Goal: Navigation & Orientation: Find specific page/section

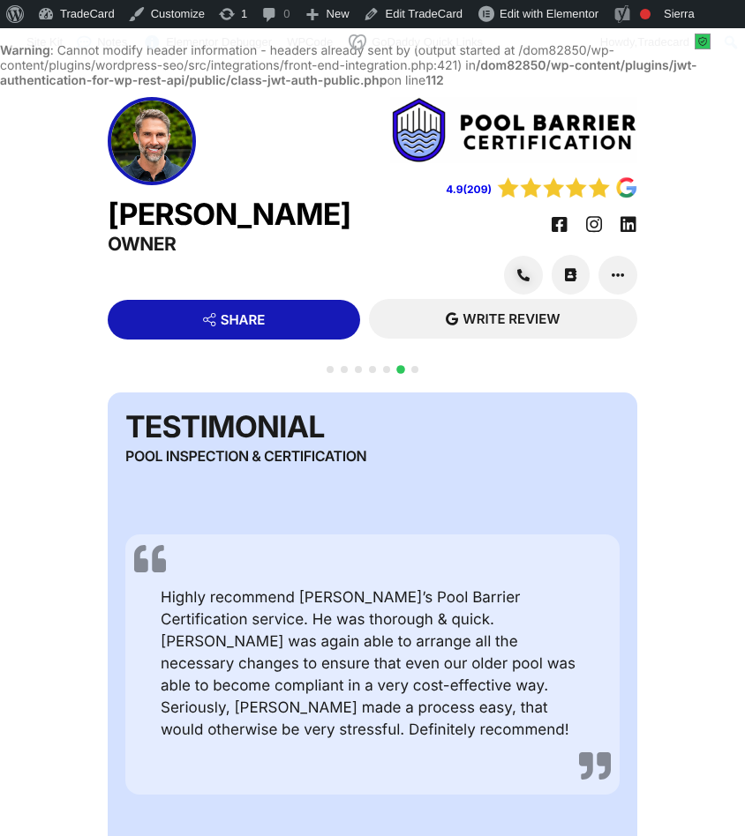
click at [353, 363] on div at bounding box center [372, 380] width 99 height 34
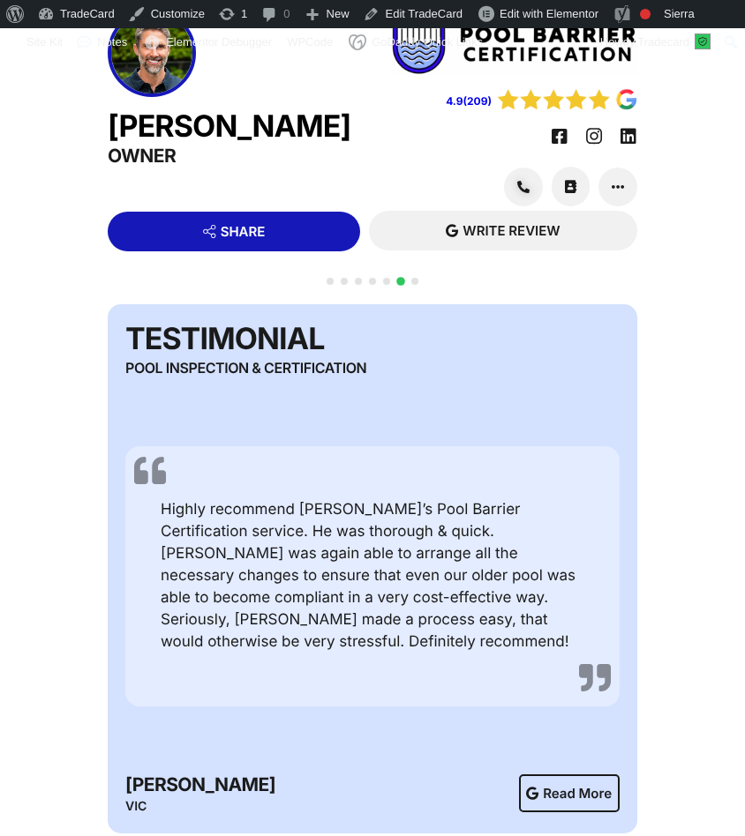
click at [359, 285] on span "Go to slide 3" at bounding box center [358, 281] width 7 height 7
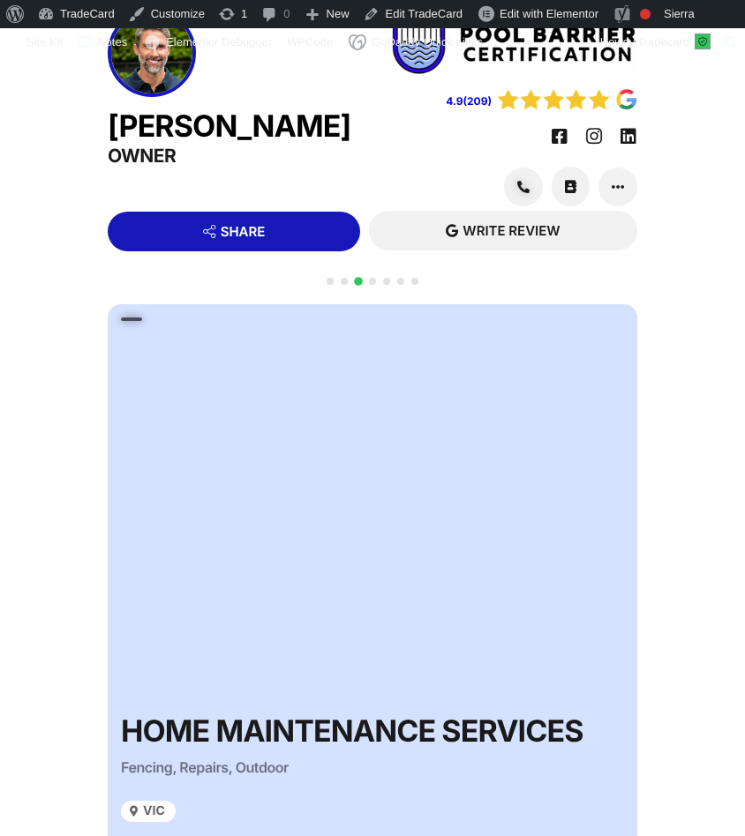
click at [359, 286] on span "Go to slide 3" at bounding box center [358, 281] width 9 height 9
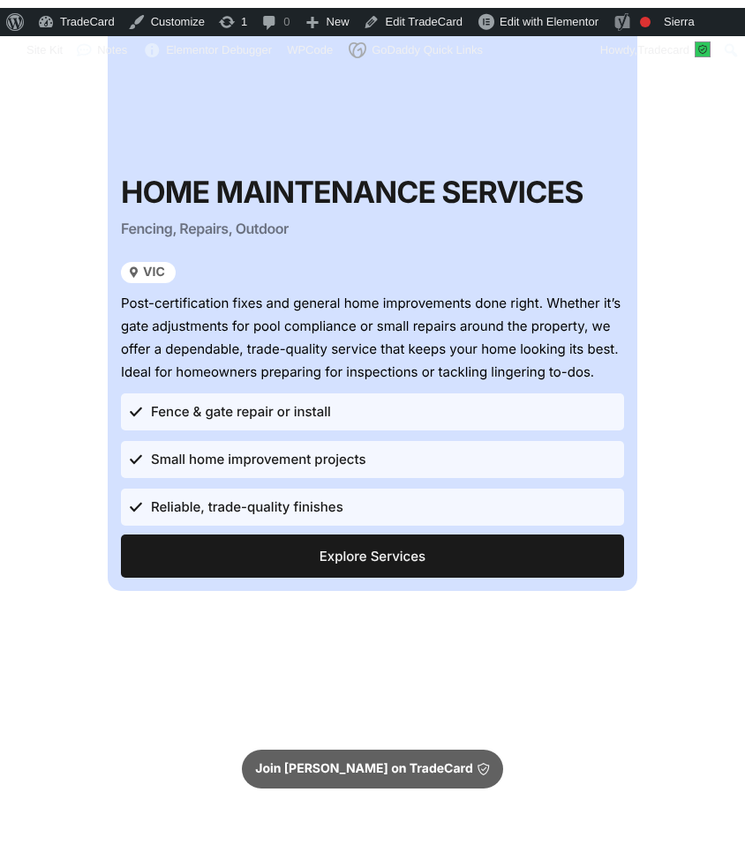
scroll to position [604, 0]
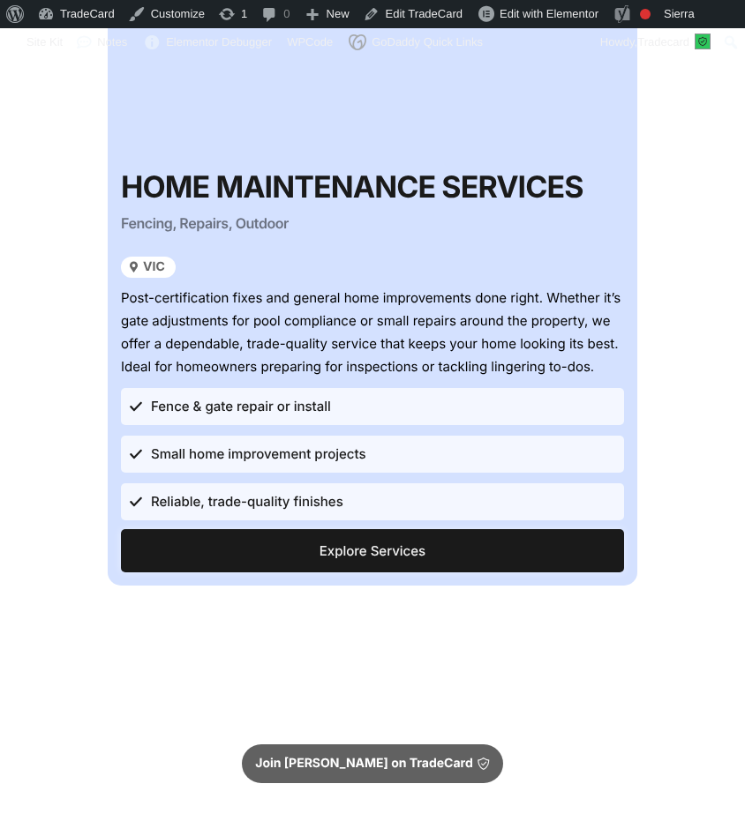
click at [297, 558] on span "Explore Services" at bounding box center [372, 550] width 473 height 13
click at [342, 558] on span "Explore Services" at bounding box center [372, 550] width 106 height 13
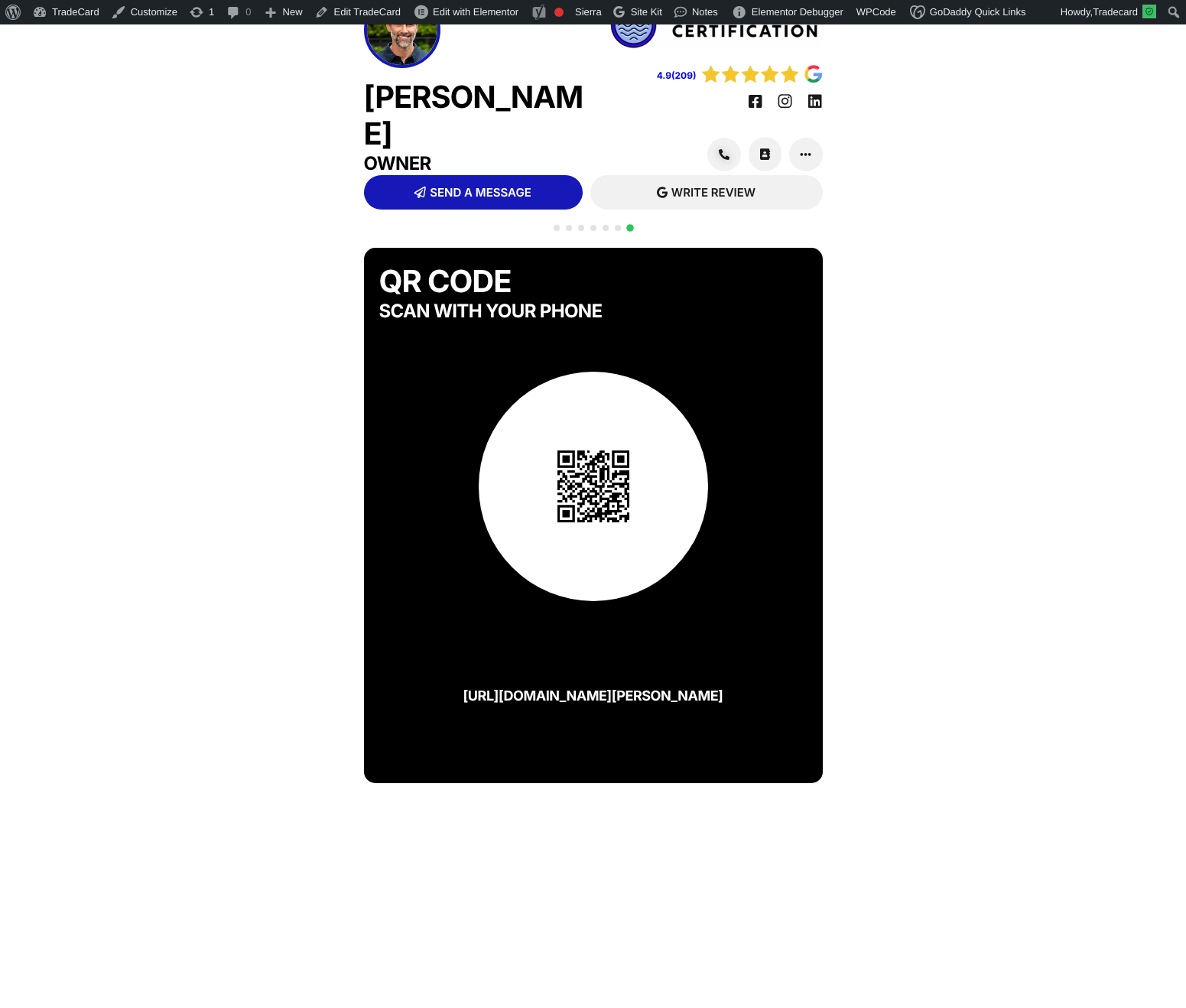
scroll to position [39, 0]
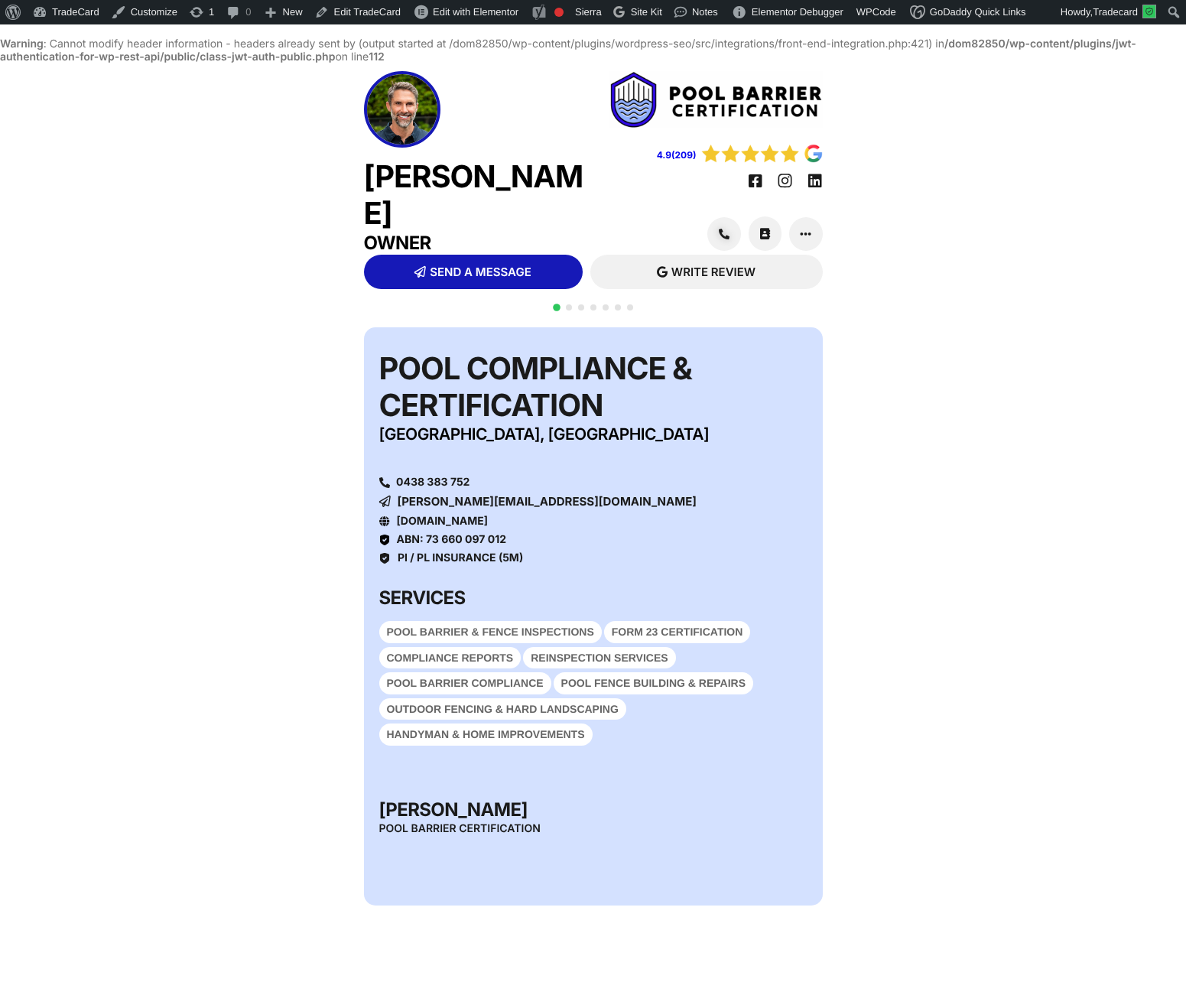
scroll to position [39, 0]
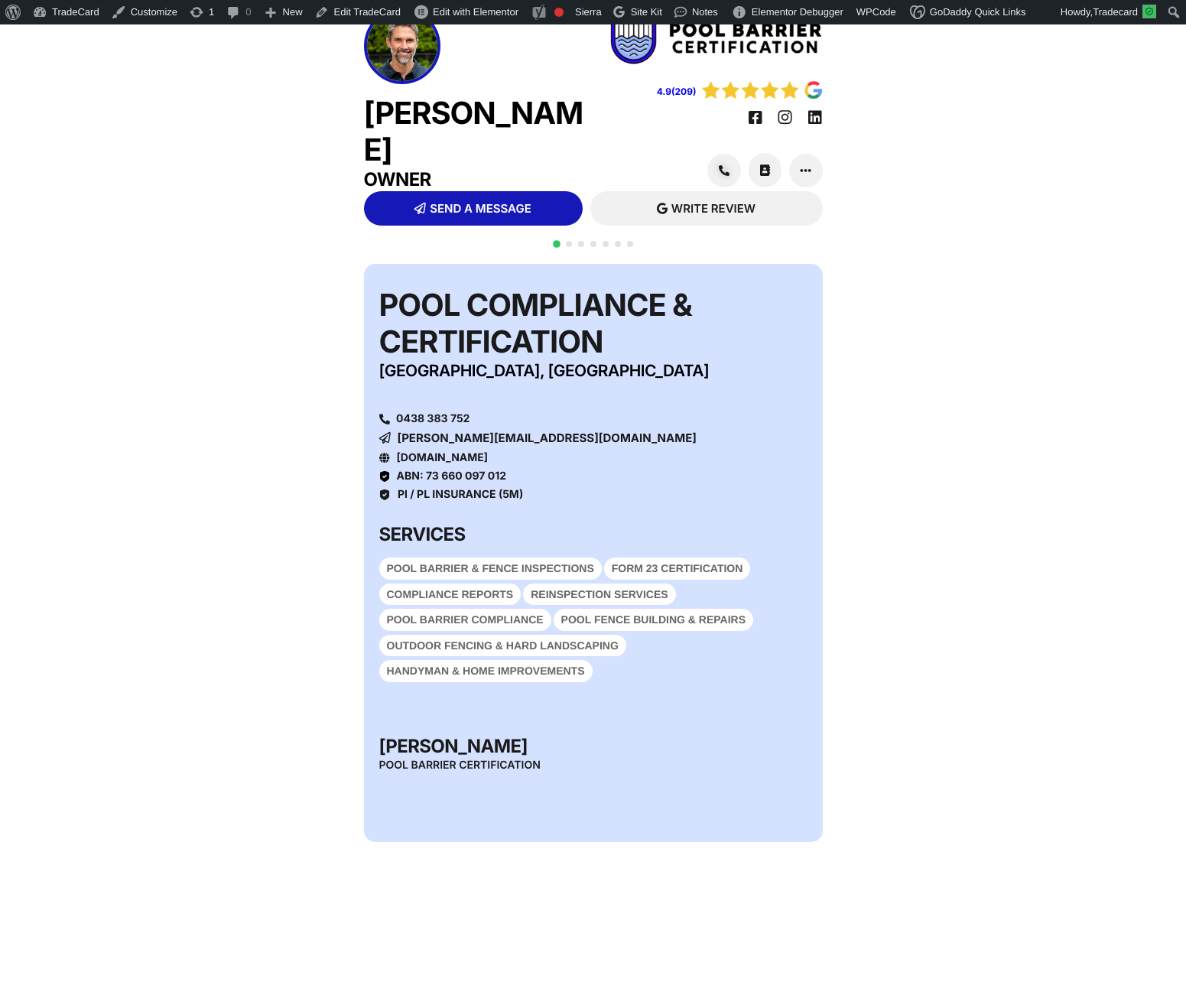
click at [571, 247] on span "Go to slide 2" at bounding box center [569, 244] width 6 height 6
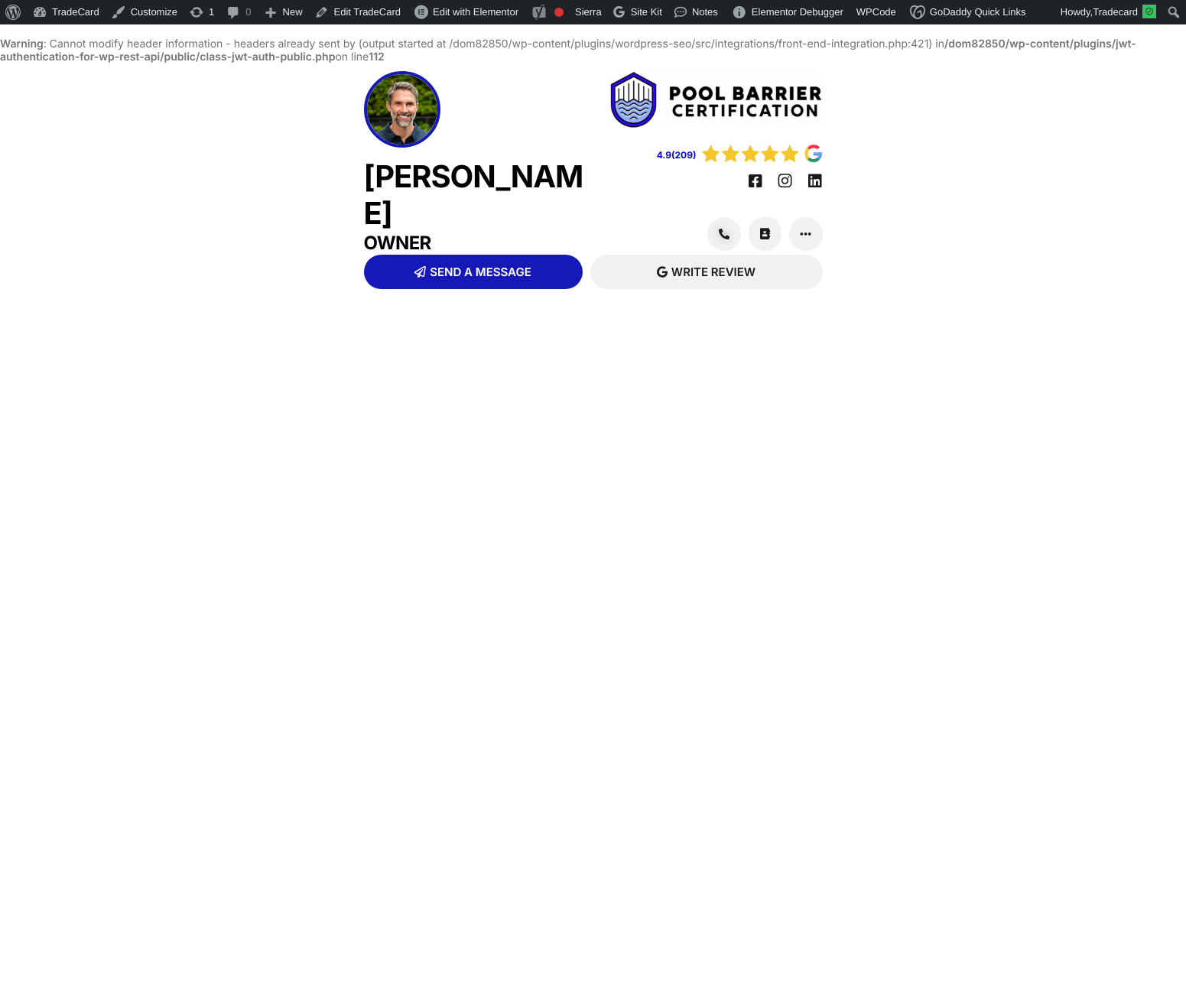
scroll to position [39, 0]
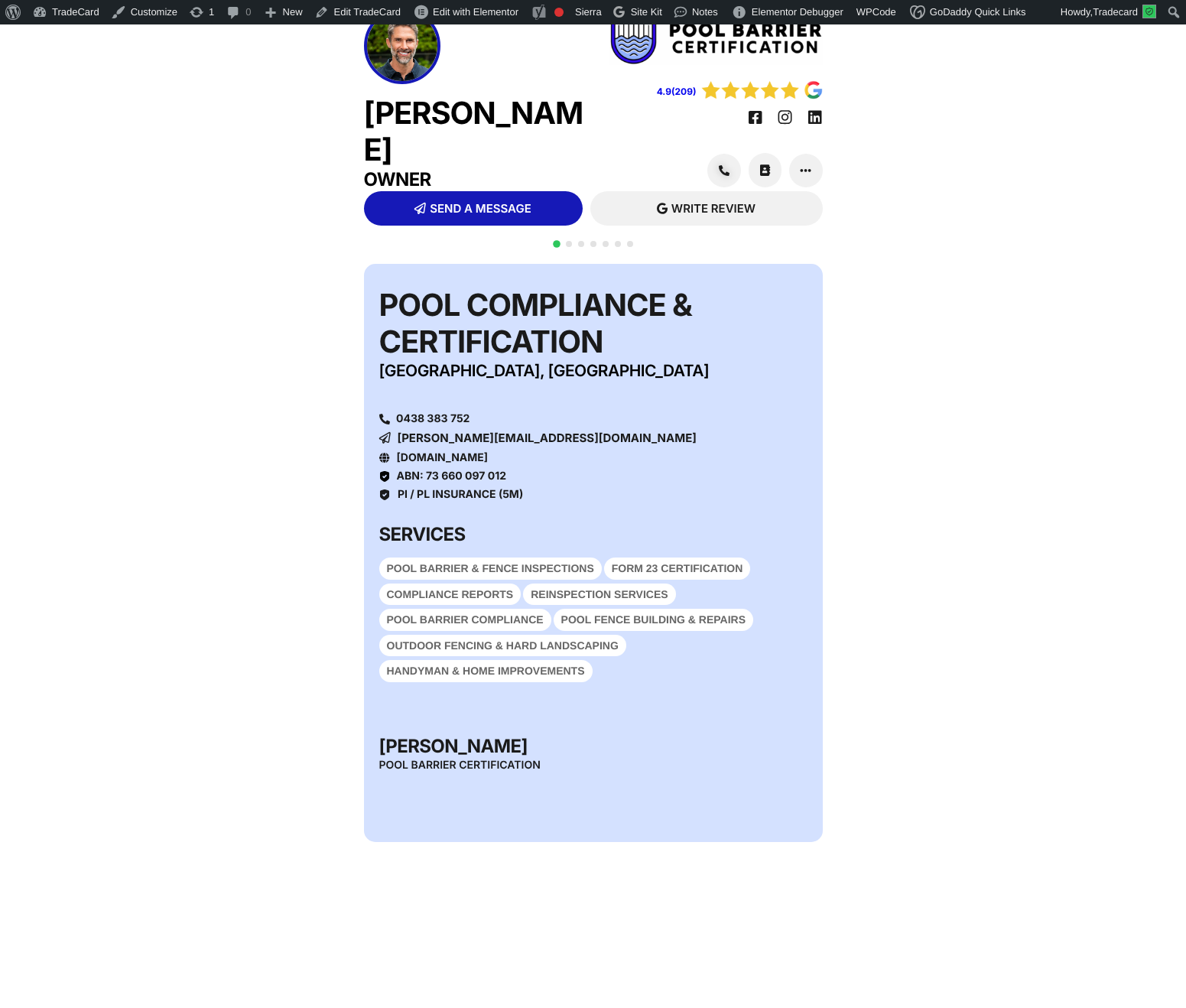
click at [570, 247] on span "Go to slide 2" at bounding box center [569, 244] width 6 height 6
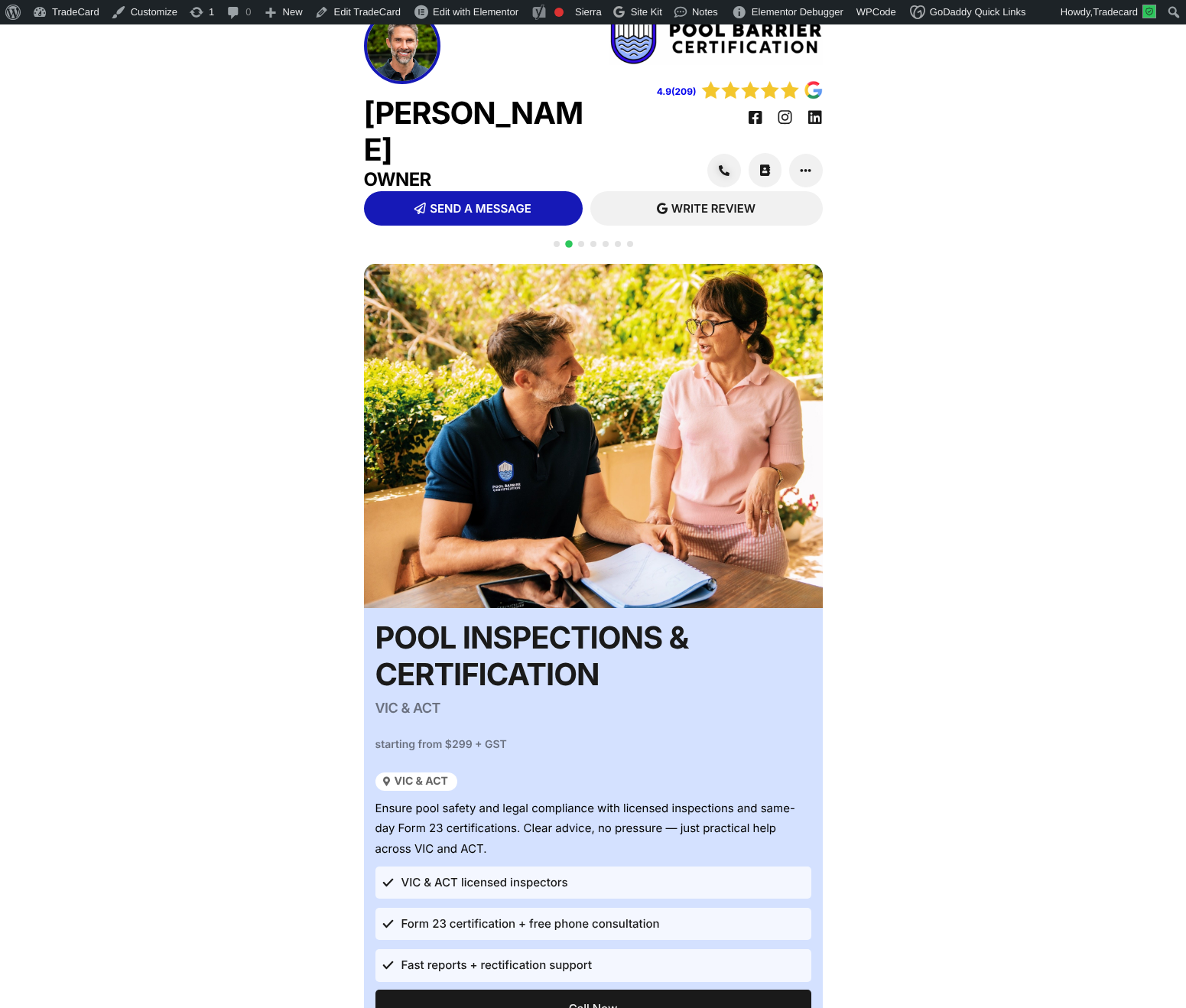
click at [580, 247] on span "Go to slide 3" at bounding box center [581, 244] width 6 height 6
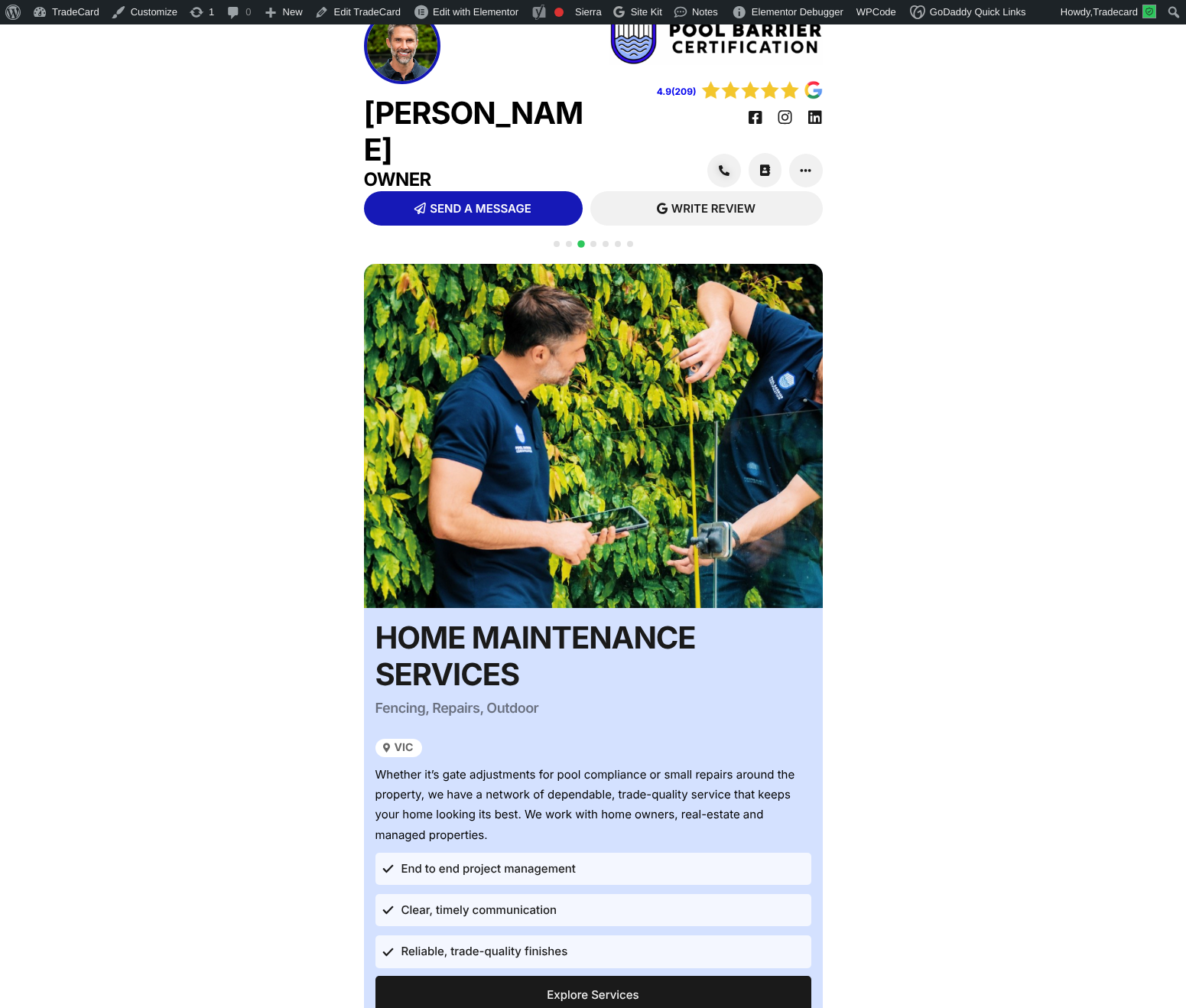
click at [567, 247] on span "Go to slide 2" at bounding box center [569, 244] width 6 height 6
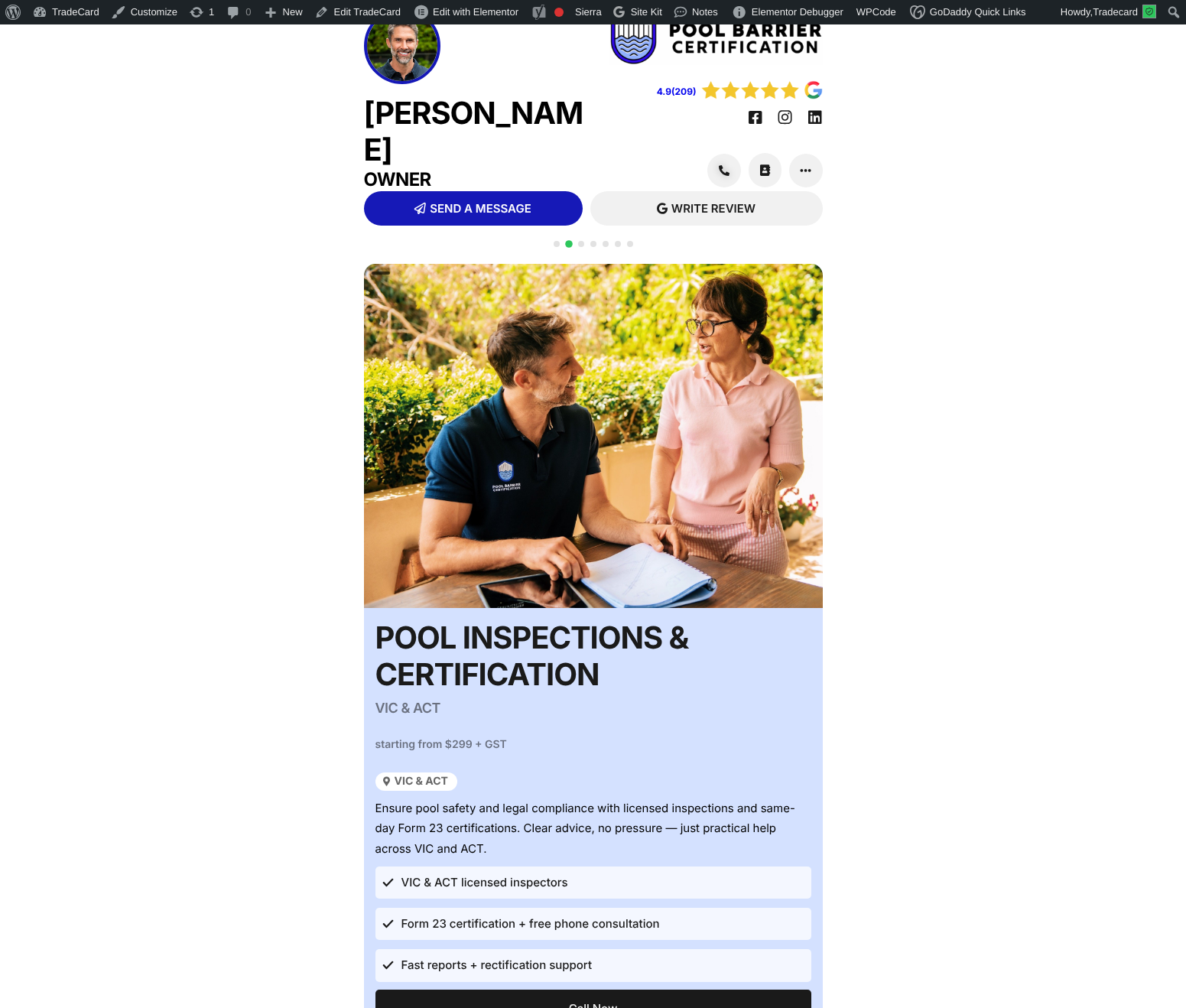
click at [568, 248] on span "Go to slide 2" at bounding box center [569, 244] width 8 height 8
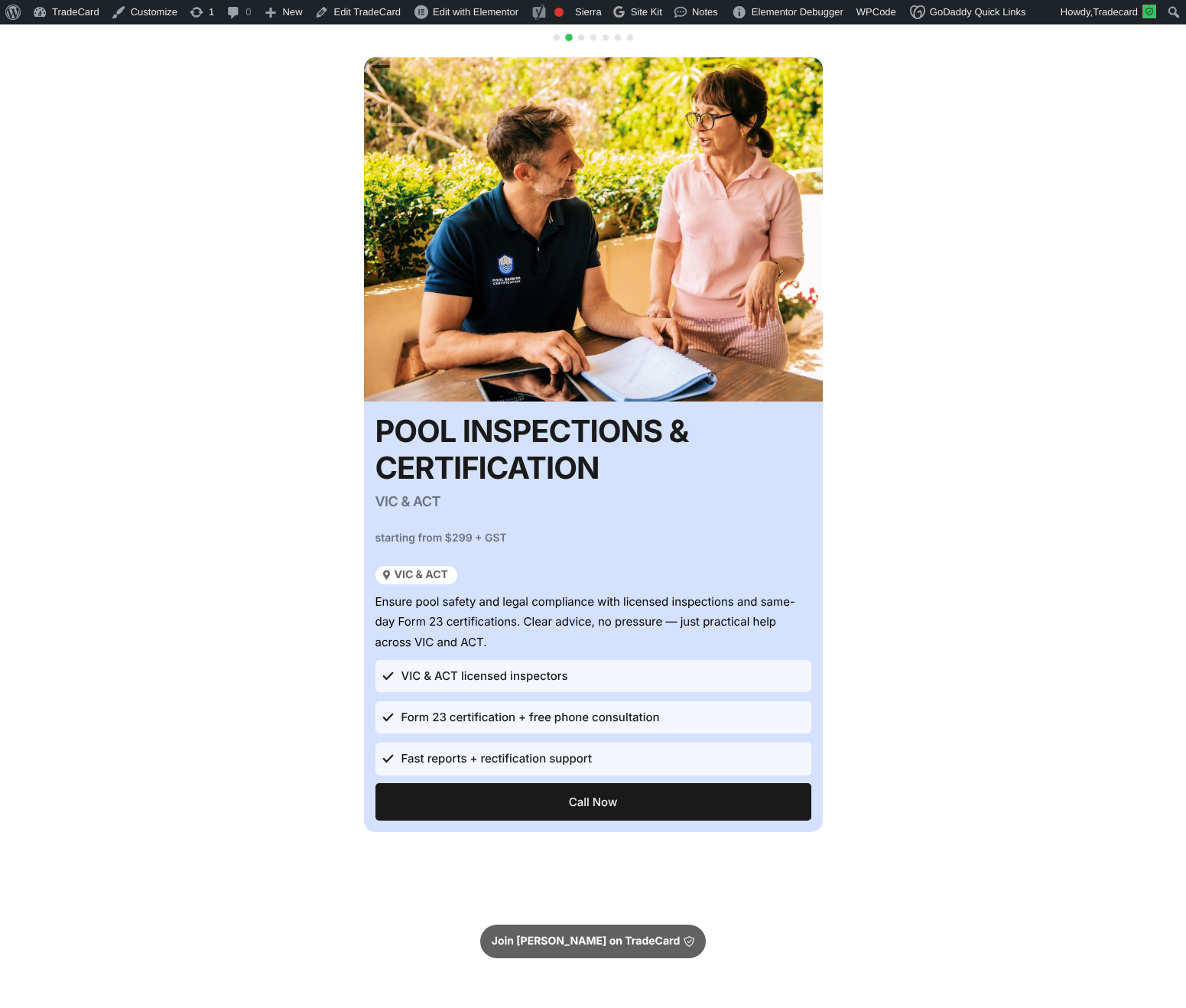
scroll to position [295, 0]
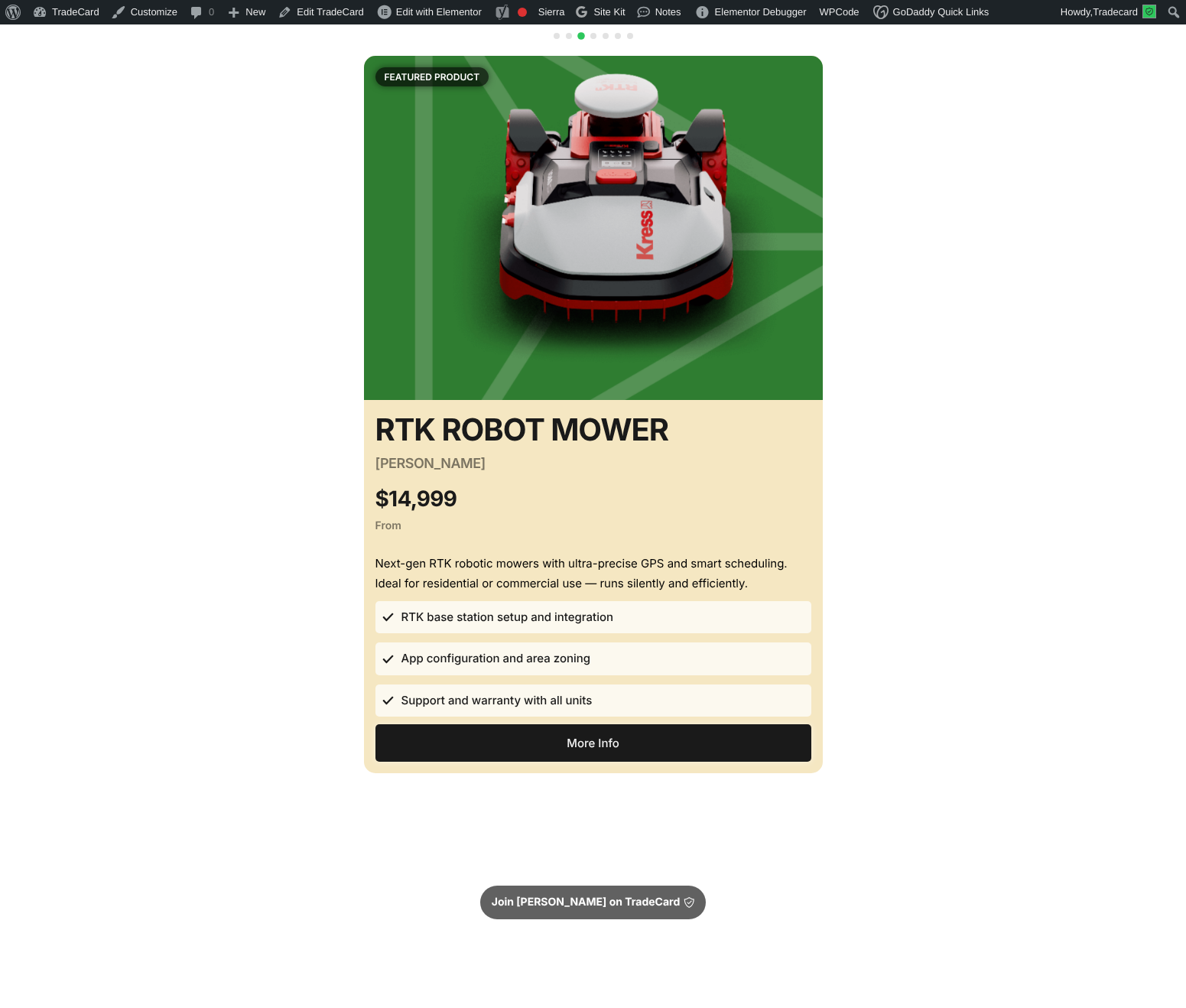
scroll to position [272, 0]
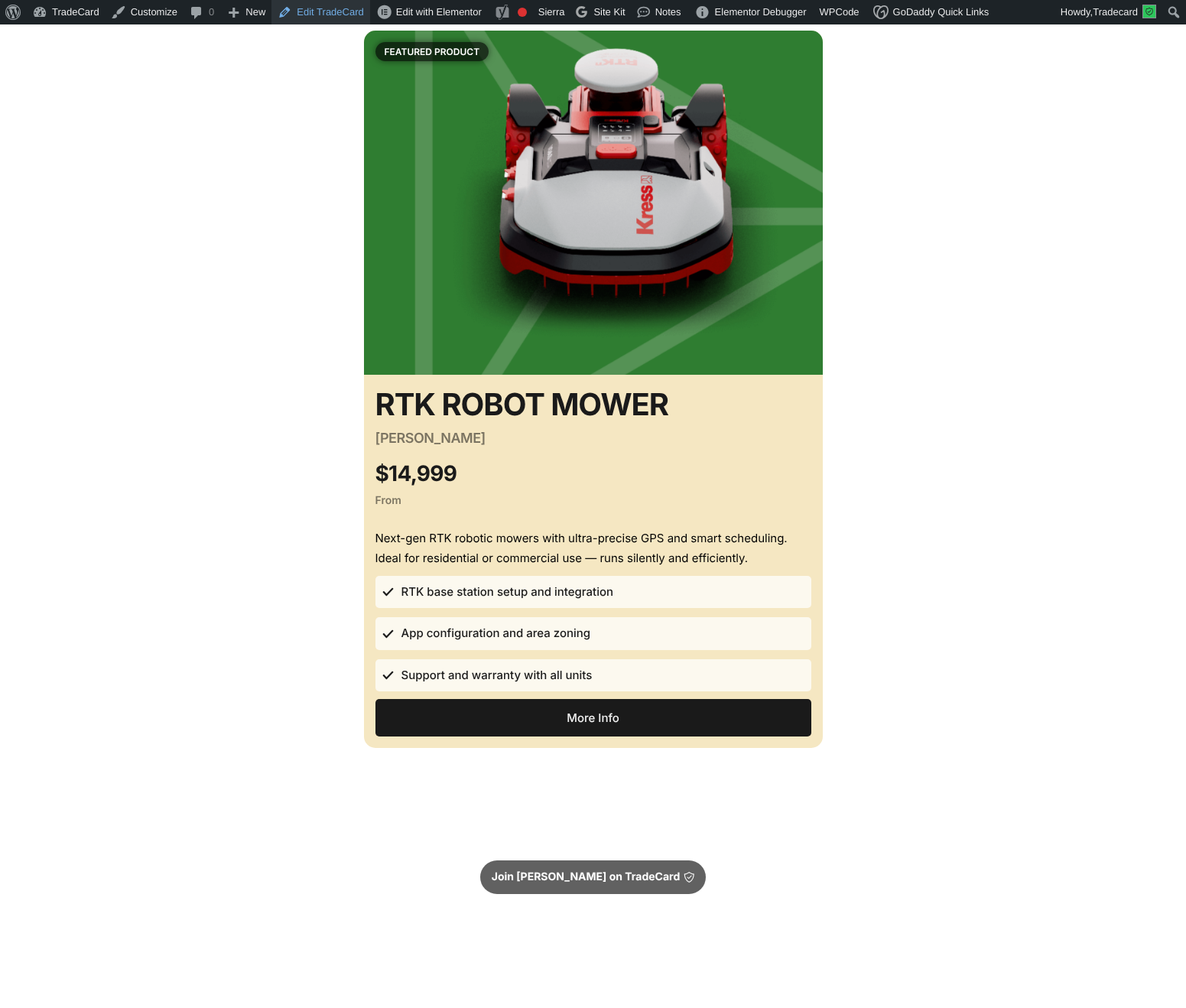
click at [349, 5] on link "Edit TradeCard" at bounding box center [320, 12] width 98 height 24
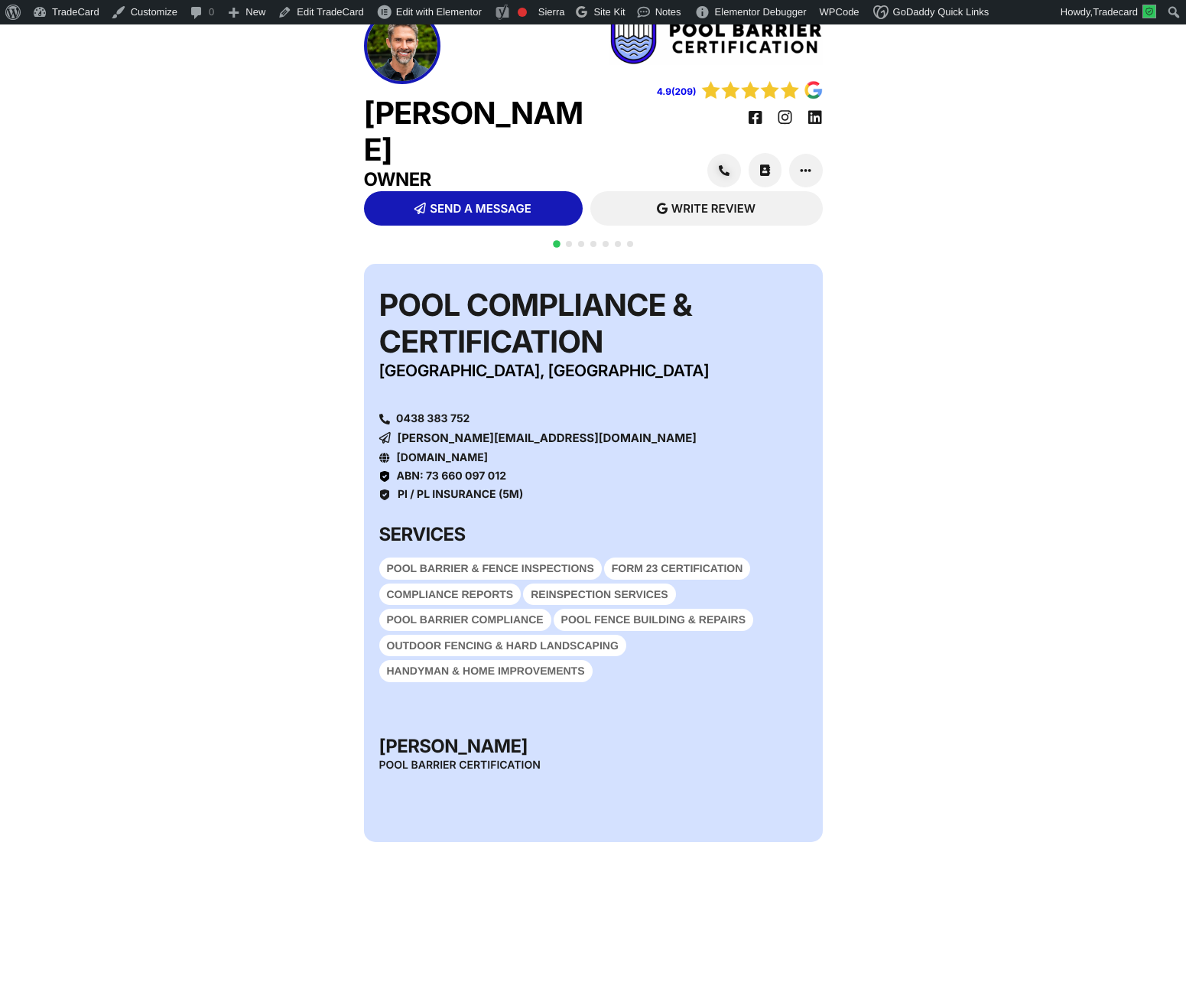
scroll to position [24, 0]
click at [570, 244] on span "Go to slide 2" at bounding box center [569, 244] width 6 height 6
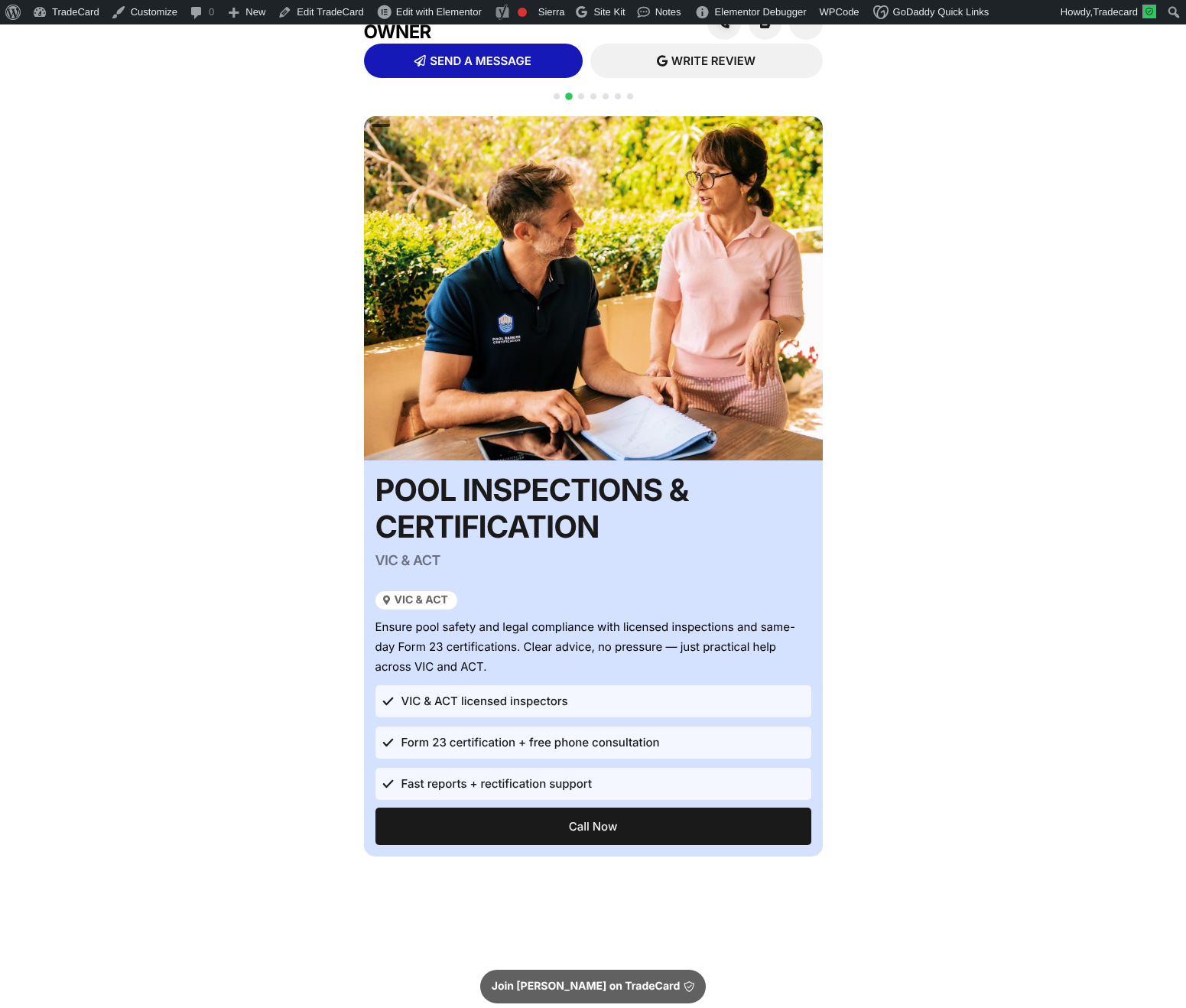
scroll to position [295, 0]
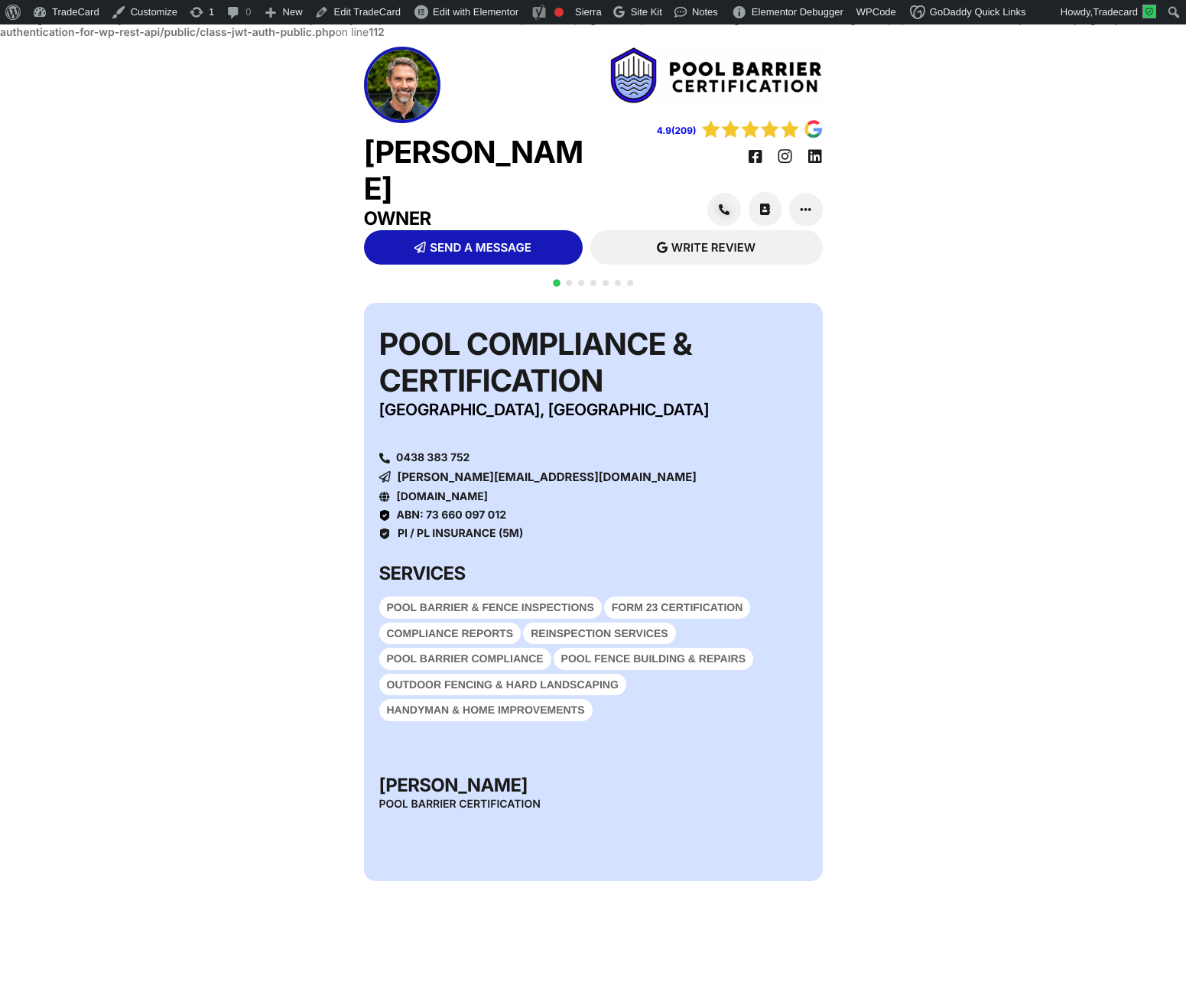
scroll to position [39, 0]
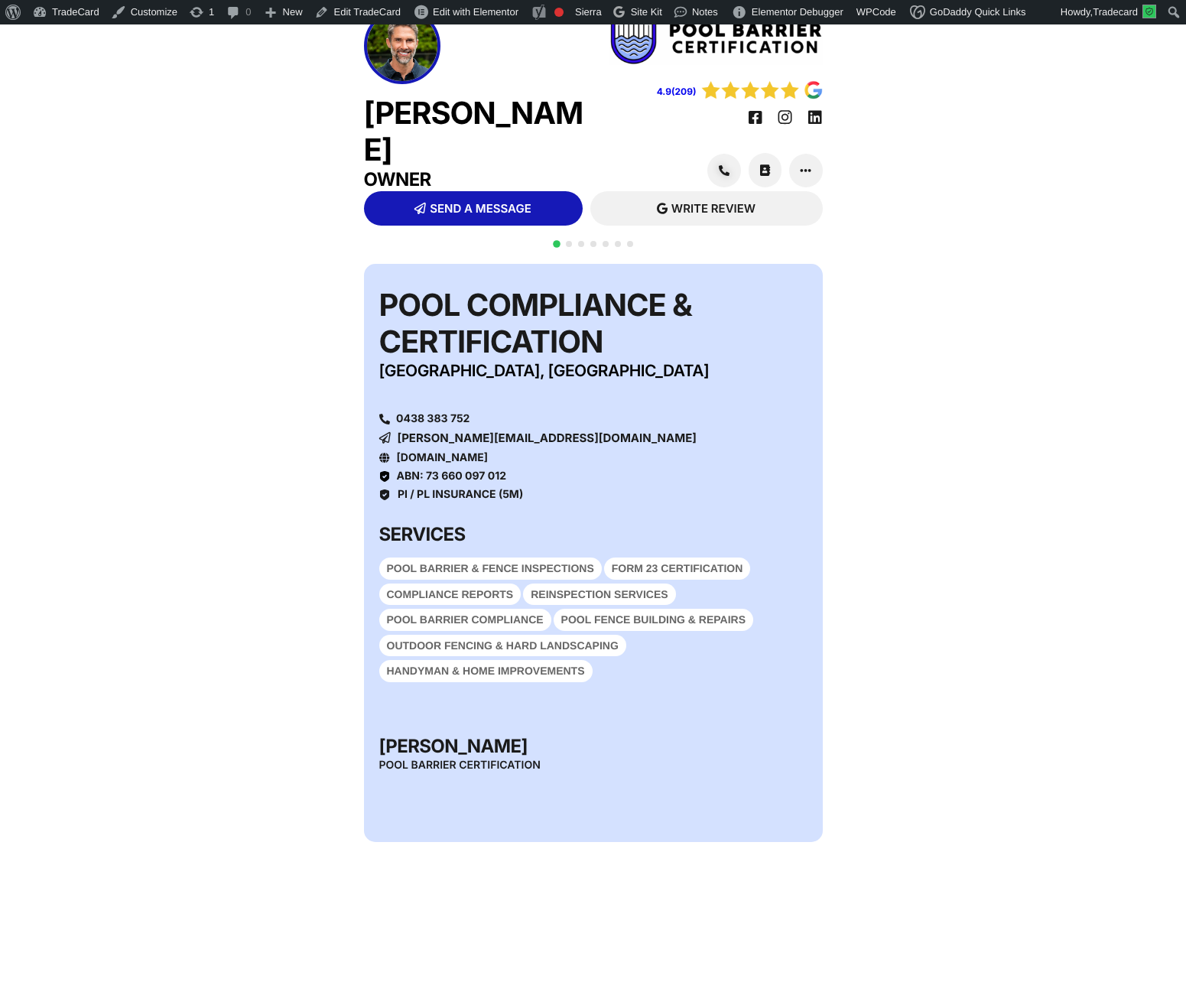
click at [569, 243] on span "Go to slide 2" at bounding box center [569, 244] width 6 height 6
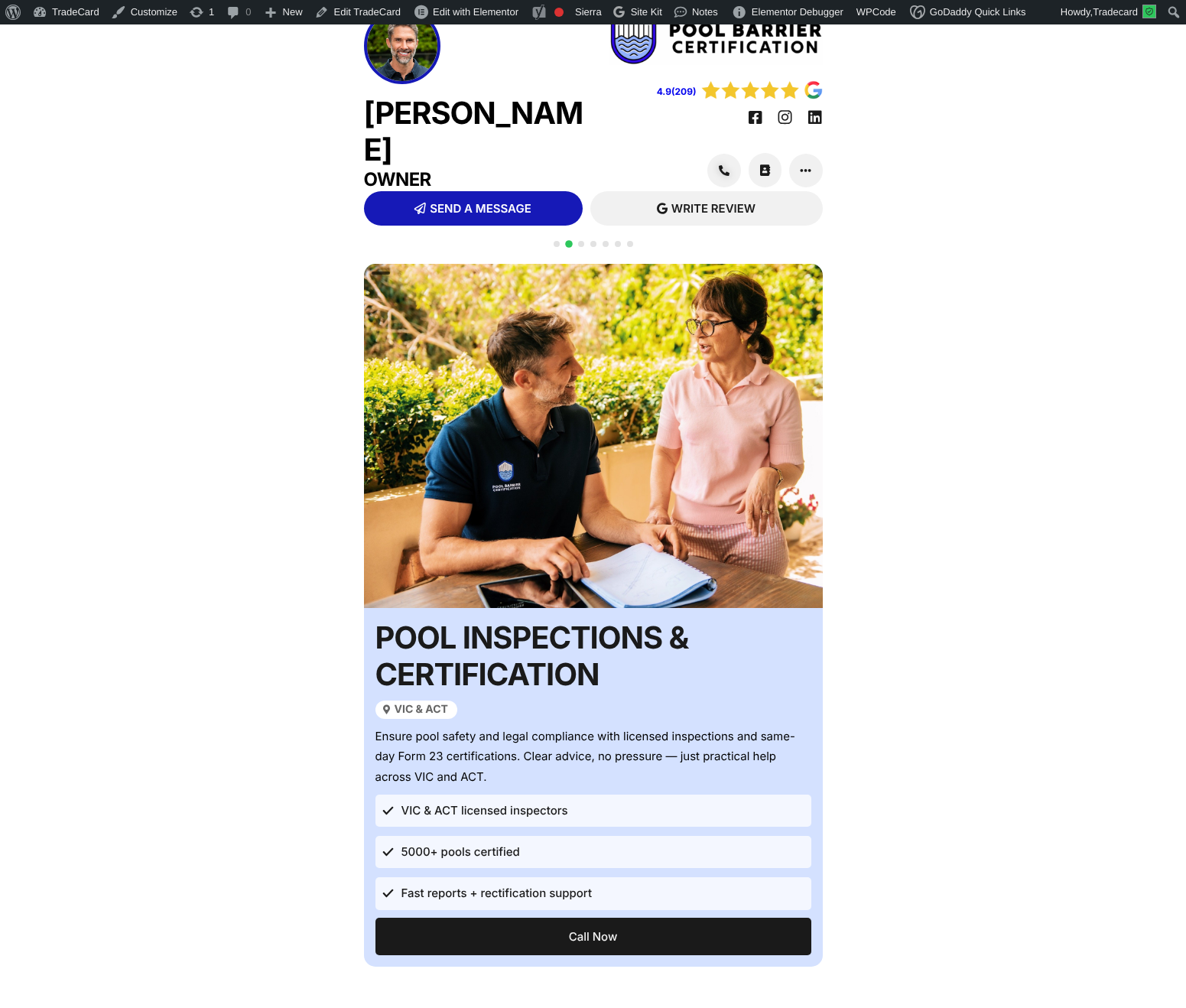
click at [612, 900] on div "Fast reports + rectification support" at bounding box center [590, 893] width 413 height 20
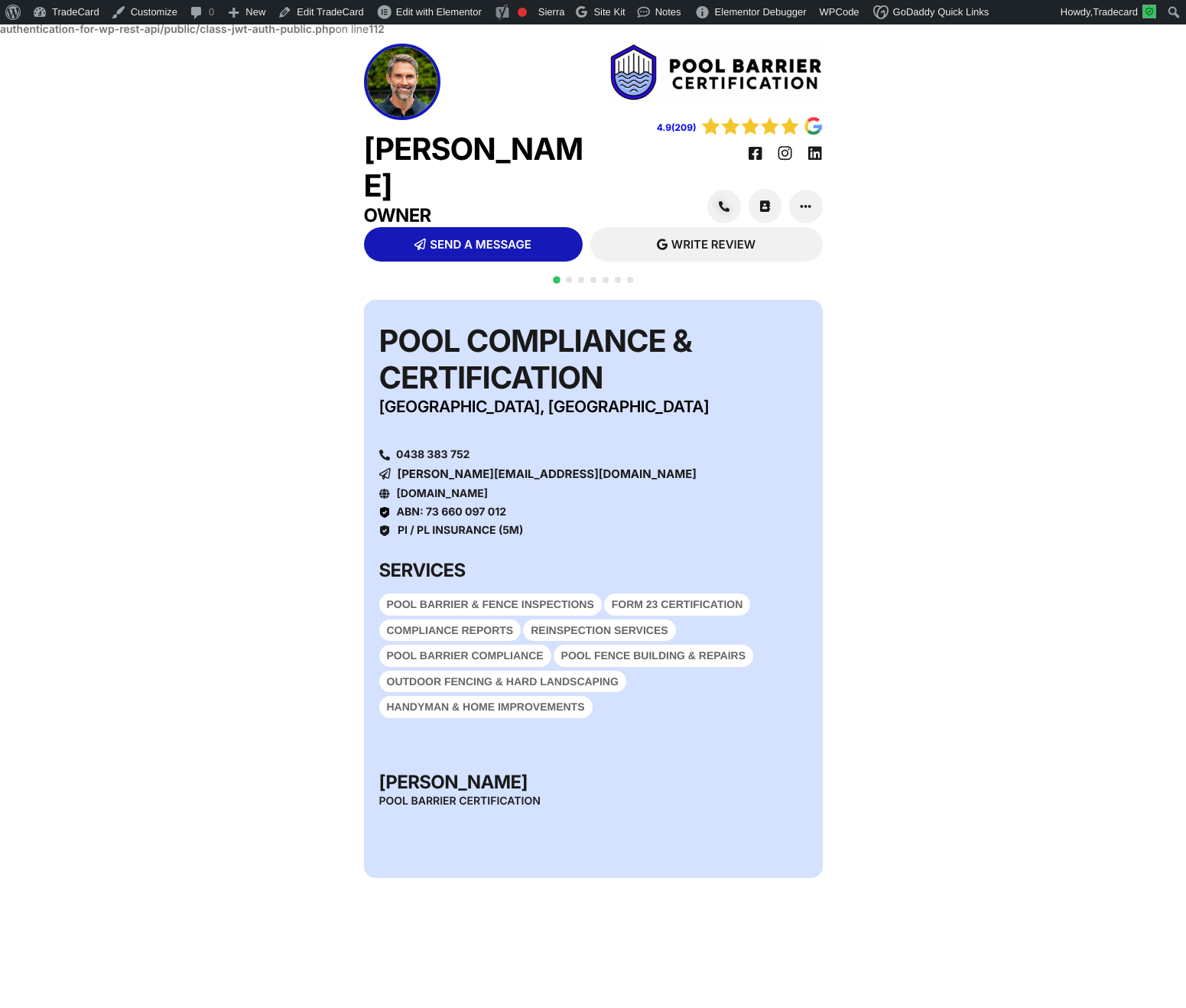
scroll to position [39, 0]
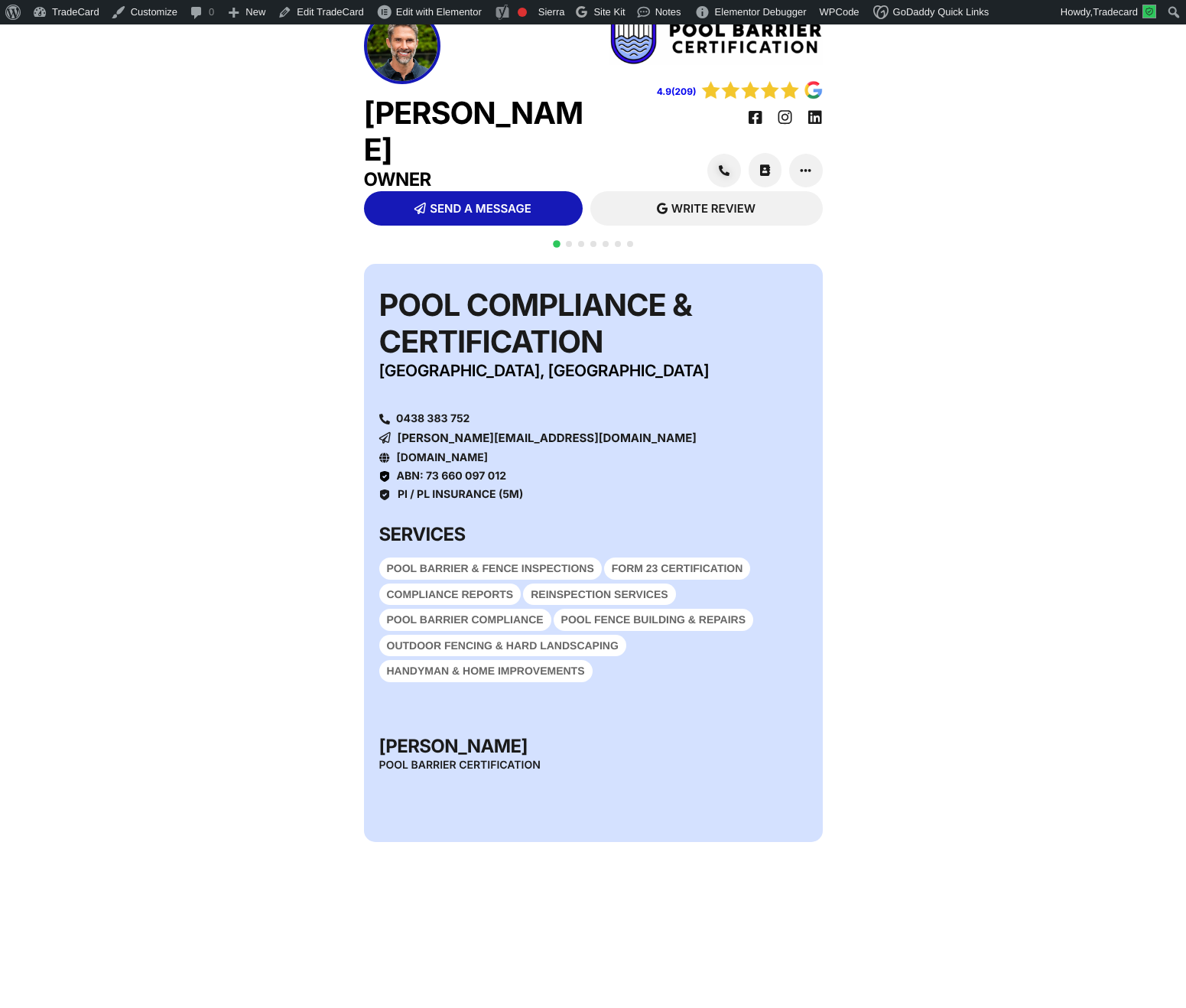
click at [569, 247] on div at bounding box center [593, 252] width 86 height 29
click at [569, 241] on span "Go to slide 2" at bounding box center [569, 244] width 6 height 6
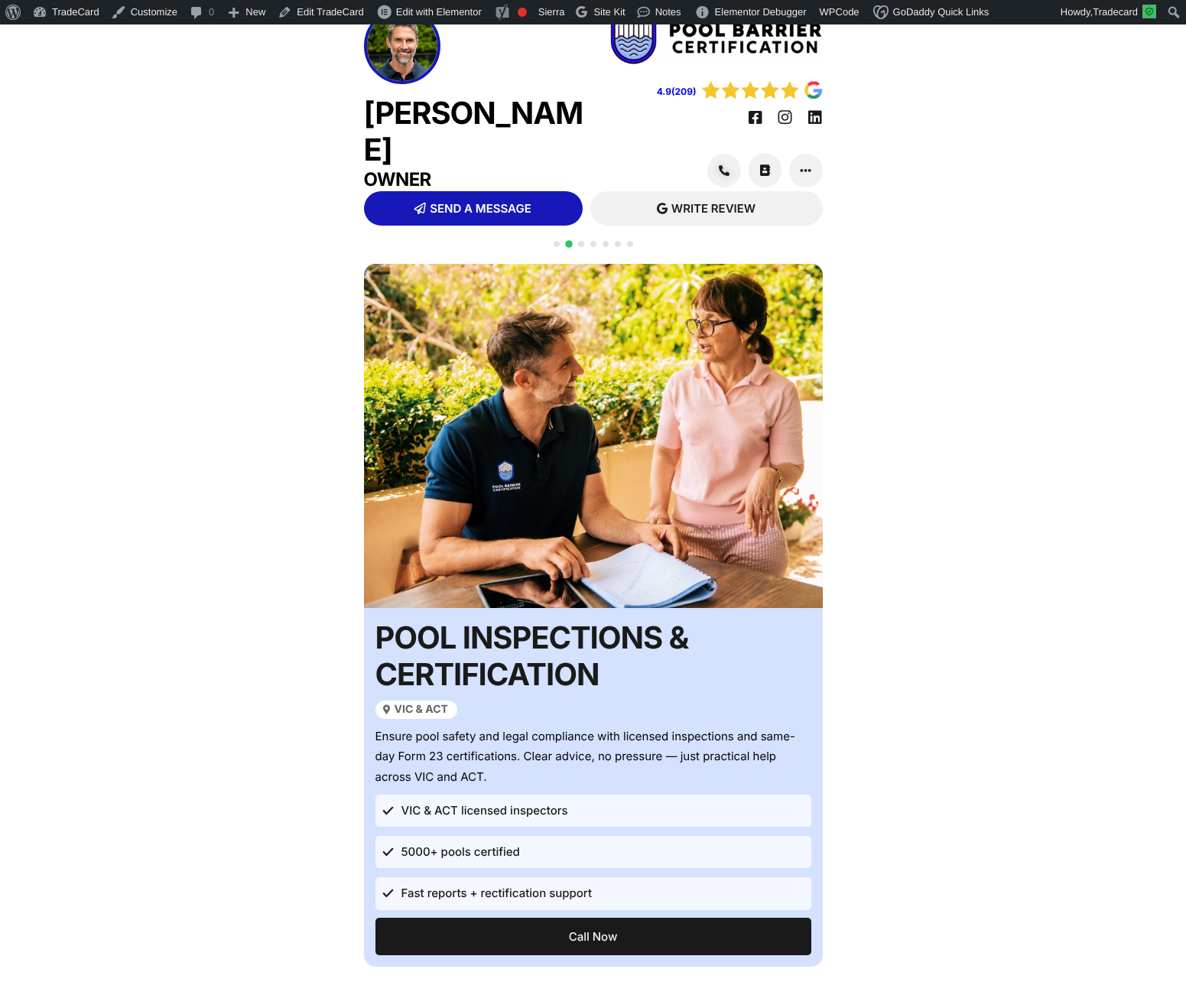
click at [576, 242] on div at bounding box center [593, 252] width 86 height 29
click at [579, 244] on span "Go to slide 3" at bounding box center [581, 244] width 6 height 6
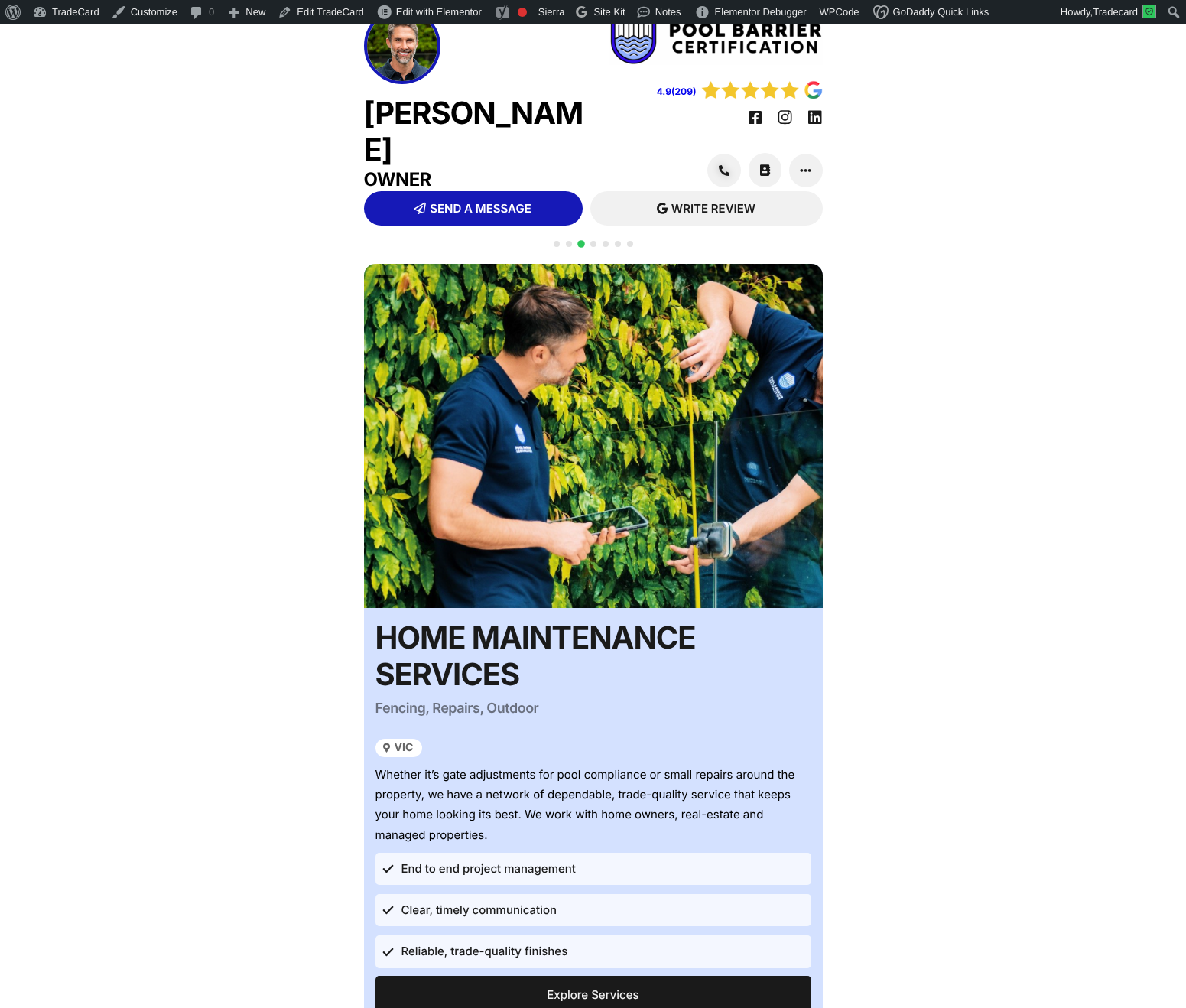
click at [593, 244] on span "Go to slide 4" at bounding box center [593, 244] width 6 height 6
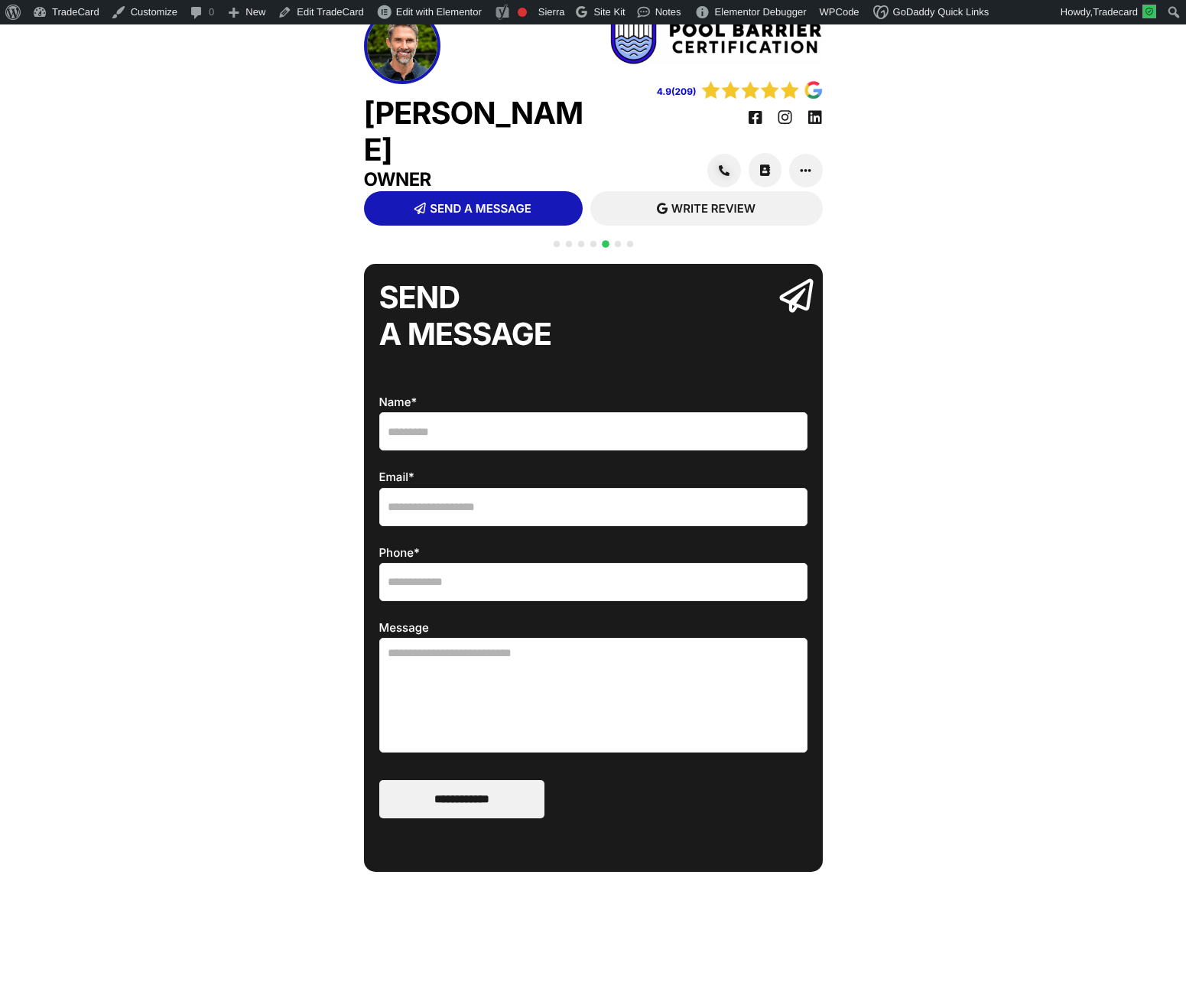
click at [595, 232] on div "Tom Davidson Owner 4.9(209) SEND MESSAGE SMS" at bounding box center [593, 633] width 1186 height 1265
click at [591, 237] on div at bounding box center [593, 252] width 86 height 29
click at [591, 242] on span "Go to slide 4" at bounding box center [593, 244] width 6 height 6
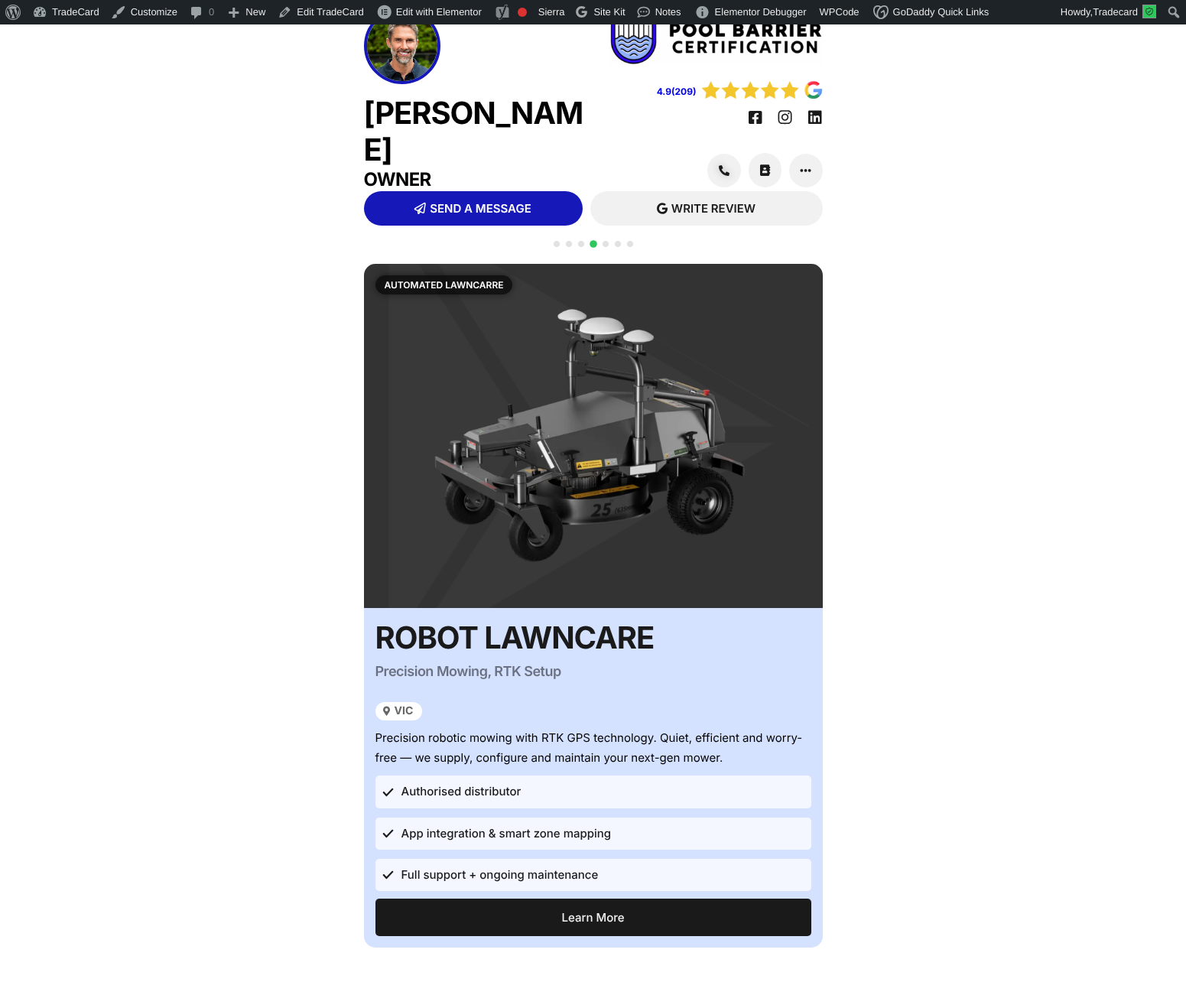
click at [582, 242] on span "Go to slide 3" at bounding box center [581, 244] width 6 height 6
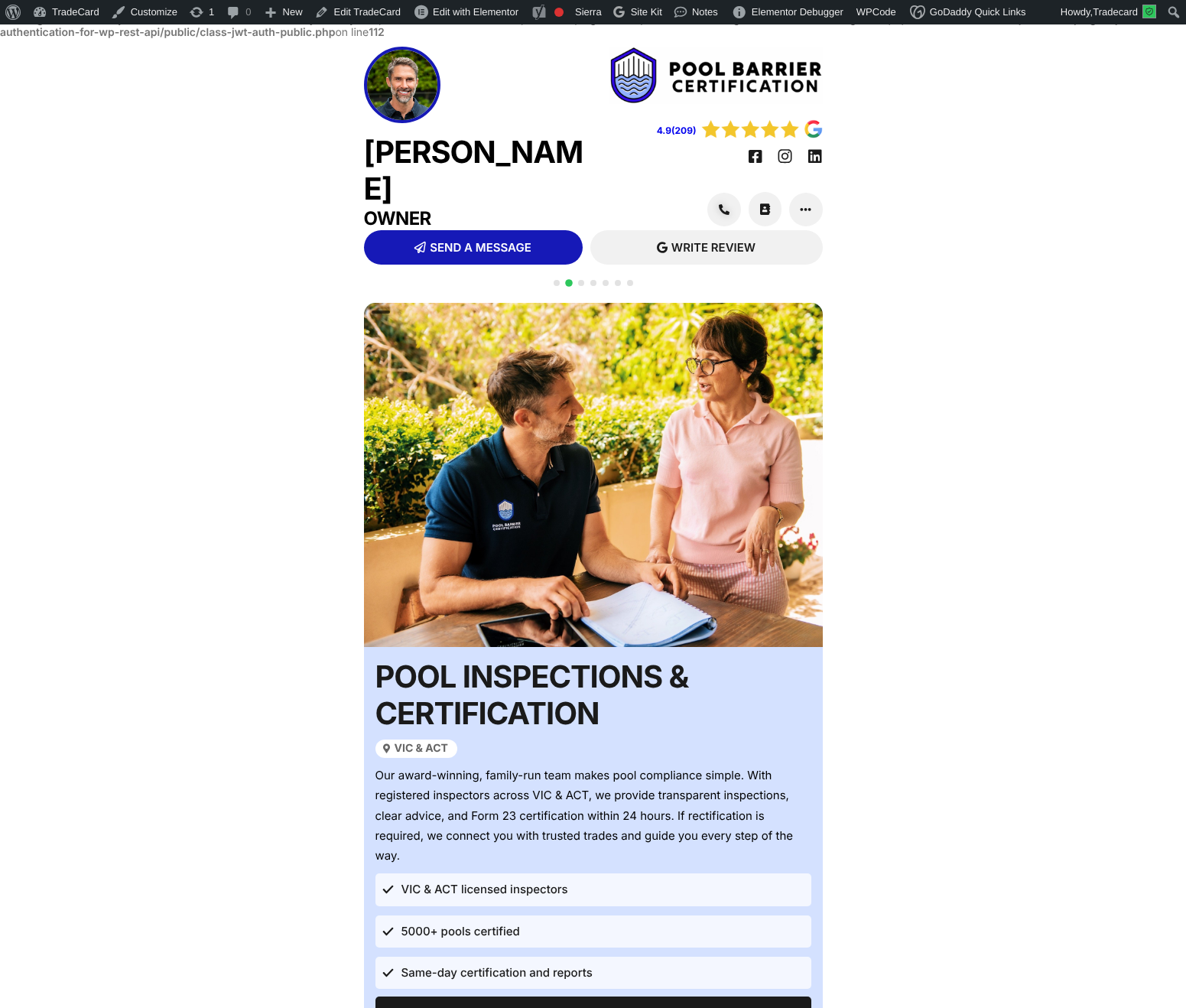
scroll to position [39, 0]
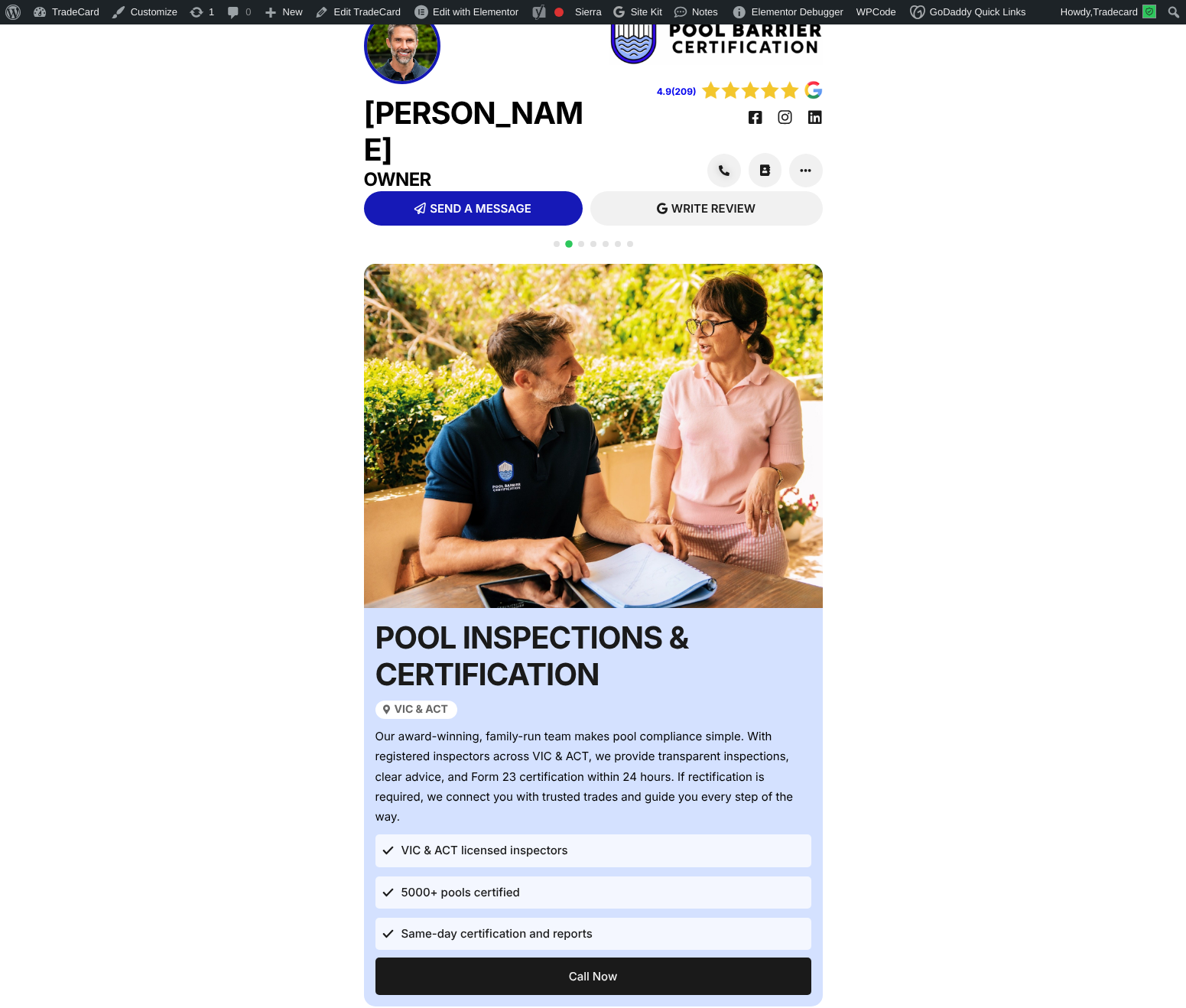
click at [585, 240] on div at bounding box center [593, 252] width 86 height 29
click at [585, 242] on div at bounding box center [593, 252] width 86 height 29
click at [580, 245] on span "Go to slide 3" at bounding box center [581, 244] width 6 height 6
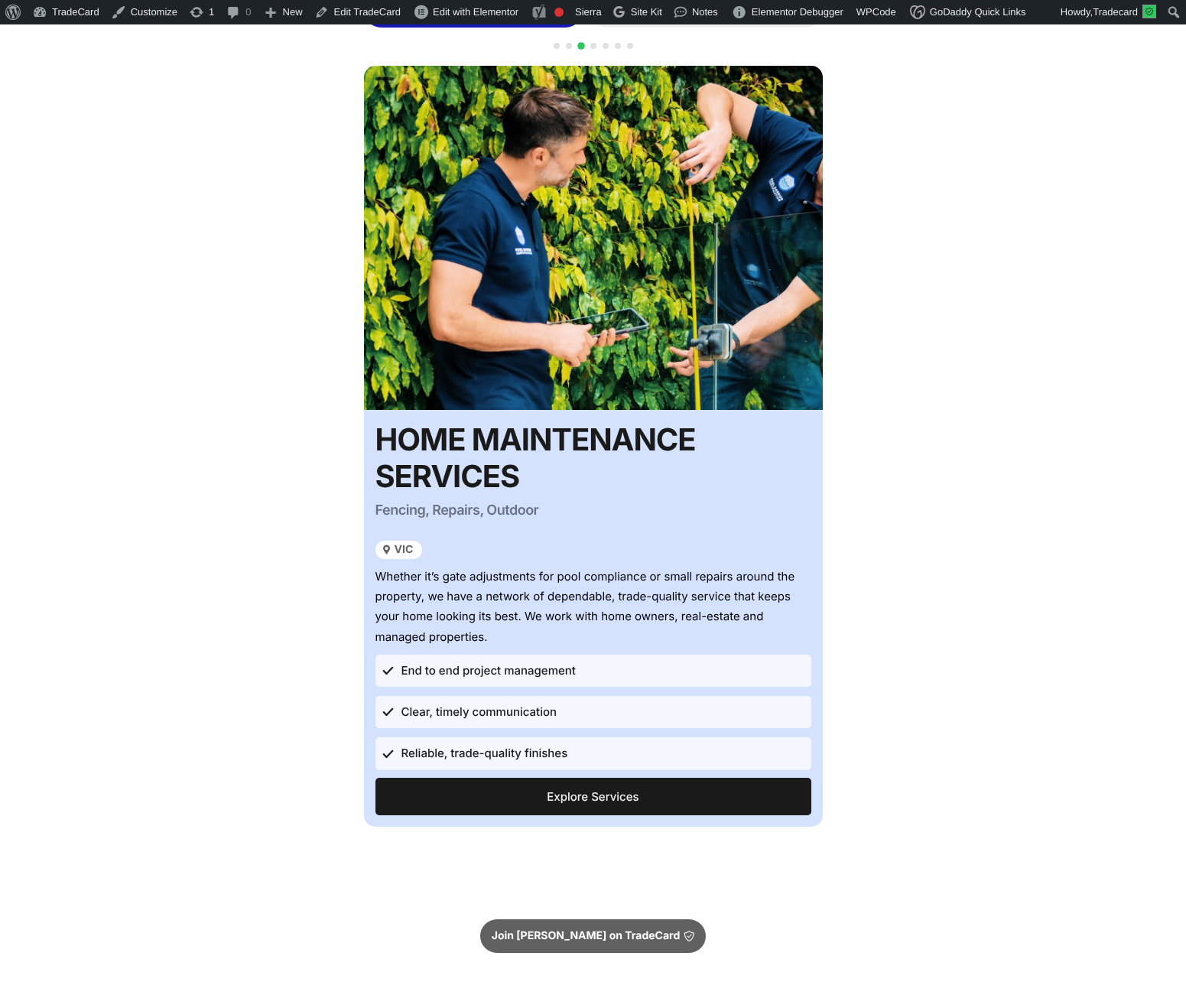
scroll to position [295, 0]
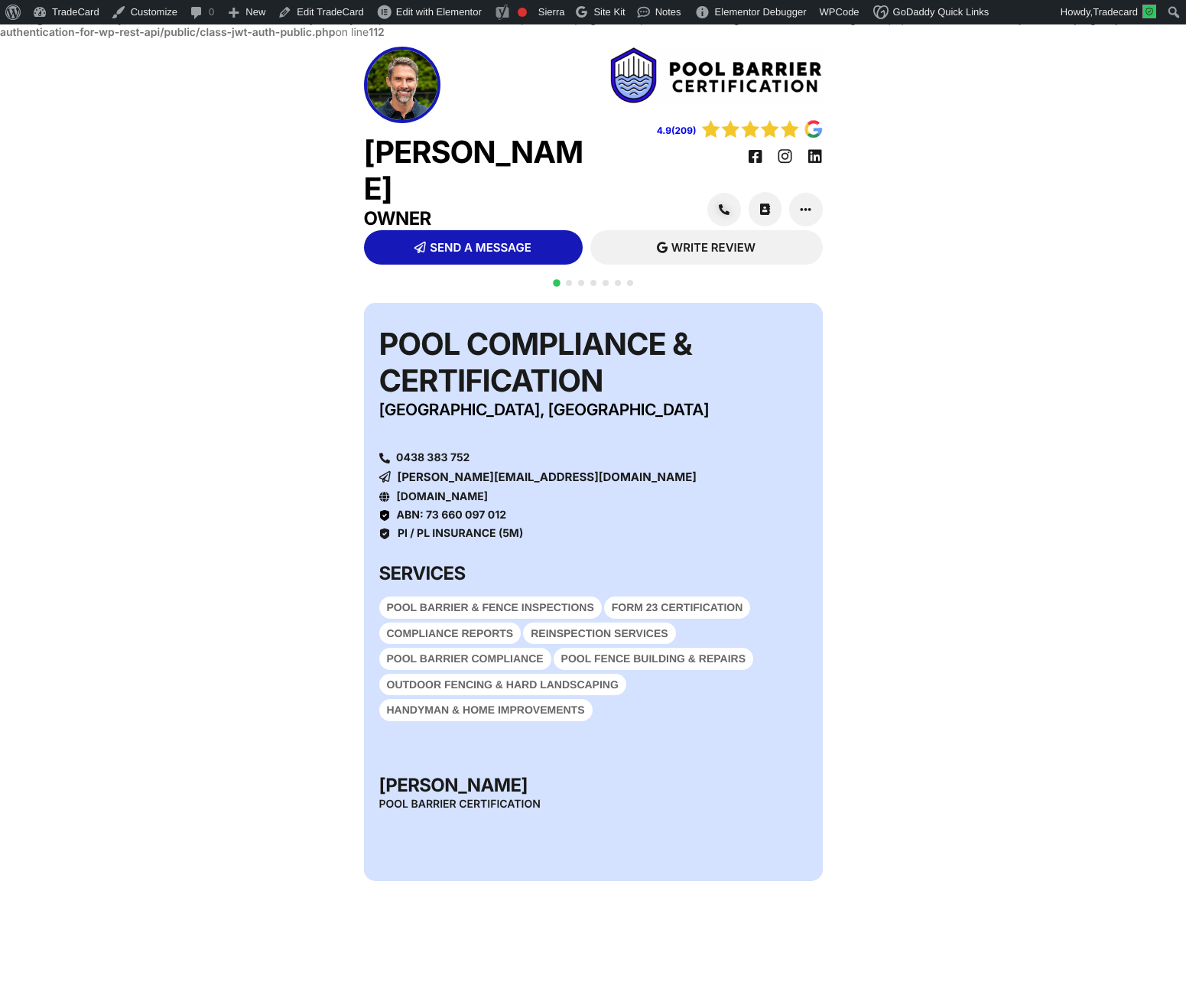
scroll to position [39, 0]
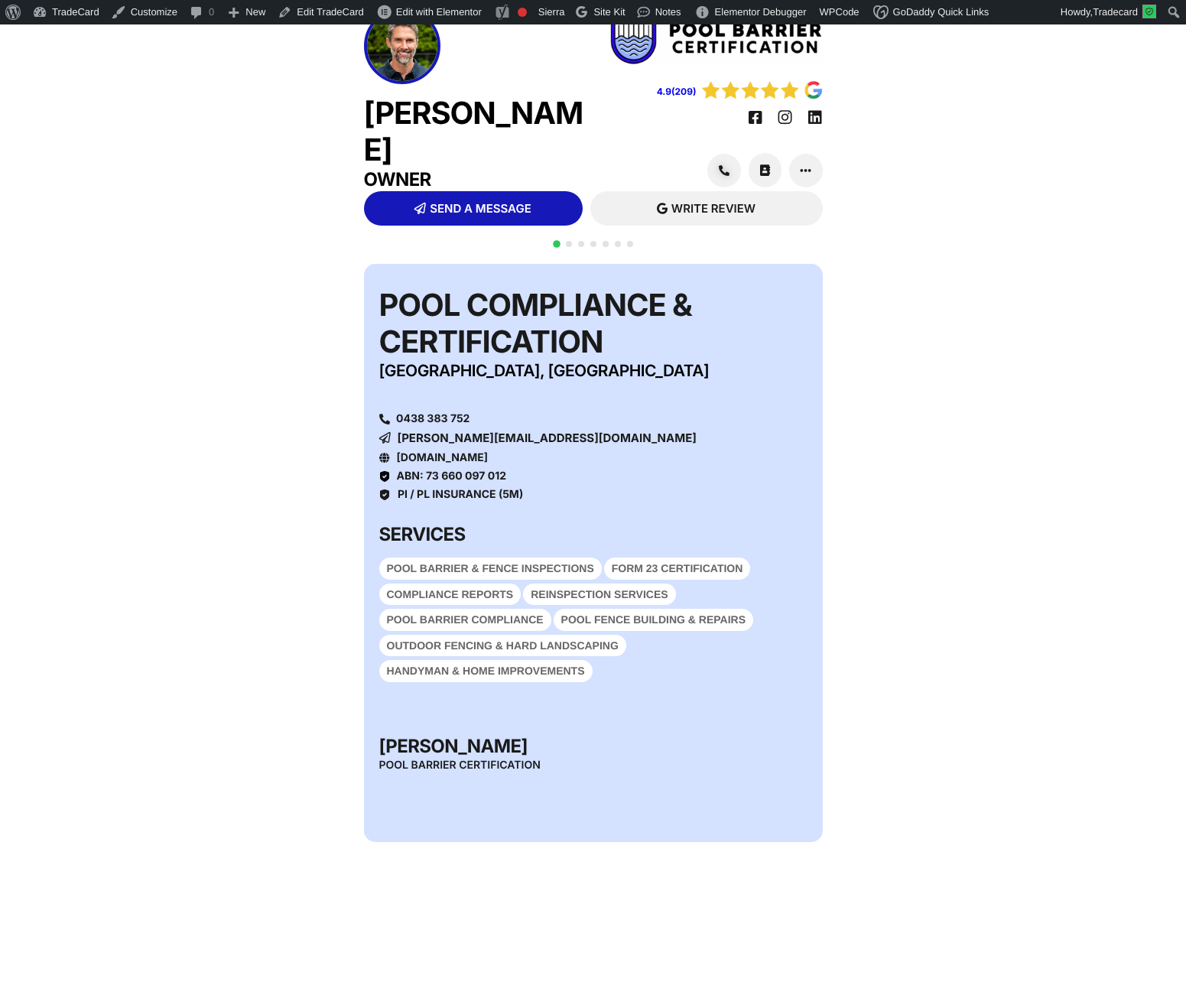
click at [569, 244] on span "Go to slide 2" at bounding box center [569, 244] width 6 height 6
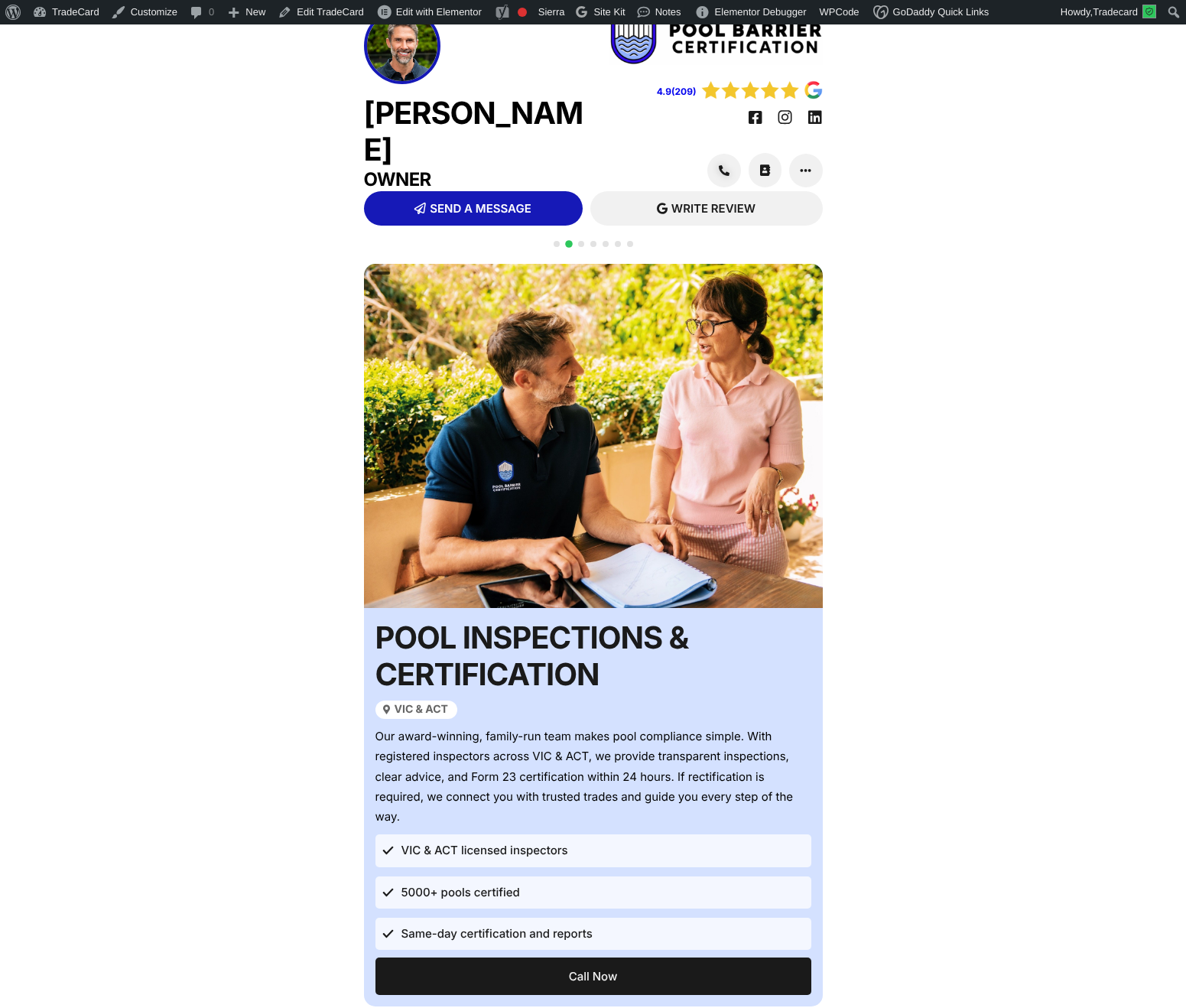
click at [582, 243] on span "Go to slide 3" at bounding box center [581, 244] width 6 height 6
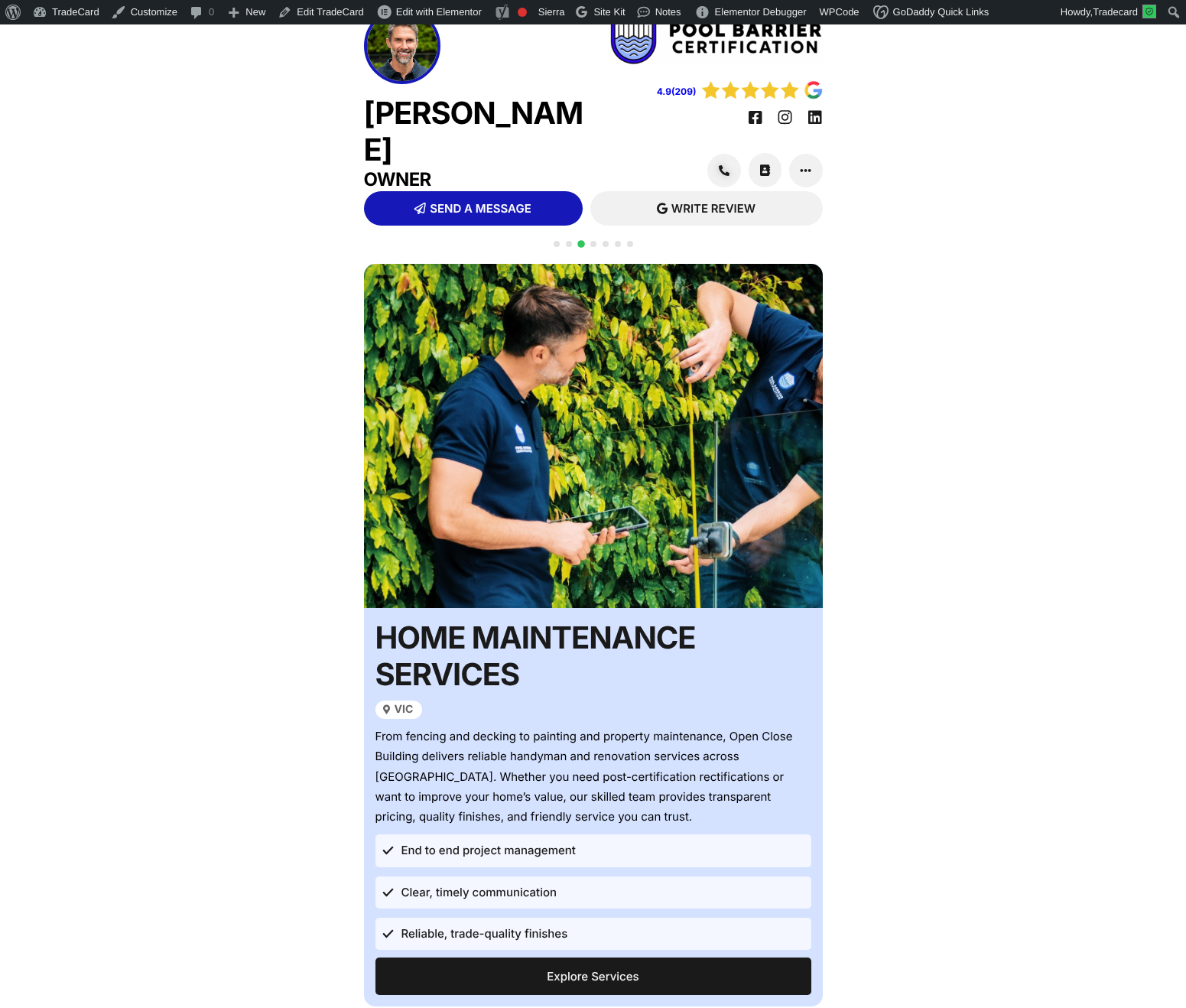
click at [592, 244] on span "Go to slide 4" at bounding box center [593, 244] width 6 height 6
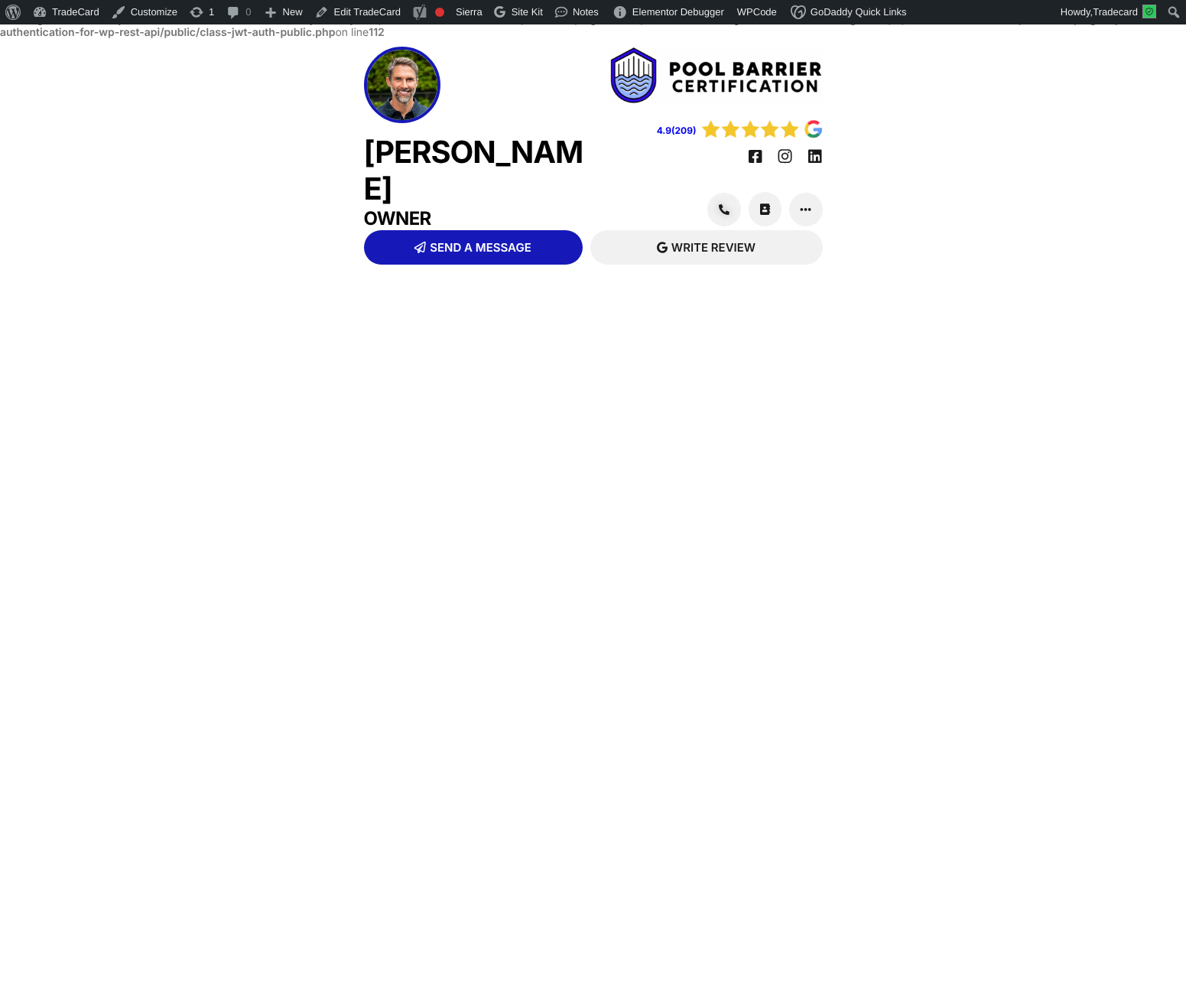
scroll to position [39, 0]
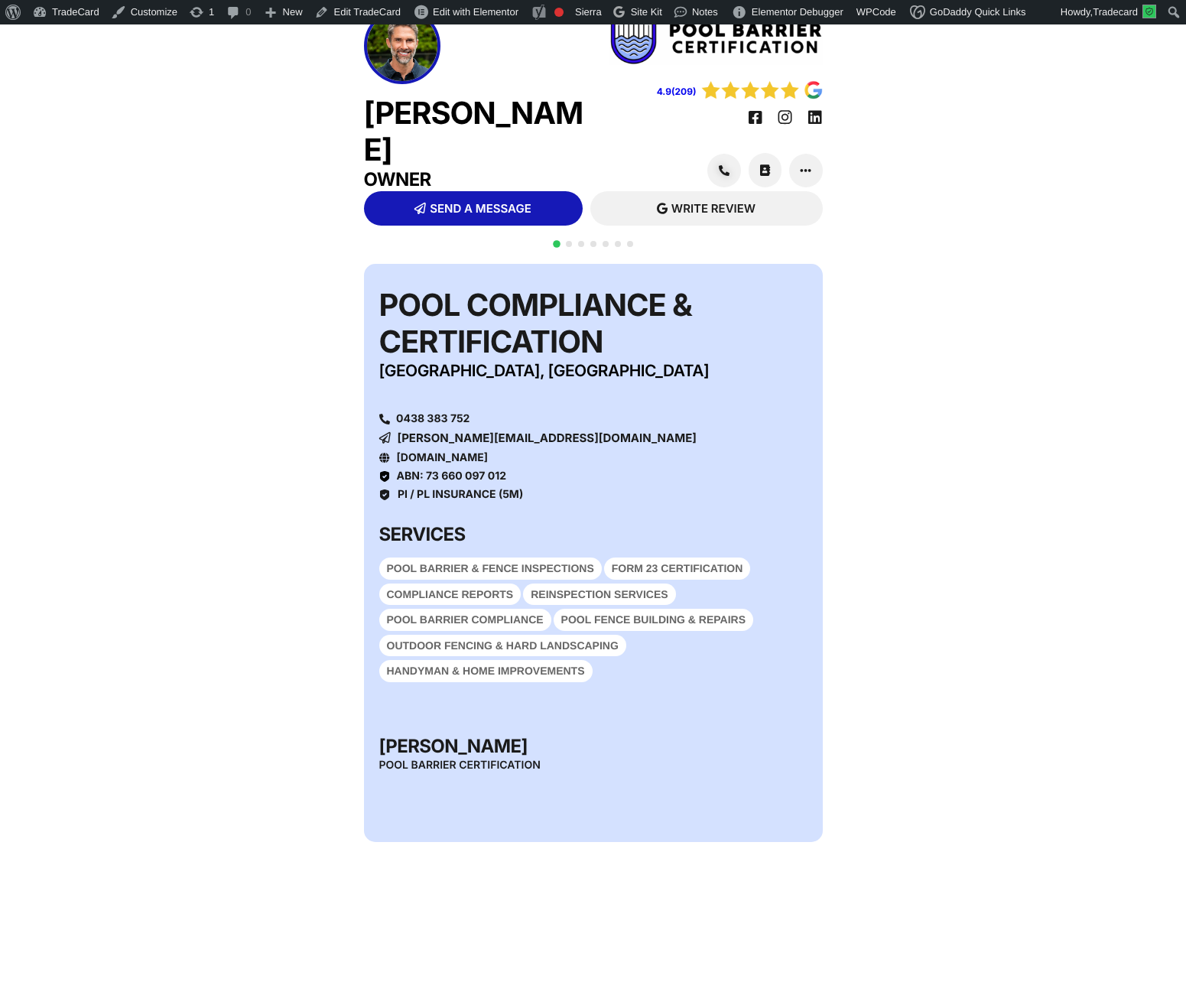
click at [570, 239] on div at bounding box center [593, 252] width 86 height 29
click at [569, 243] on span "Go to slide 2" at bounding box center [569, 244] width 6 height 6
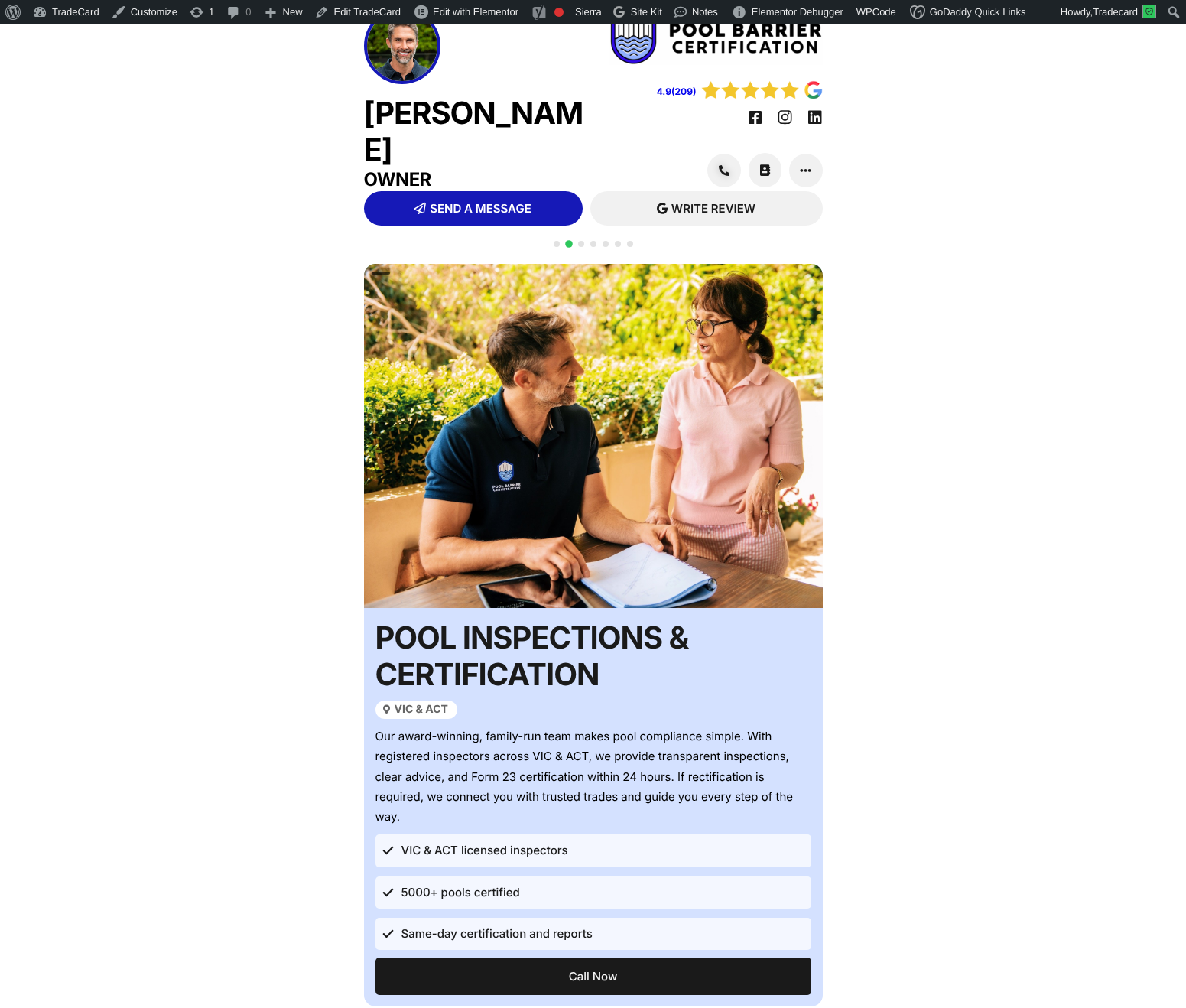
click at [583, 243] on span "Go to slide 3" at bounding box center [581, 244] width 6 height 6
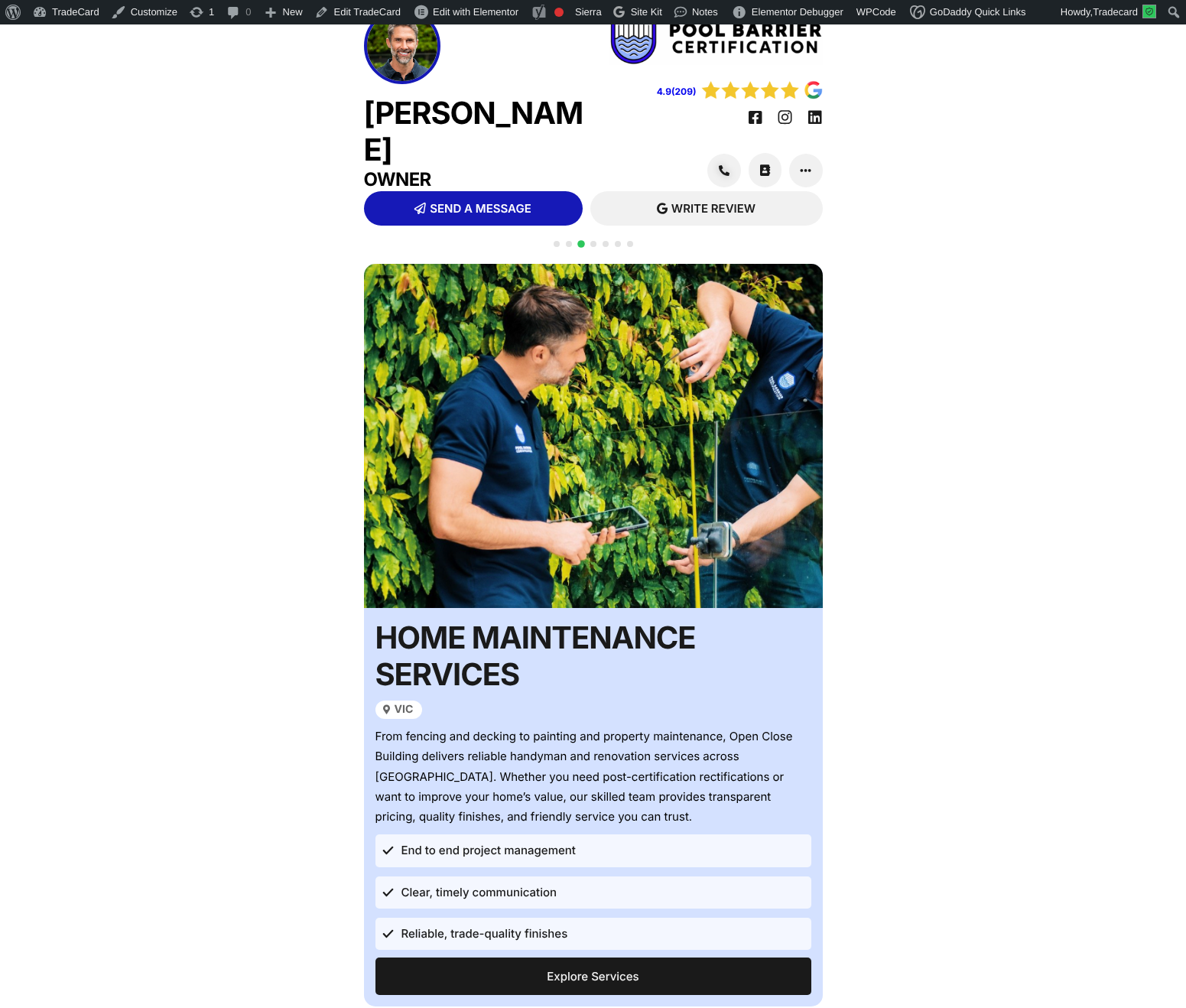
click at [570, 242] on span "Go to slide 2" at bounding box center [569, 244] width 6 height 6
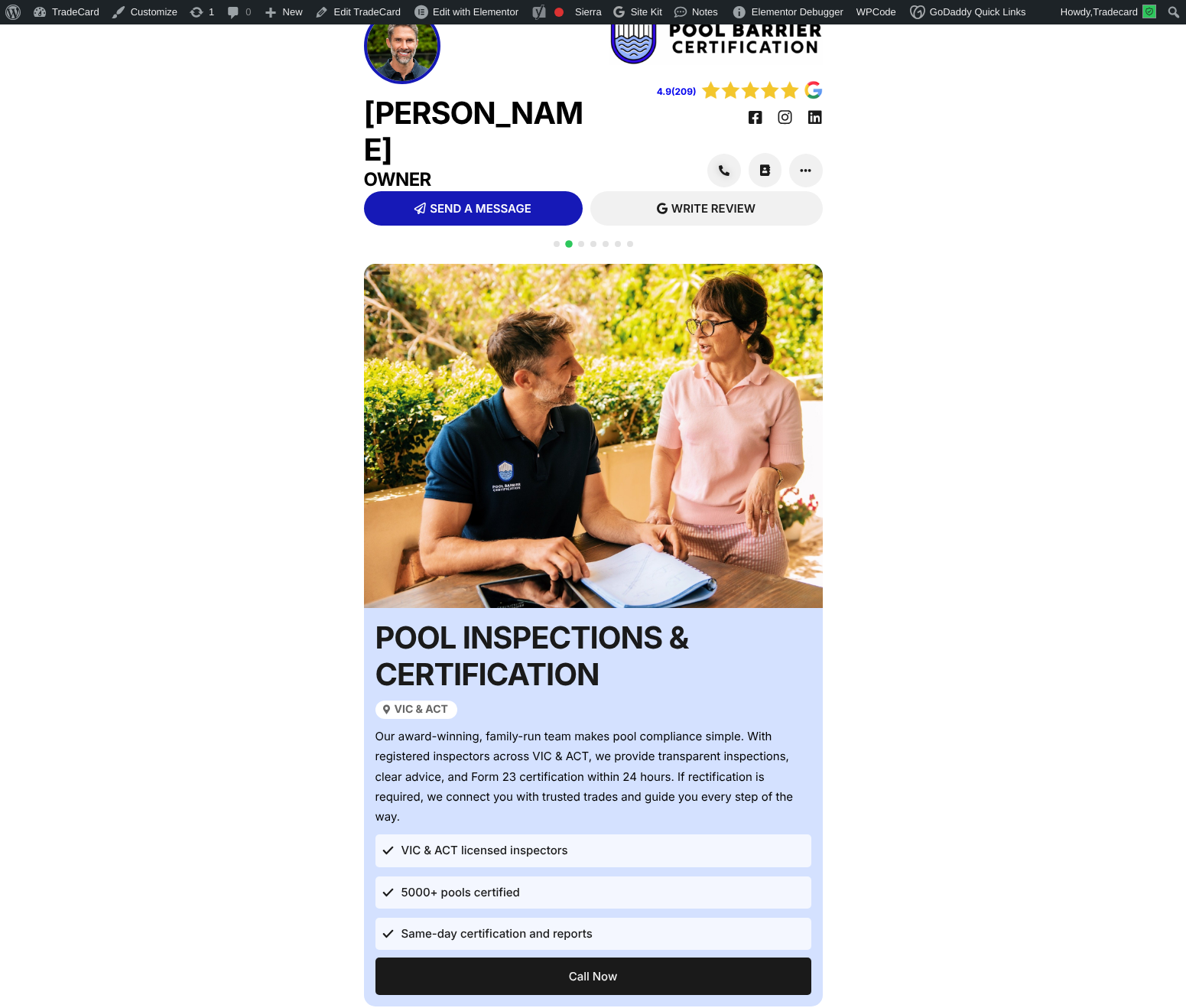
click at [583, 242] on span "Go to slide 3" at bounding box center [581, 244] width 6 height 6
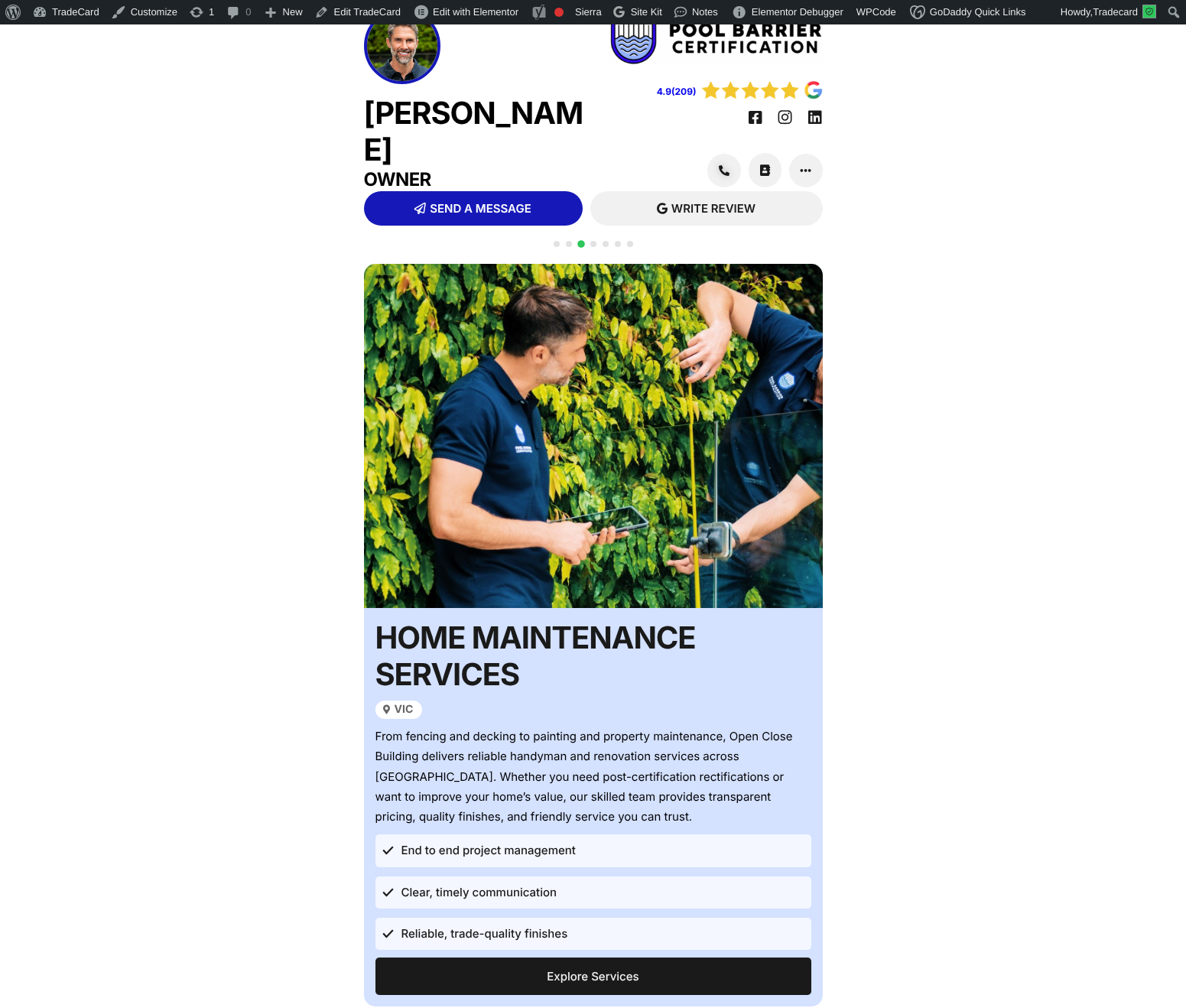
click at [593, 241] on span "Go to slide 4" at bounding box center [593, 244] width 6 height 6
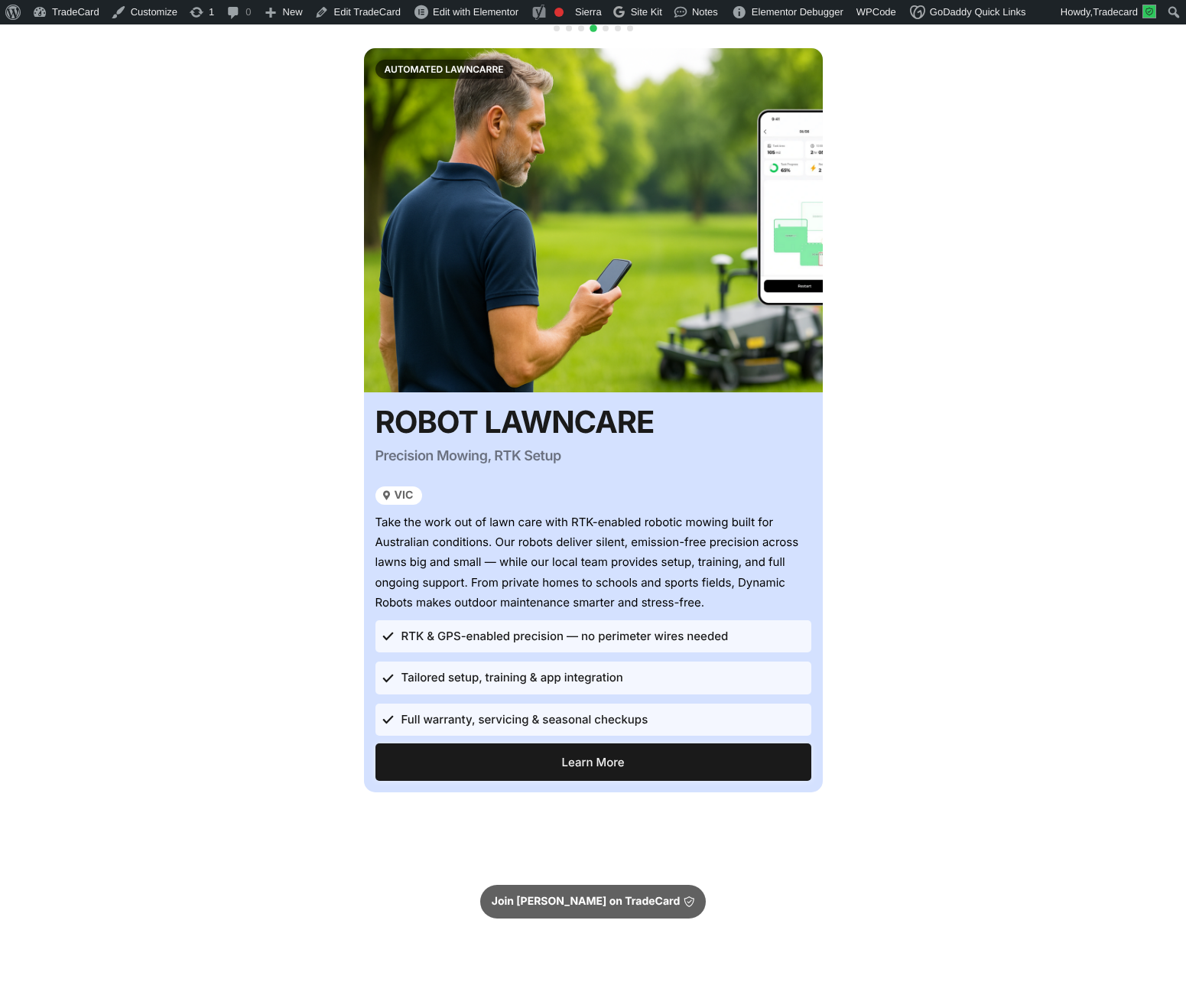
scroll to position [279, 0]
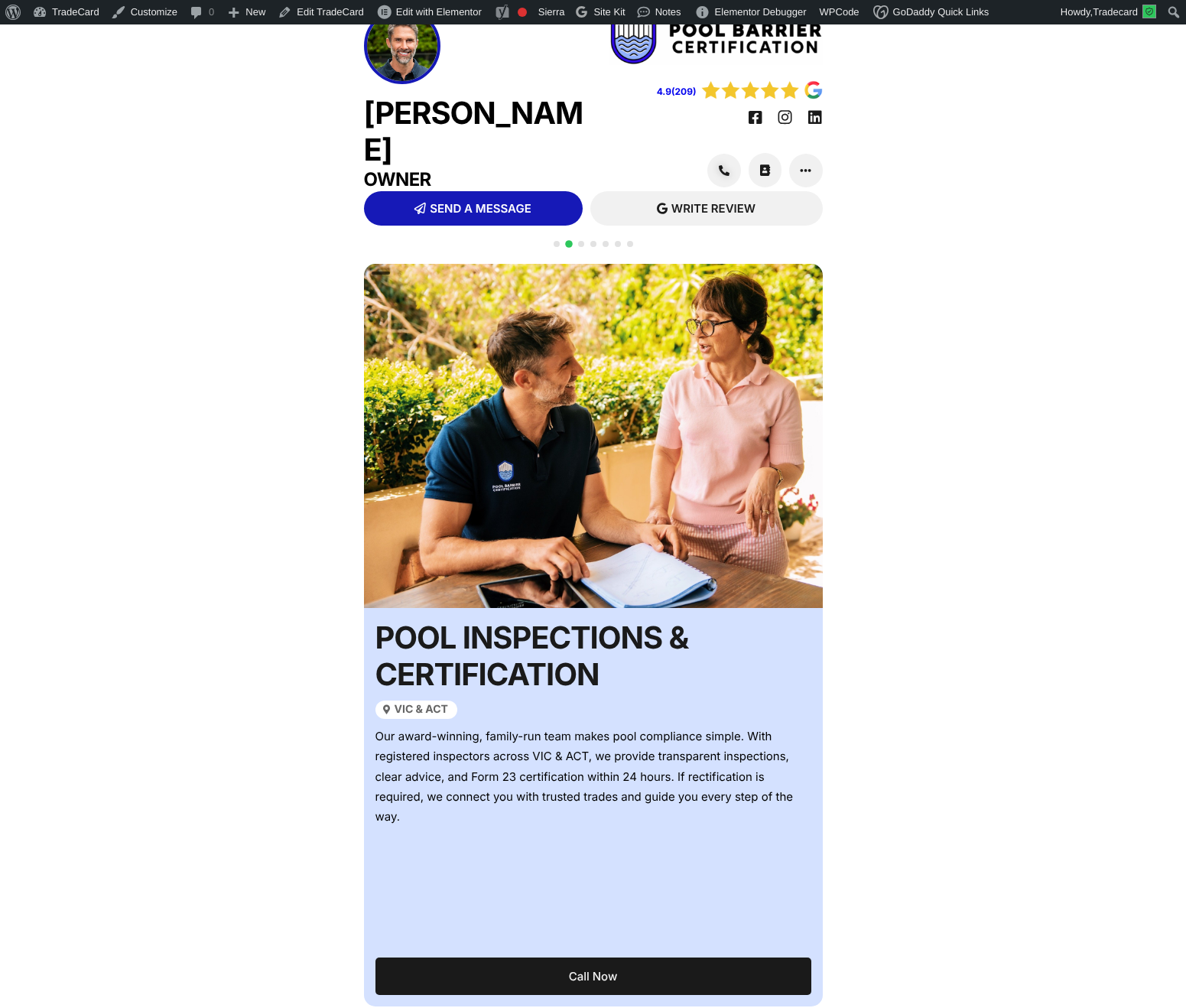
scroll to position [24, 0]
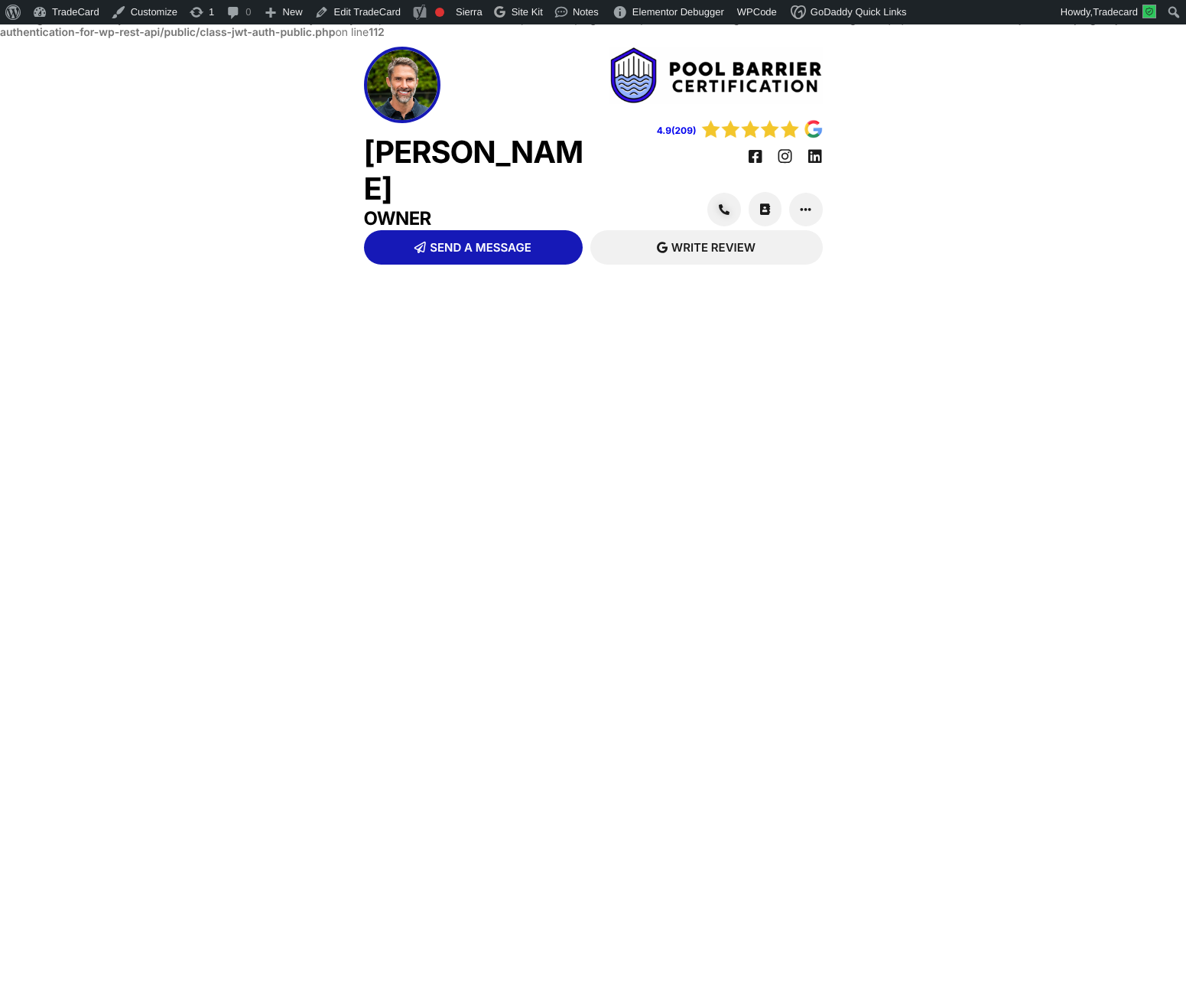
scroll to position [39, 0]
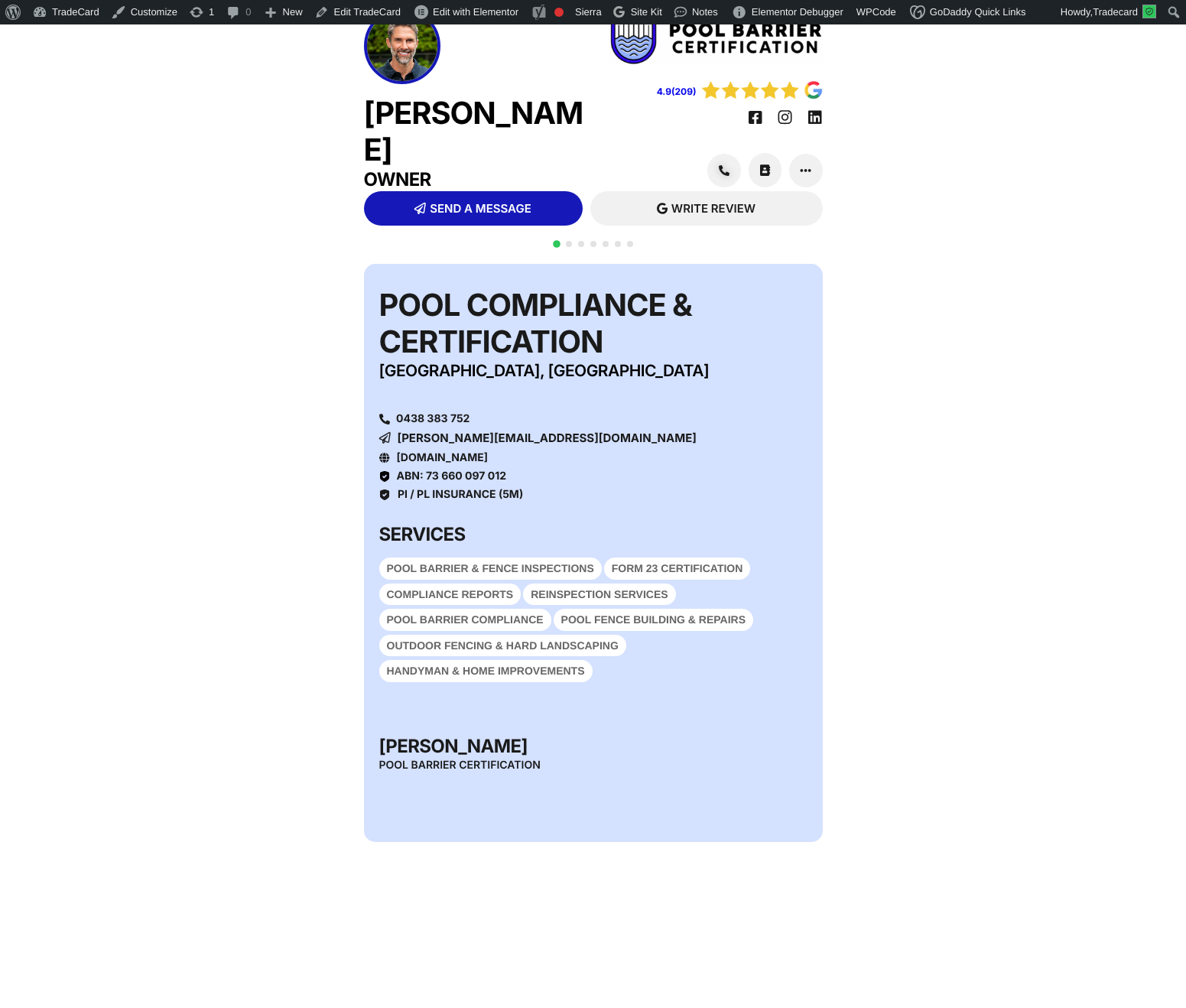
click at [570, 244] on span "Go to slide 2" at bounding box center [569, 244] width 6 height 6
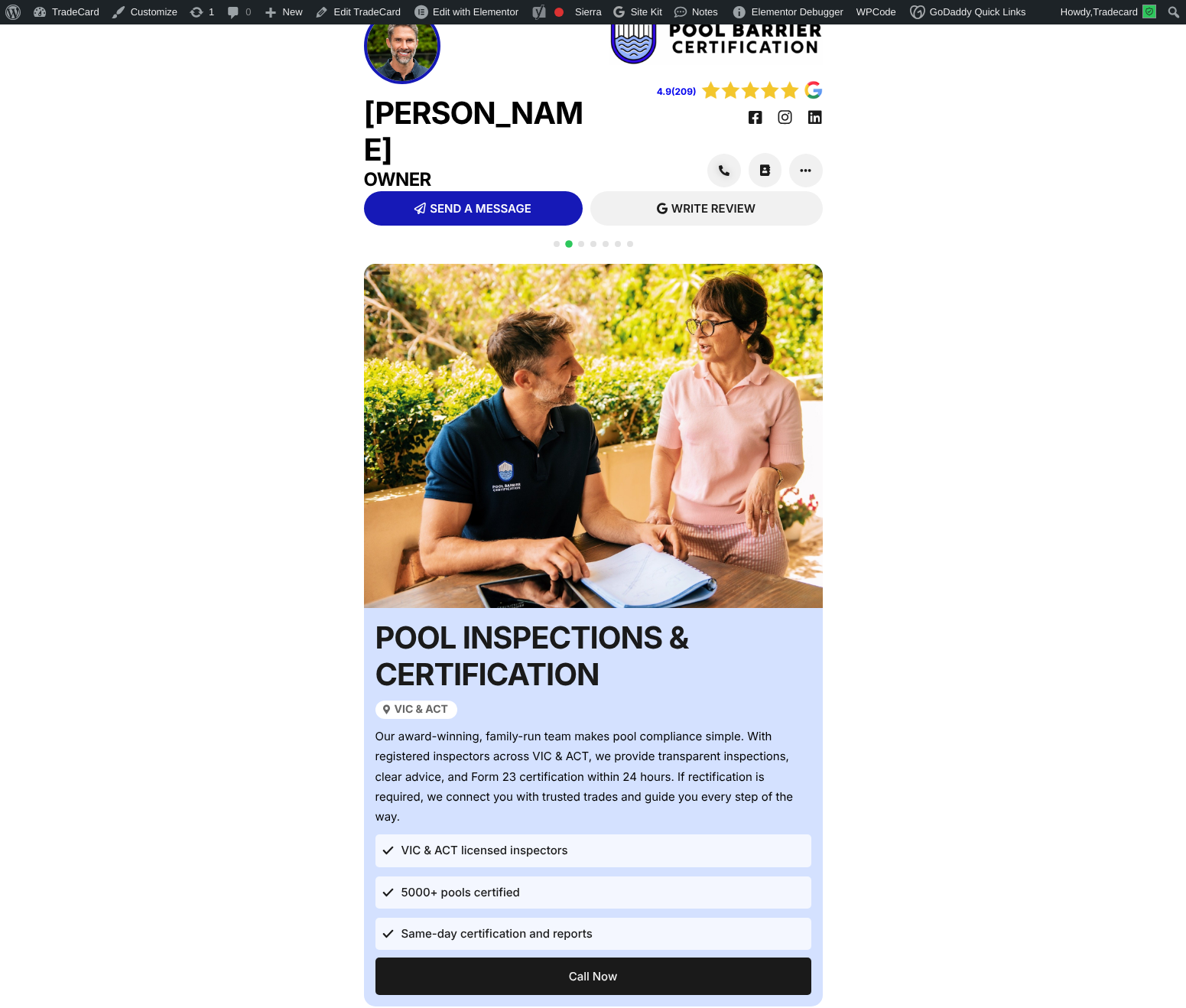
click at [586, 245] on div at bounding box center [593, 252] width 86 height 29
click at [582, 244] on span "Go to slide 3" at bounding box center [581, 244] width 6 height 6
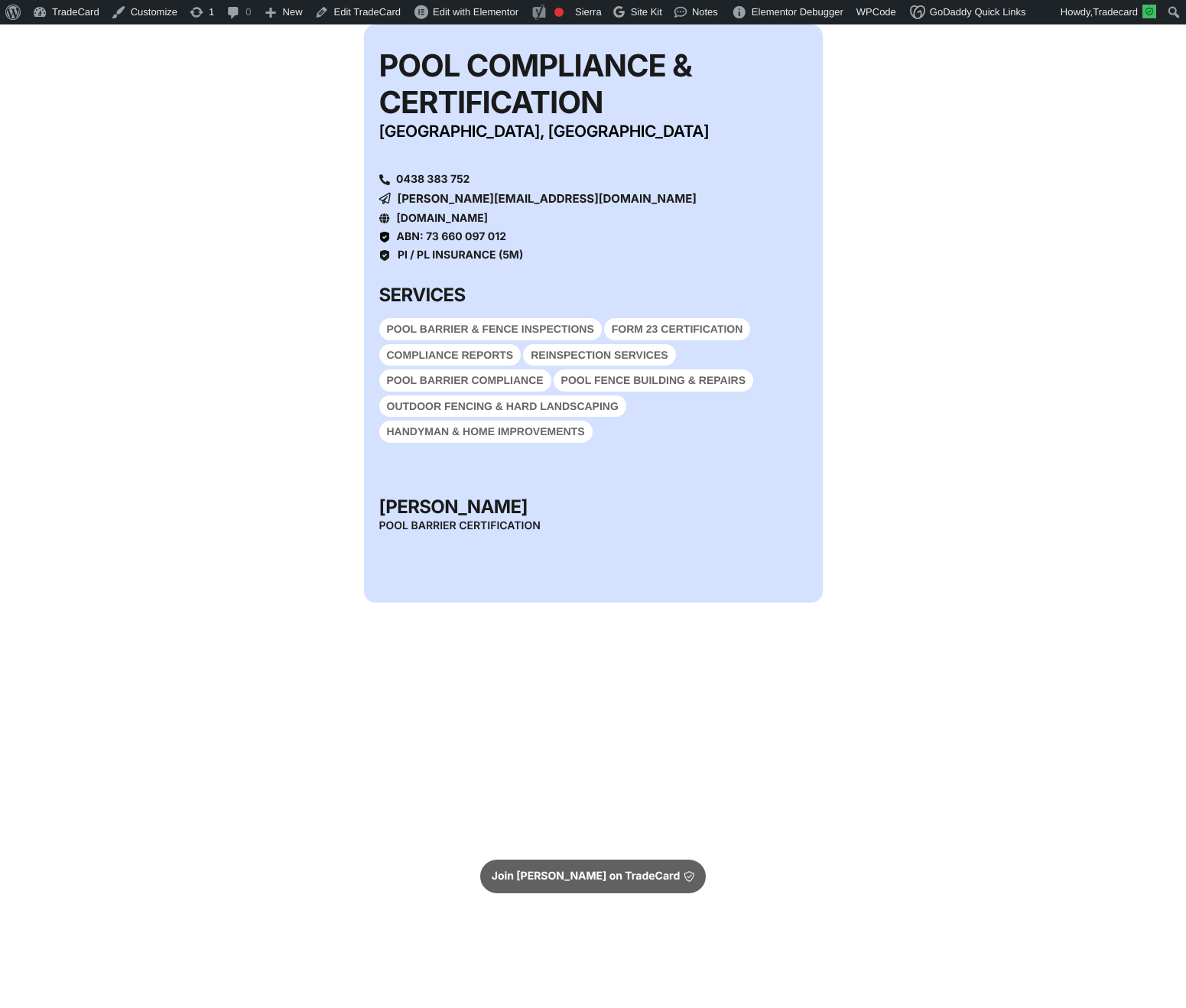
scroll to position [277, 0]
click at [746, 535] on div "Tom Davidson Pool Barrier Certification Add Contact" at bounding box center [594, 516] width 428 height 38
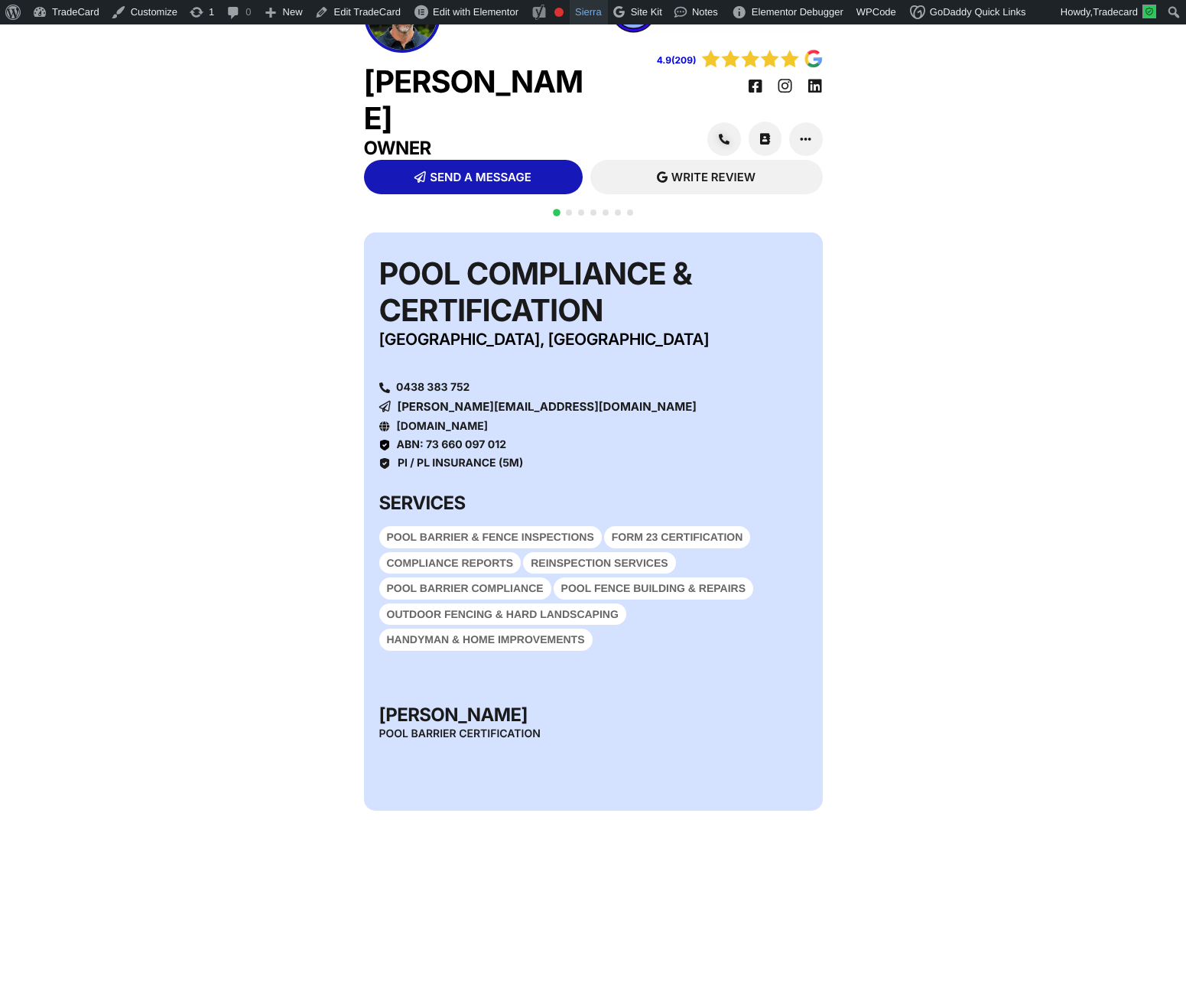
scroll to position [39, 0]
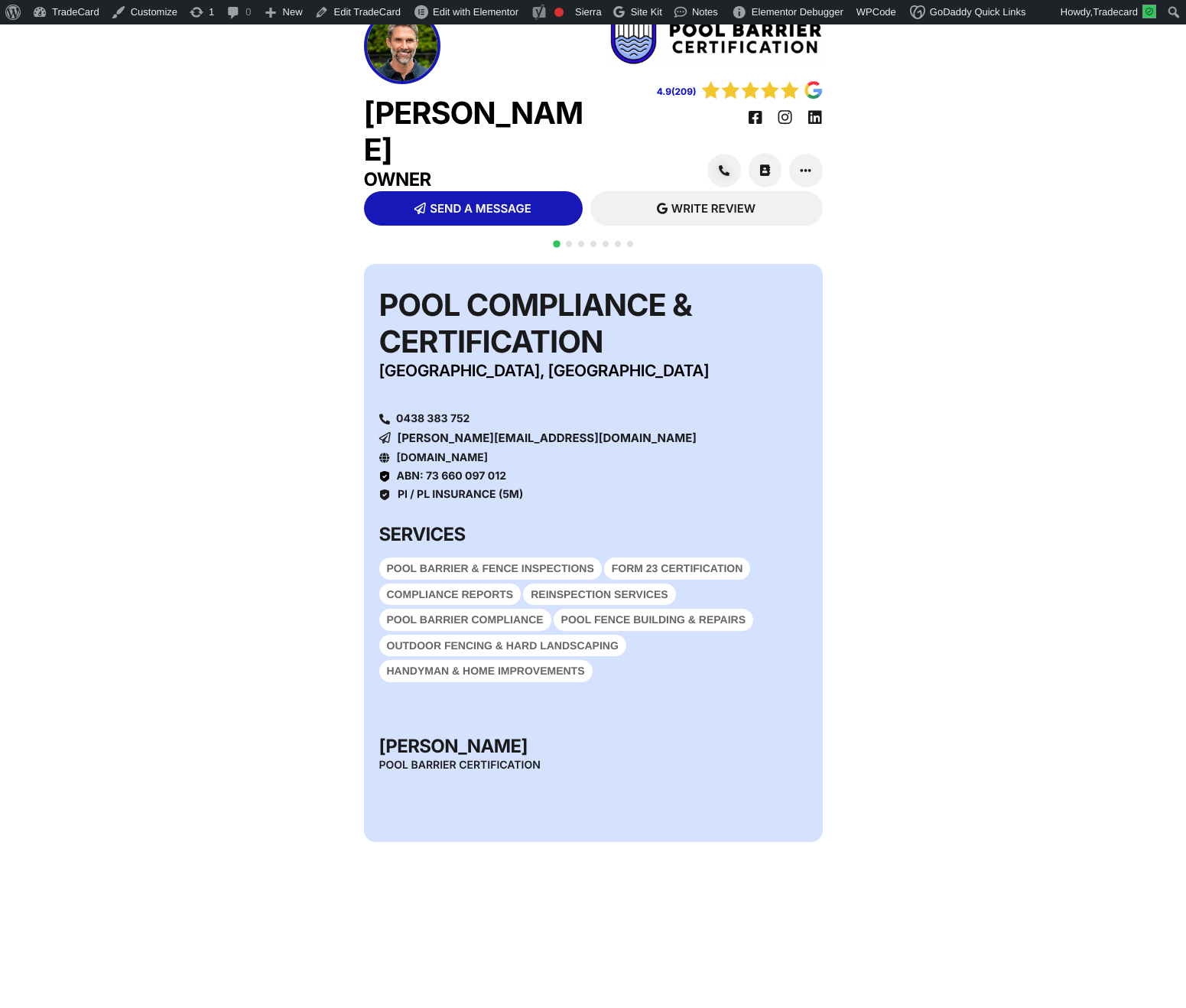
click at [570, 247] on span "Go to slide 2" at bounding box center [569, 244] width 6 height 6
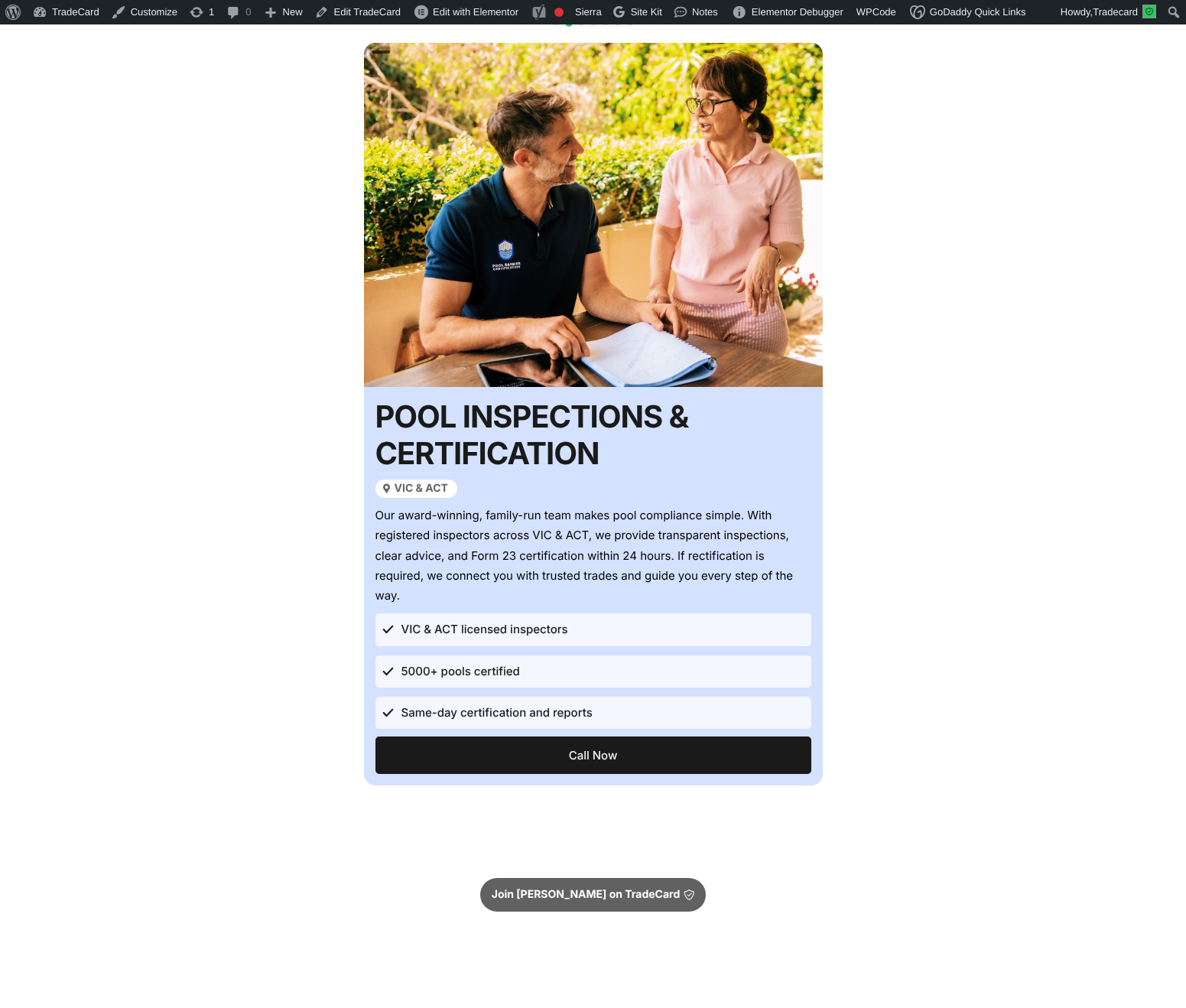
scroll to position [277, 0]
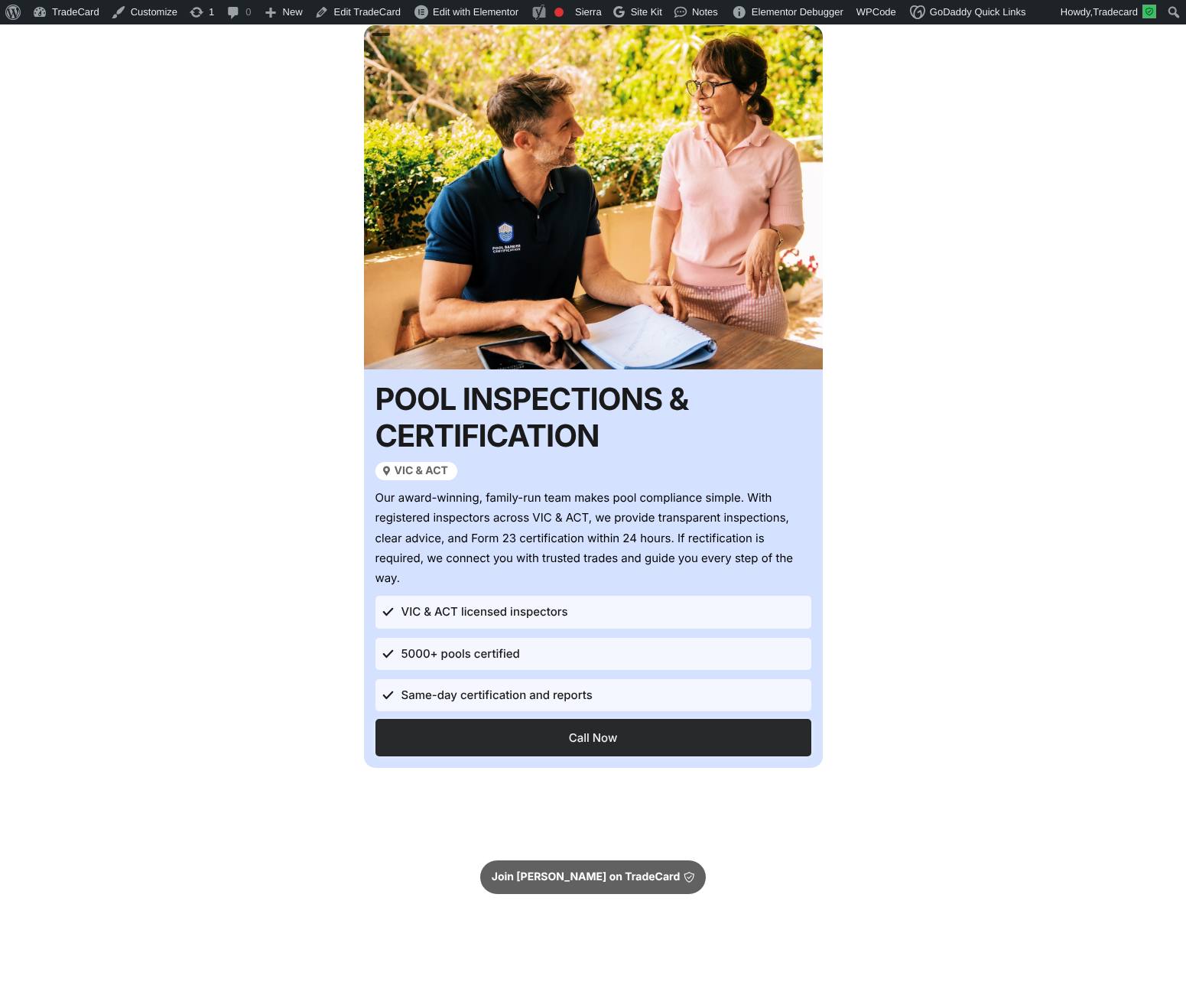
click at [566, 744] on span "Call Now" at bounding box center [593, 737] width 410 height 11
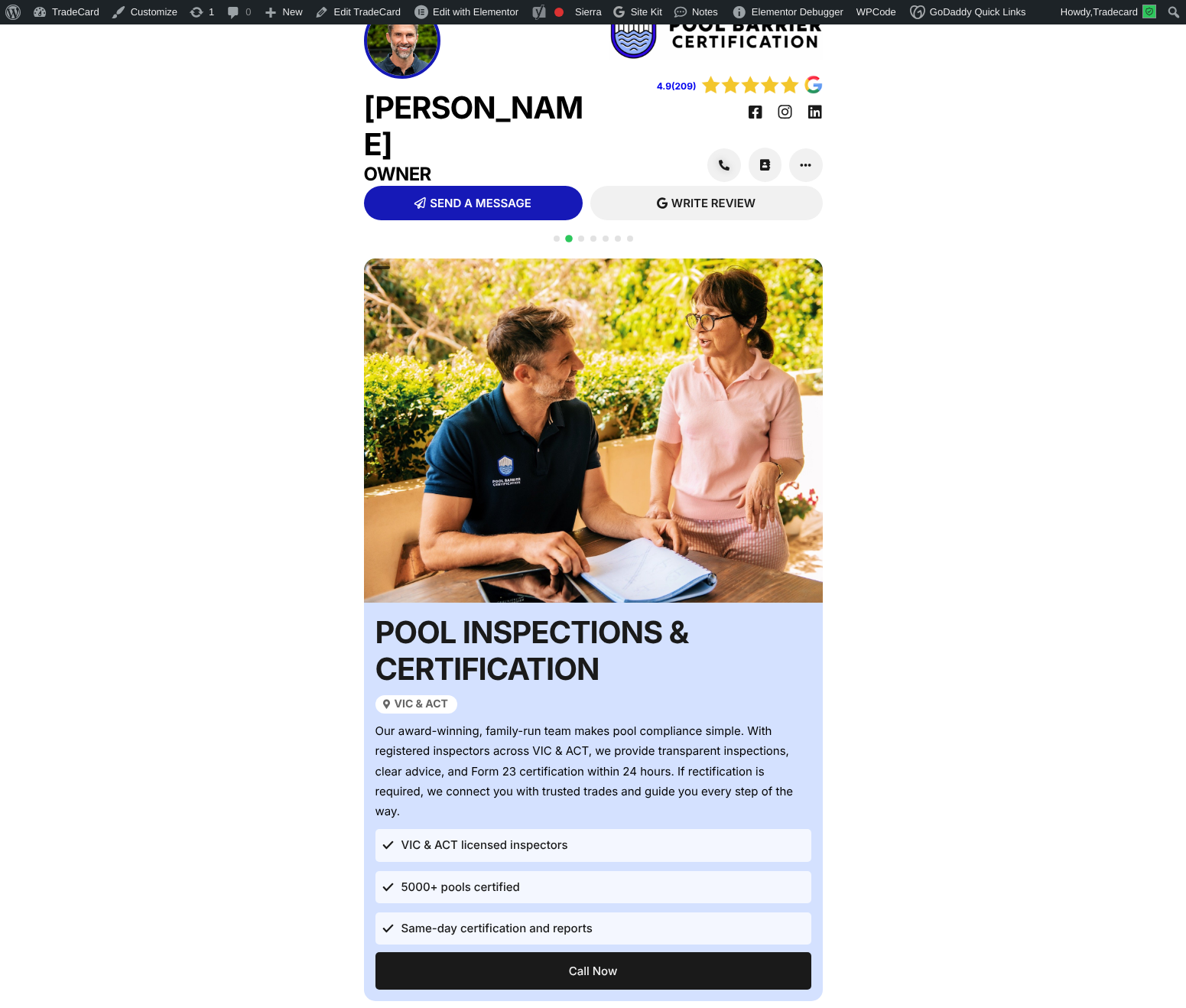
scroll to position [39, 0]
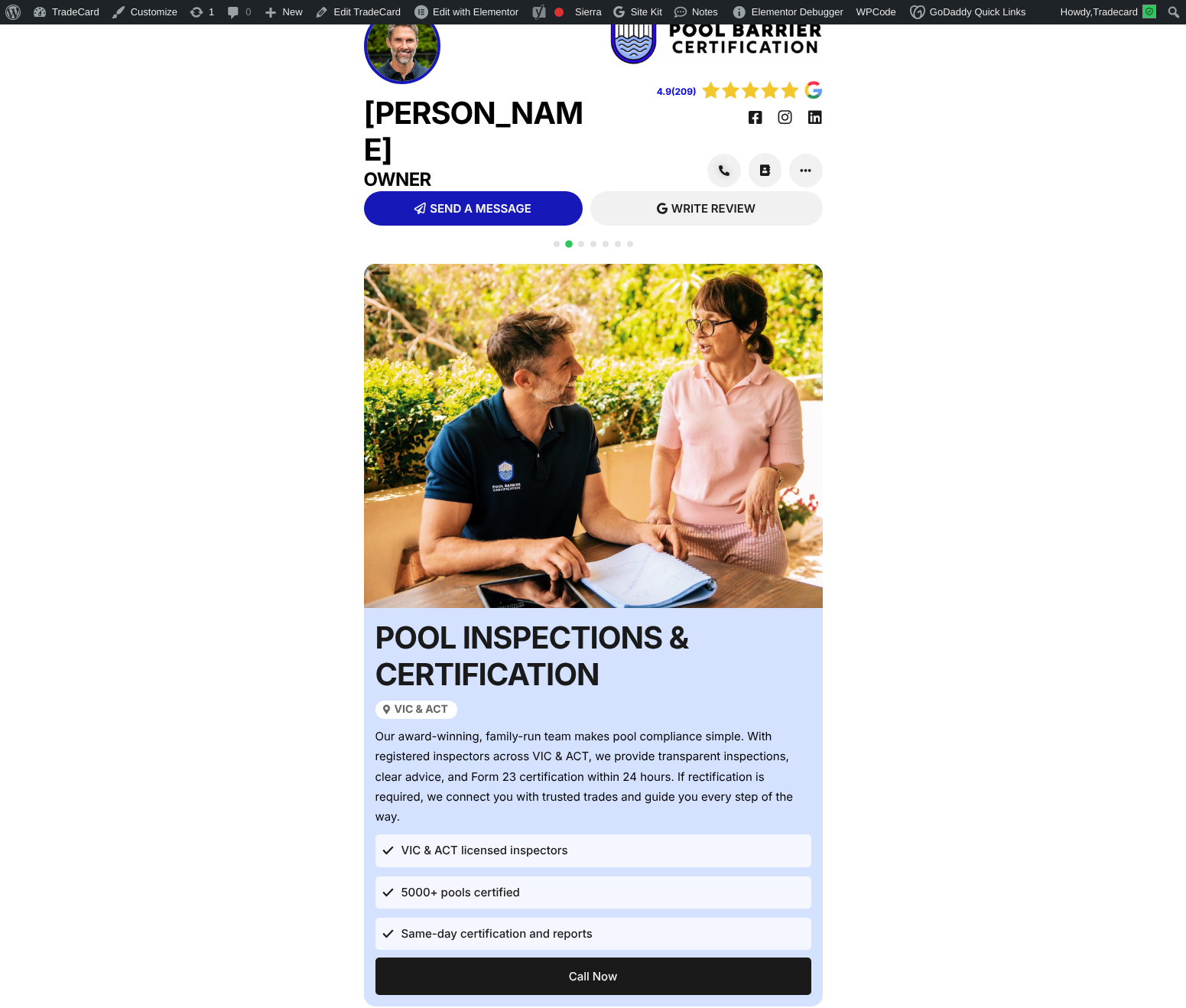
click at [581, 247] on span "Go to slide 3" at bounding box center [581, 244] width 6 height 6
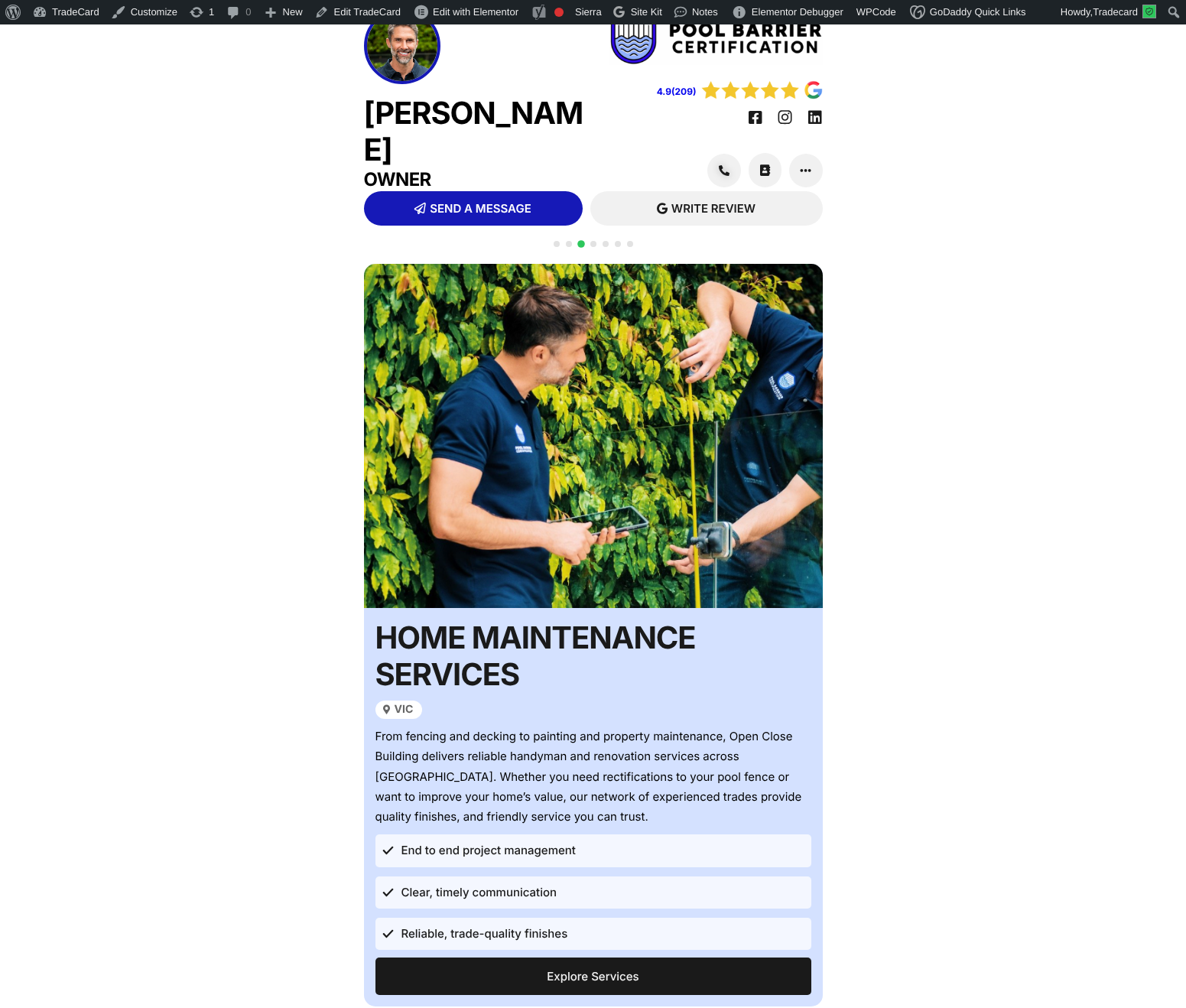
click at [593, 247] on span "Go to slide 4" at bounding box center [593, 244] width 6 height 6
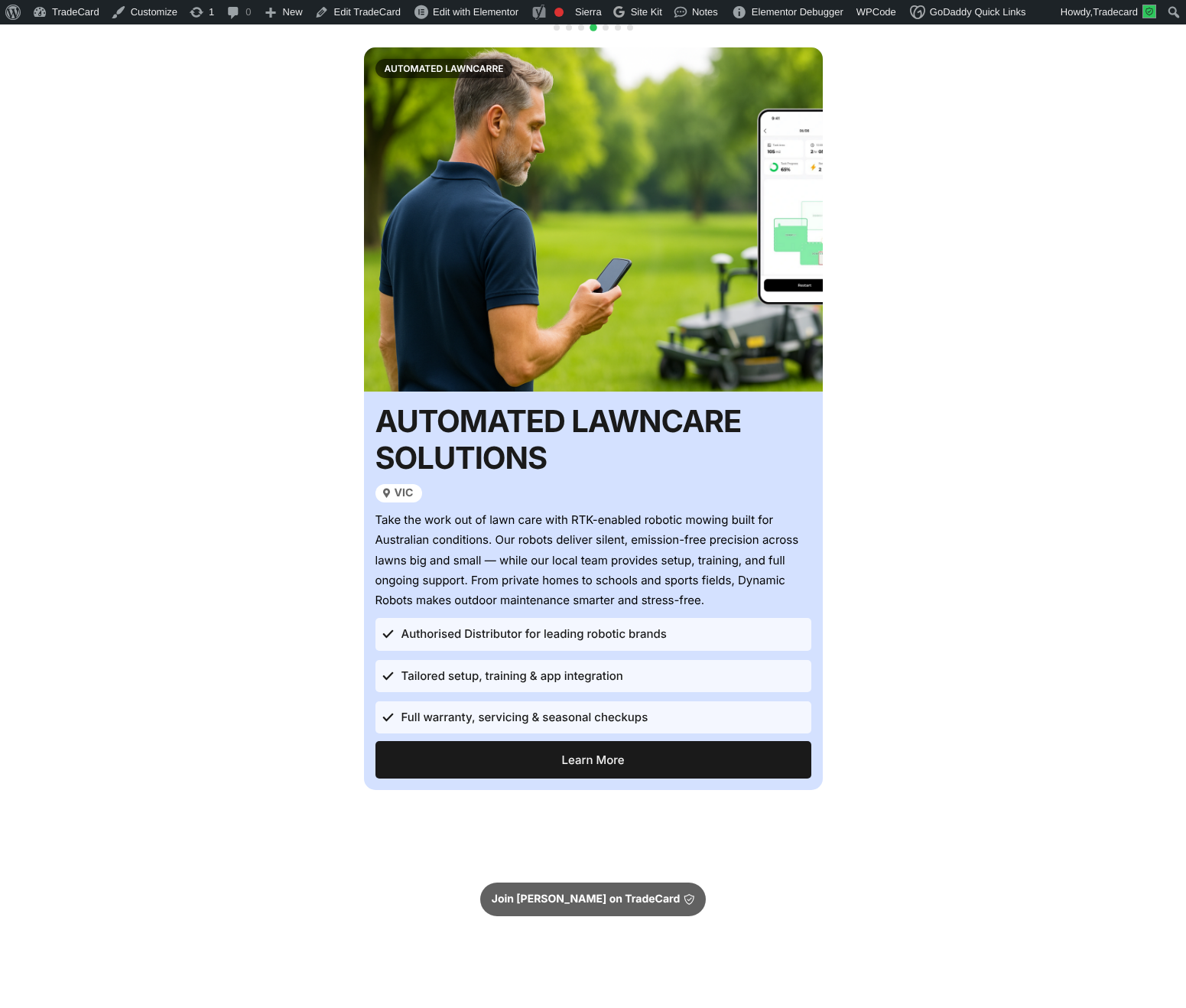
scroll to position [277, 0]
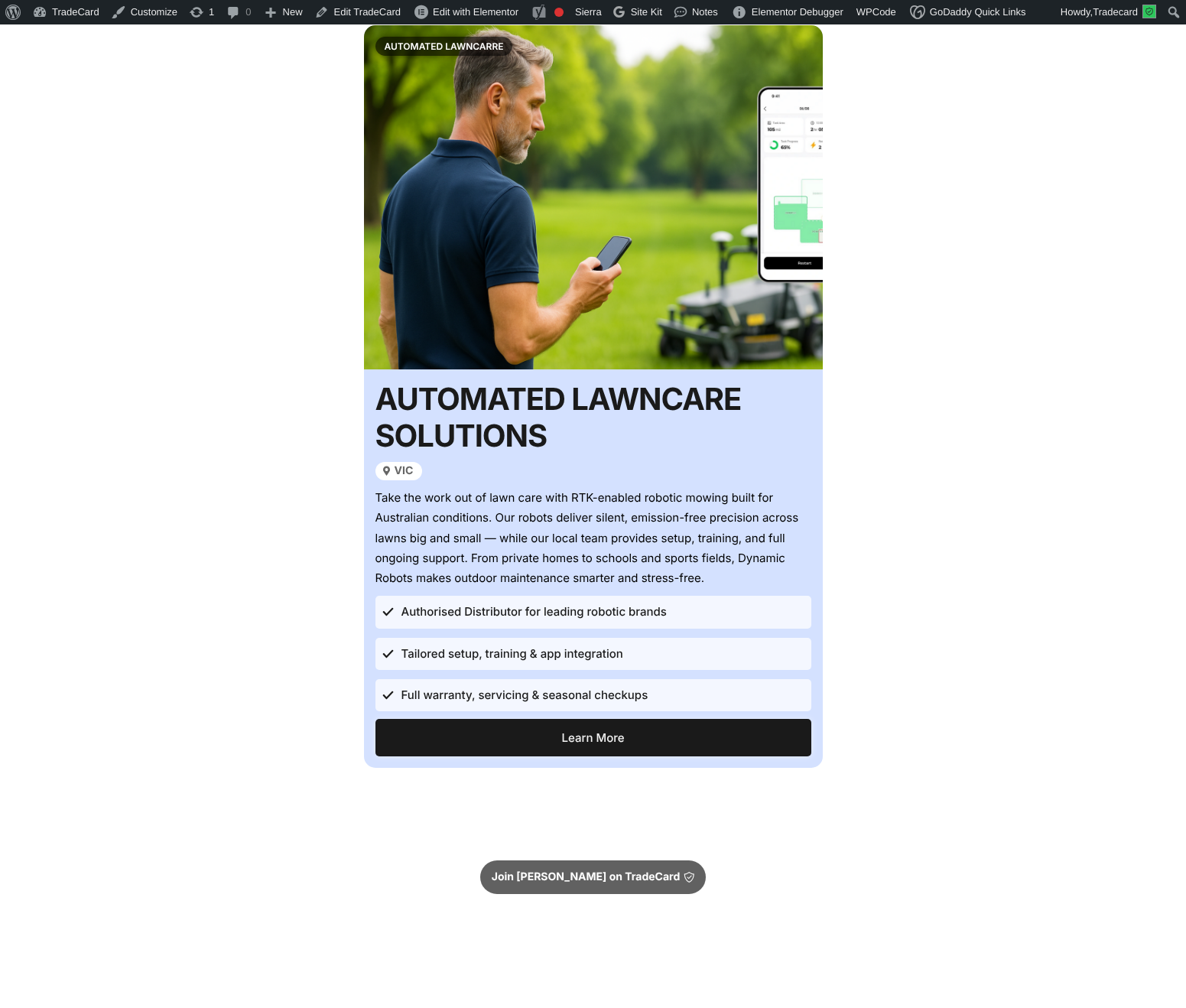
click at [558, 757] on link "Learn More" at bounding box center [593, 737] width 436 height 37
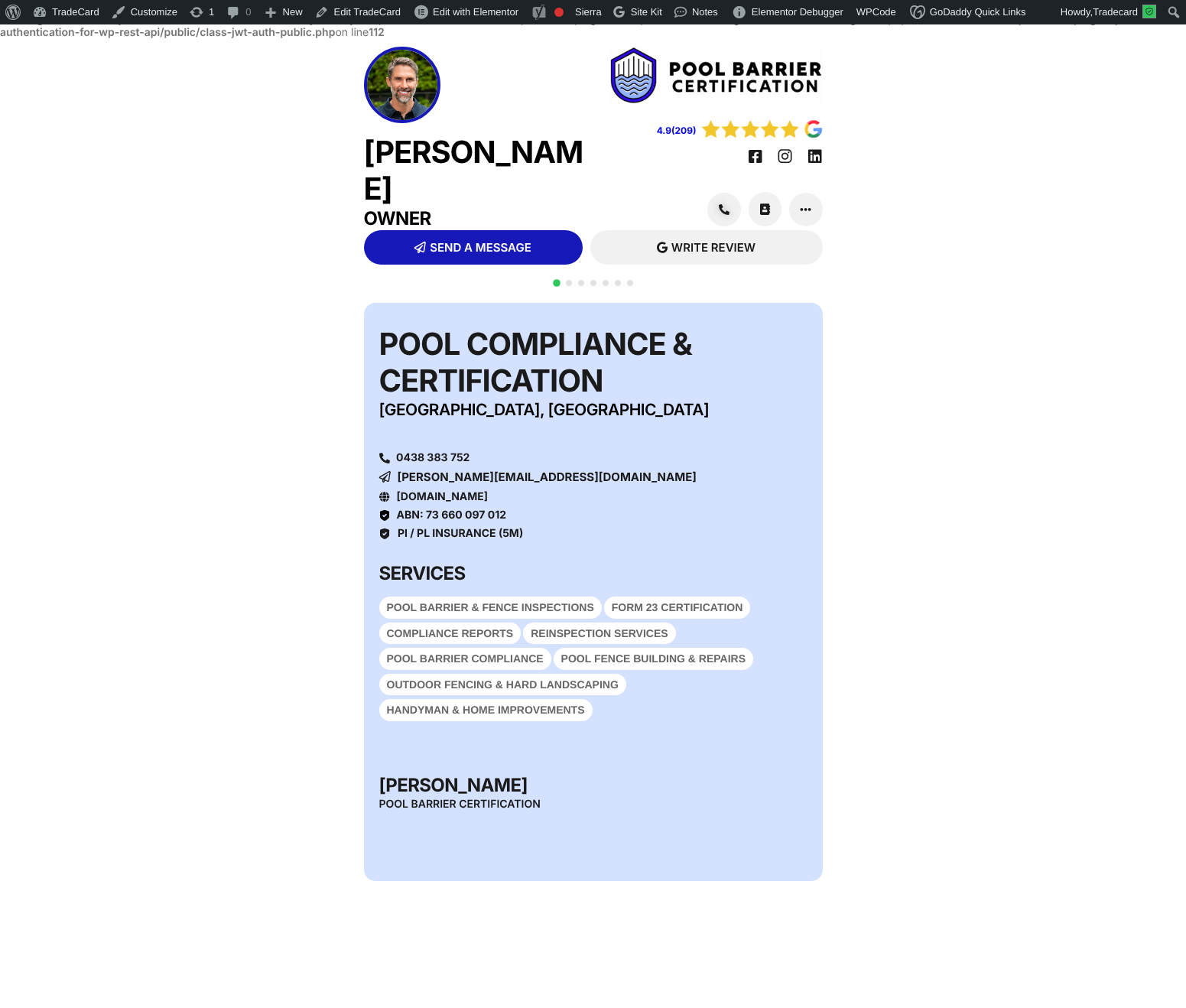
scroll to position [39, 0]
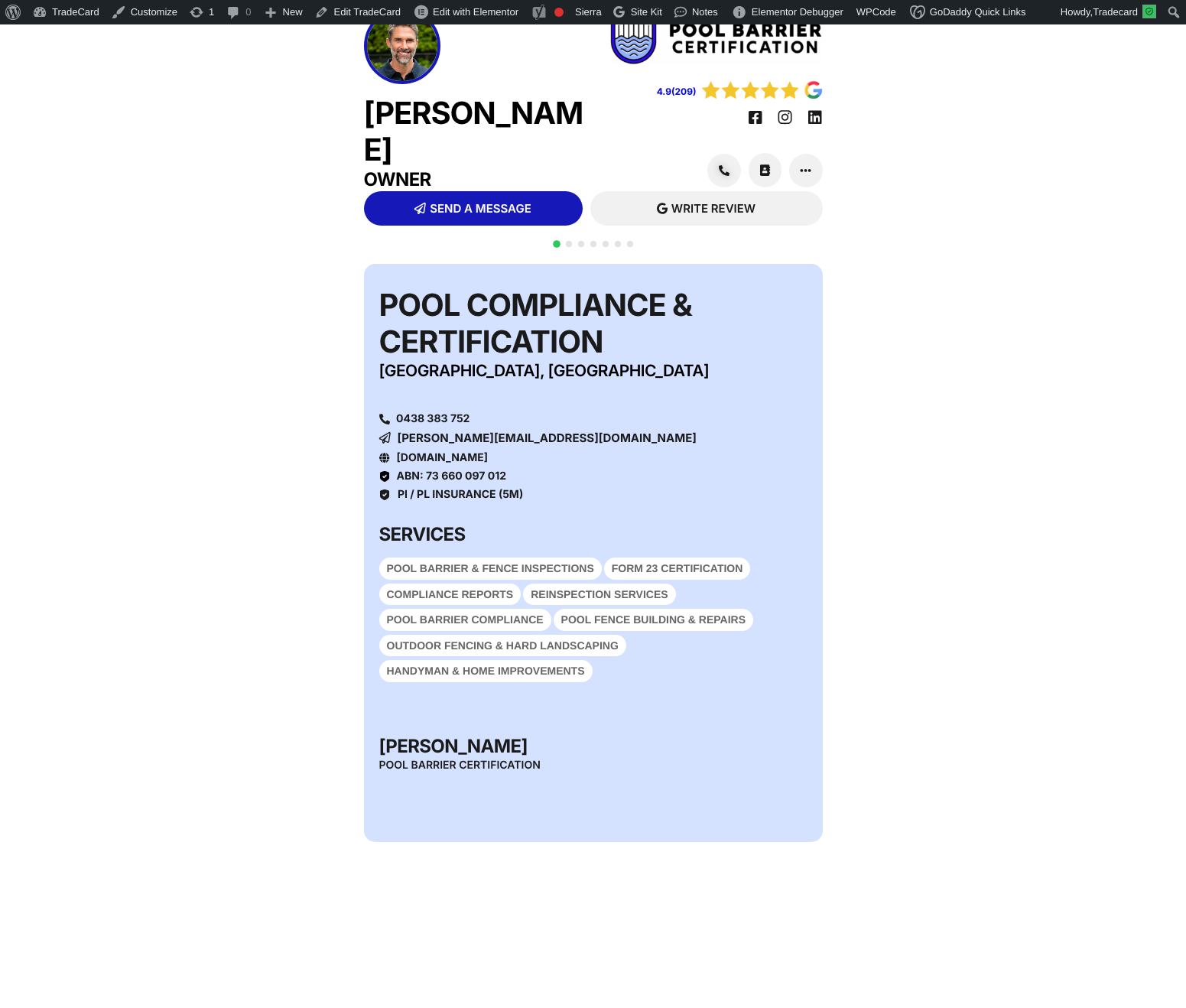
click at [593, 244] on span "Go to slide 4" at bounding box center [593, 244] width 6 height 6
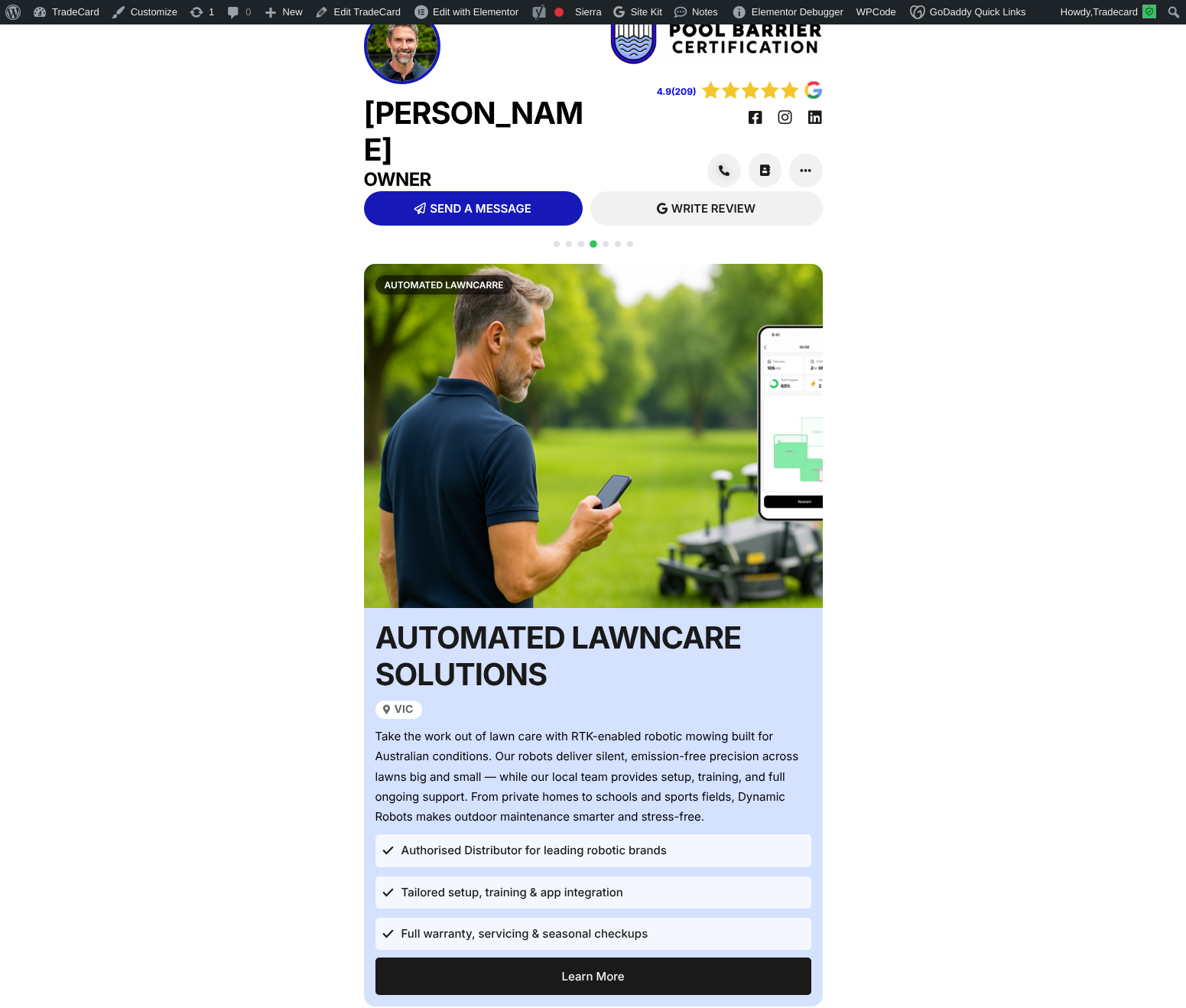
click at [581, 243] on span "Go to slide 3" at bounding box center [581, 244] width 6 height 6
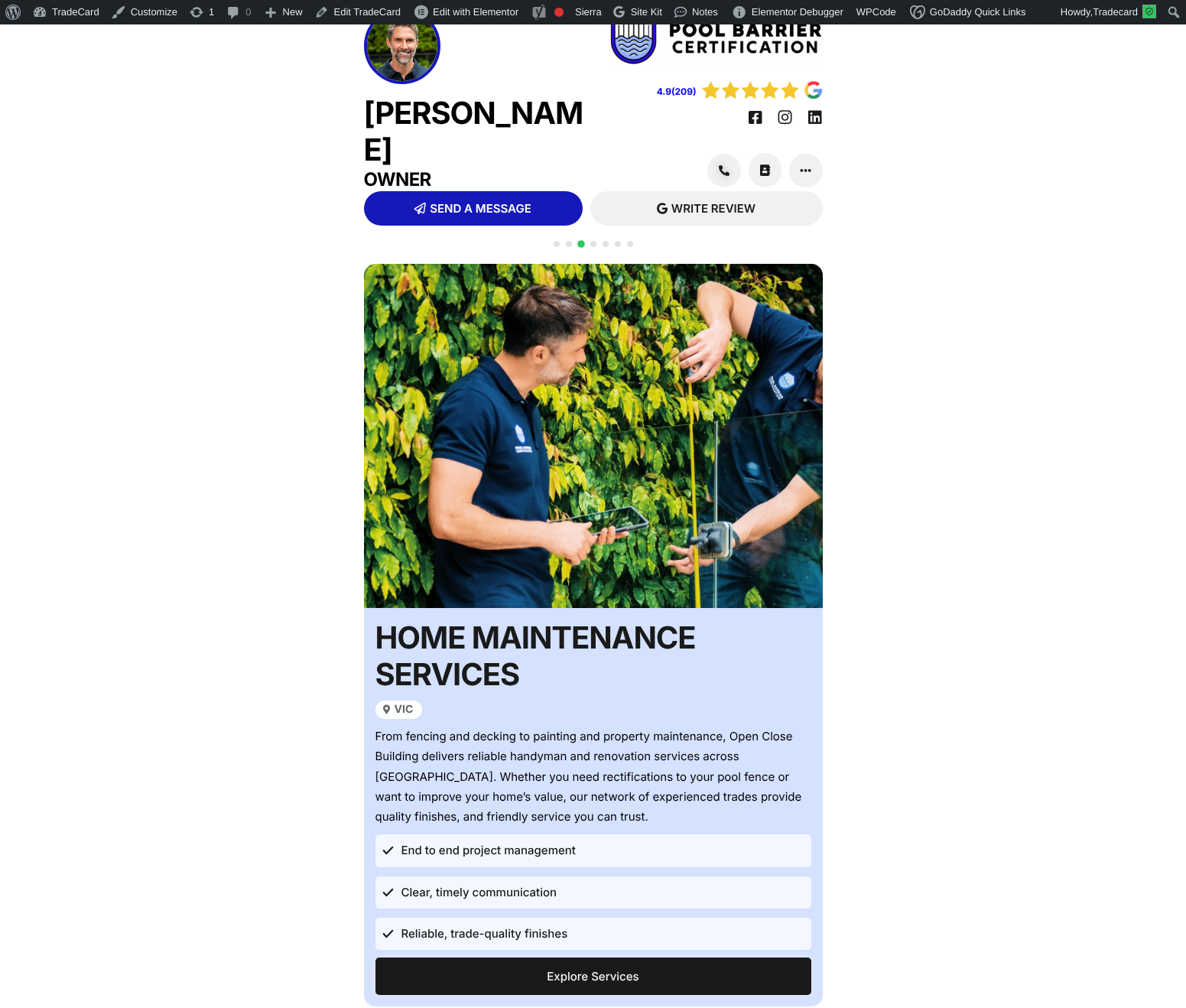
click at [582, 989] on link "Explore Services" at bounding box center [593, 976] width 436 height 37
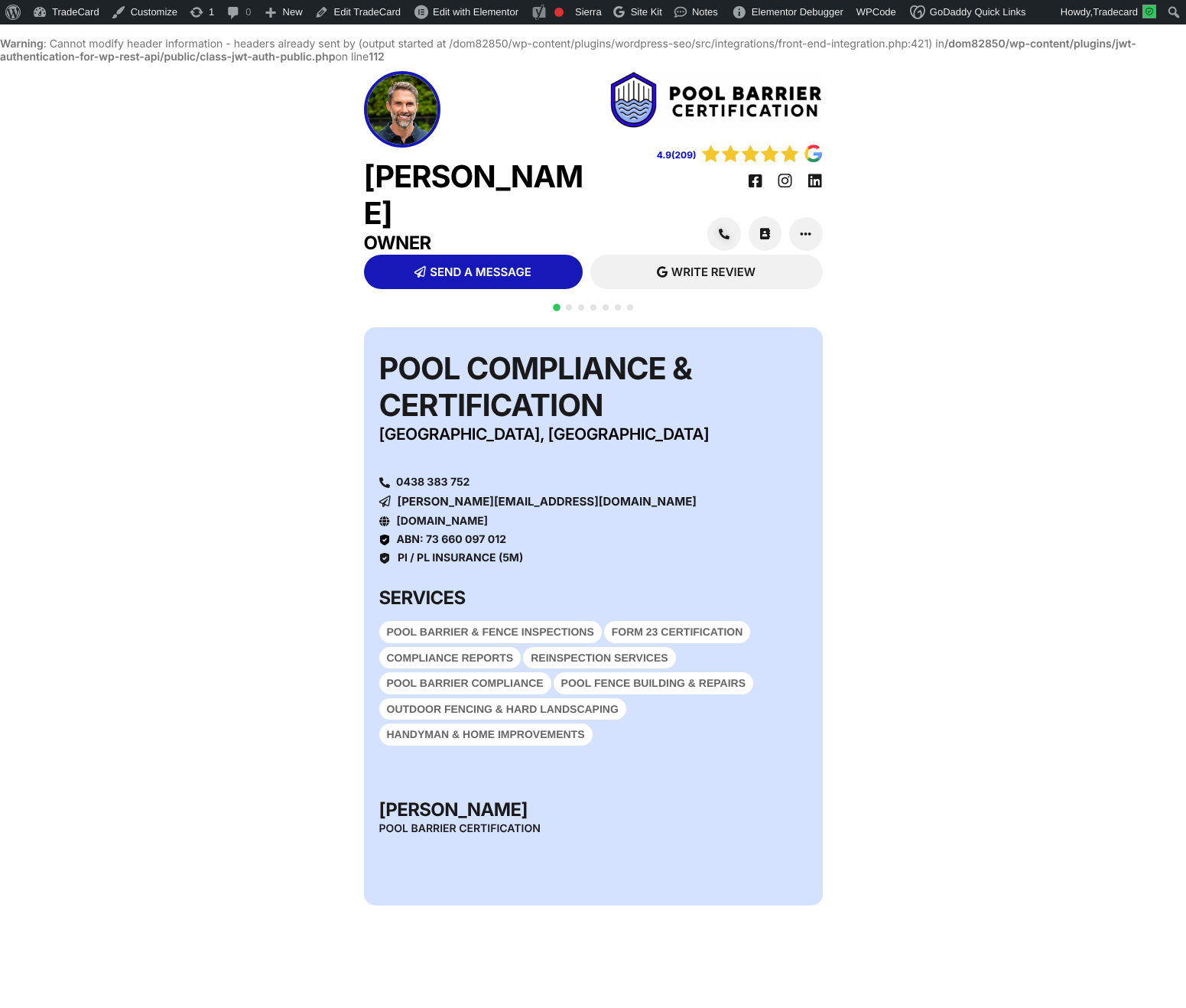
scroll to position [39, 0]
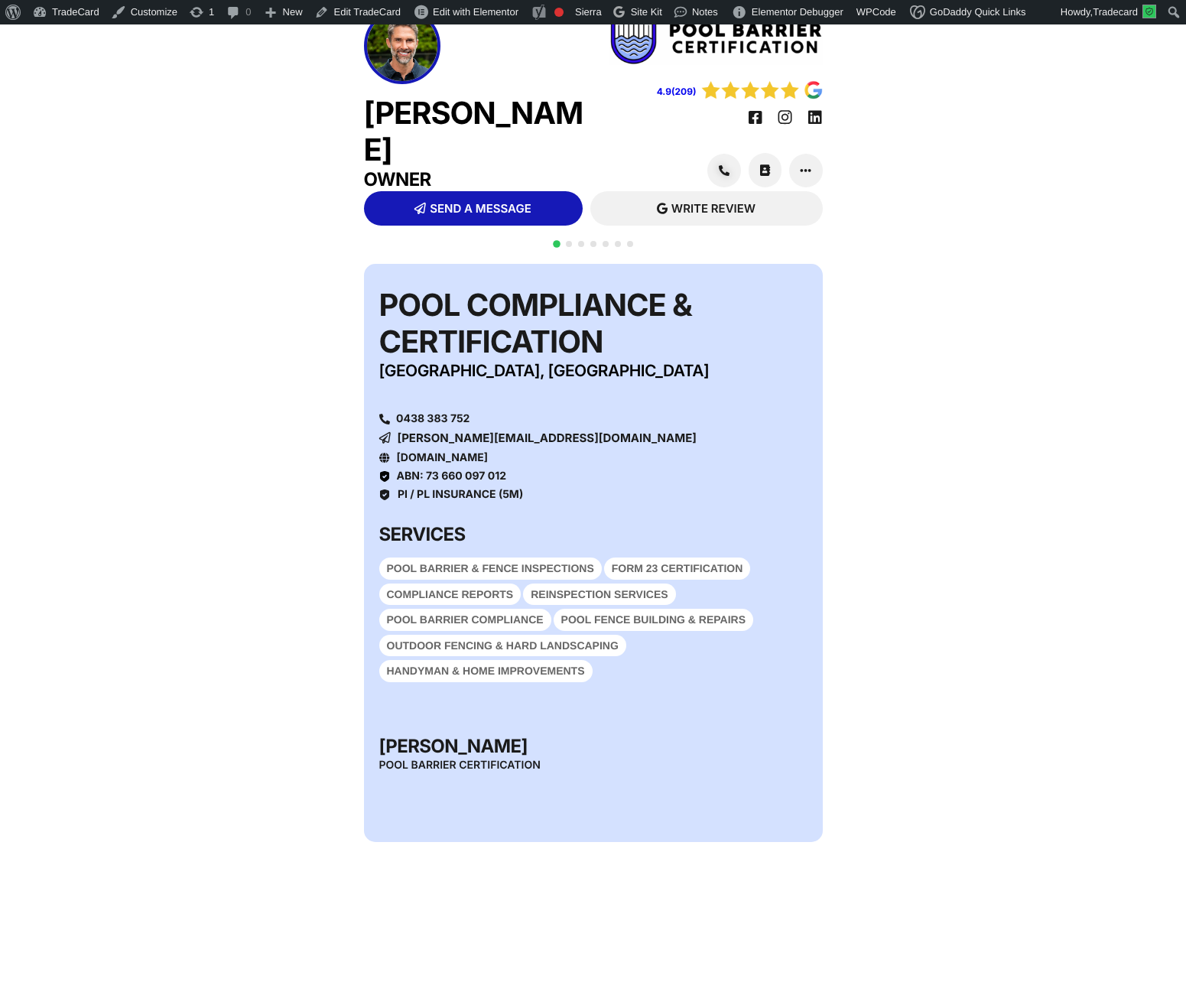
click at [565, 263] on div at bounding box center [593, 252] width 86 height 29
click at [569, 247] on span "Go to slide 2" at bounding box center [569, 244] width 6 height 6
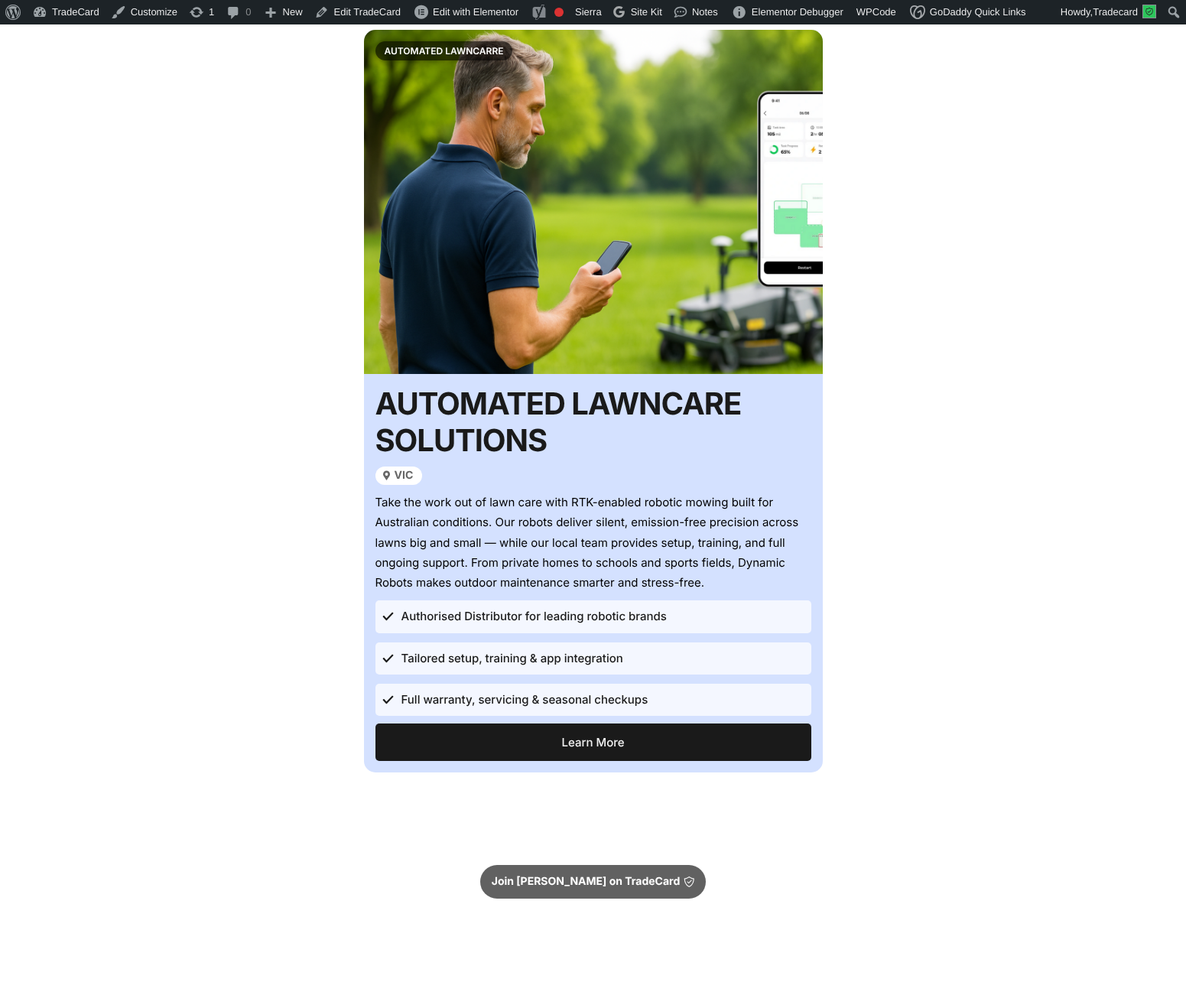
scroll to position [277, 0]
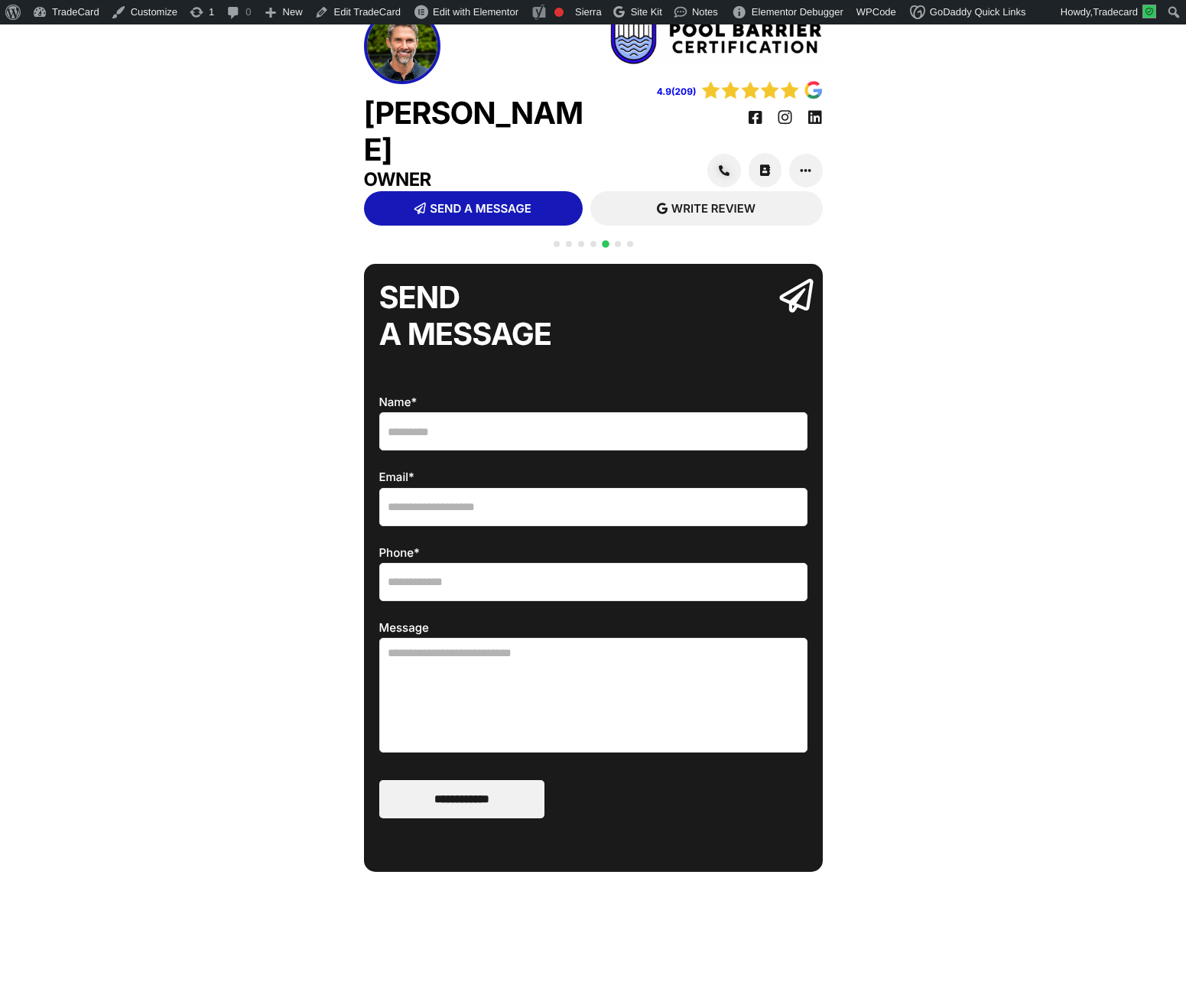
click at [586, 263] on div at bounding box center [593, 252] width 86 height 29
click at [582, 247] on span "Go to slide 3" at bounding box center [581, 244] width 6 height 6
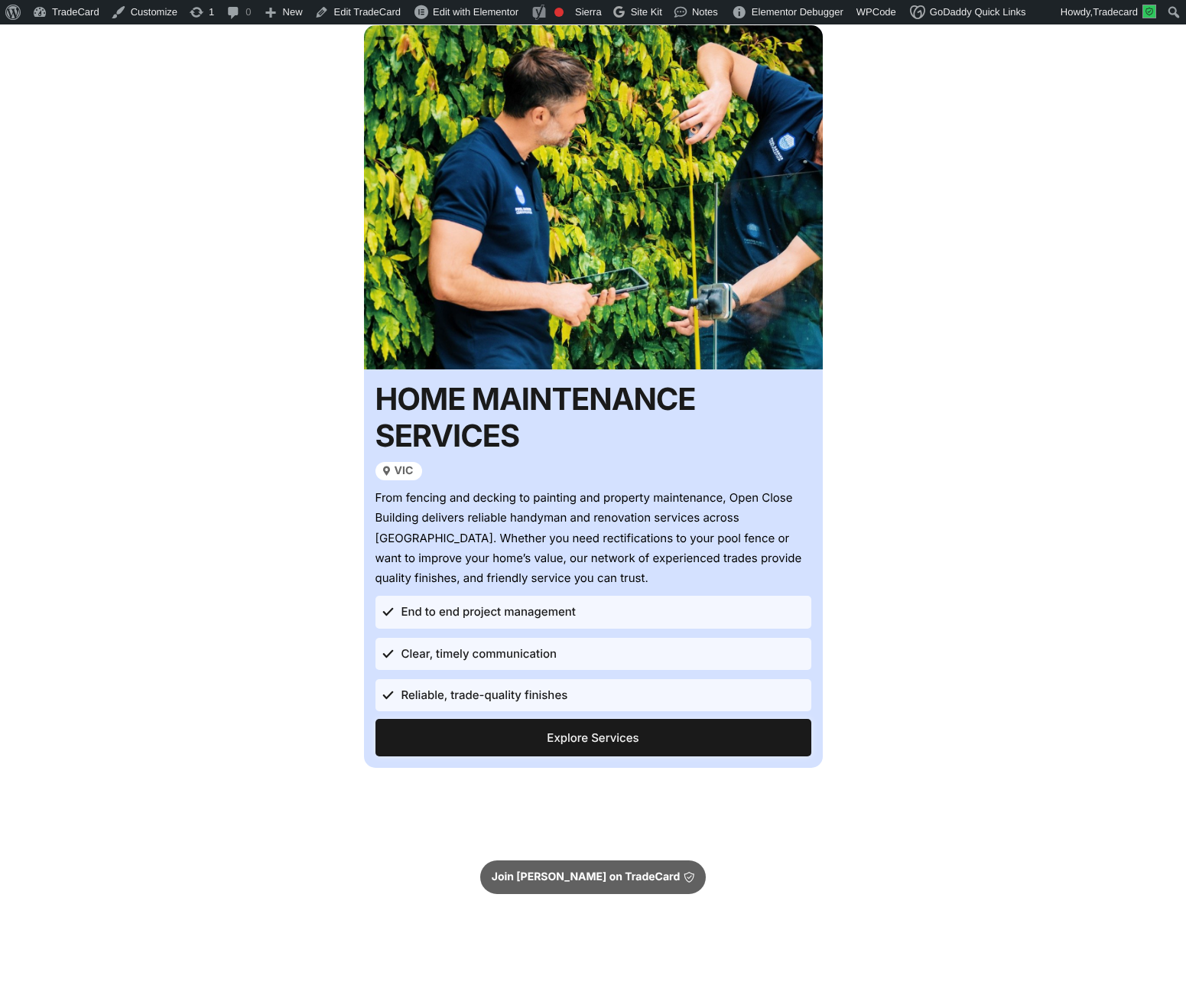
click at [557, 757] on link "Explore Services" at bounding box center [593, 737] width 436 height 37
click at [557, 744] on span "Explore Services" at bounding box center [593, 737] width 92 height 11
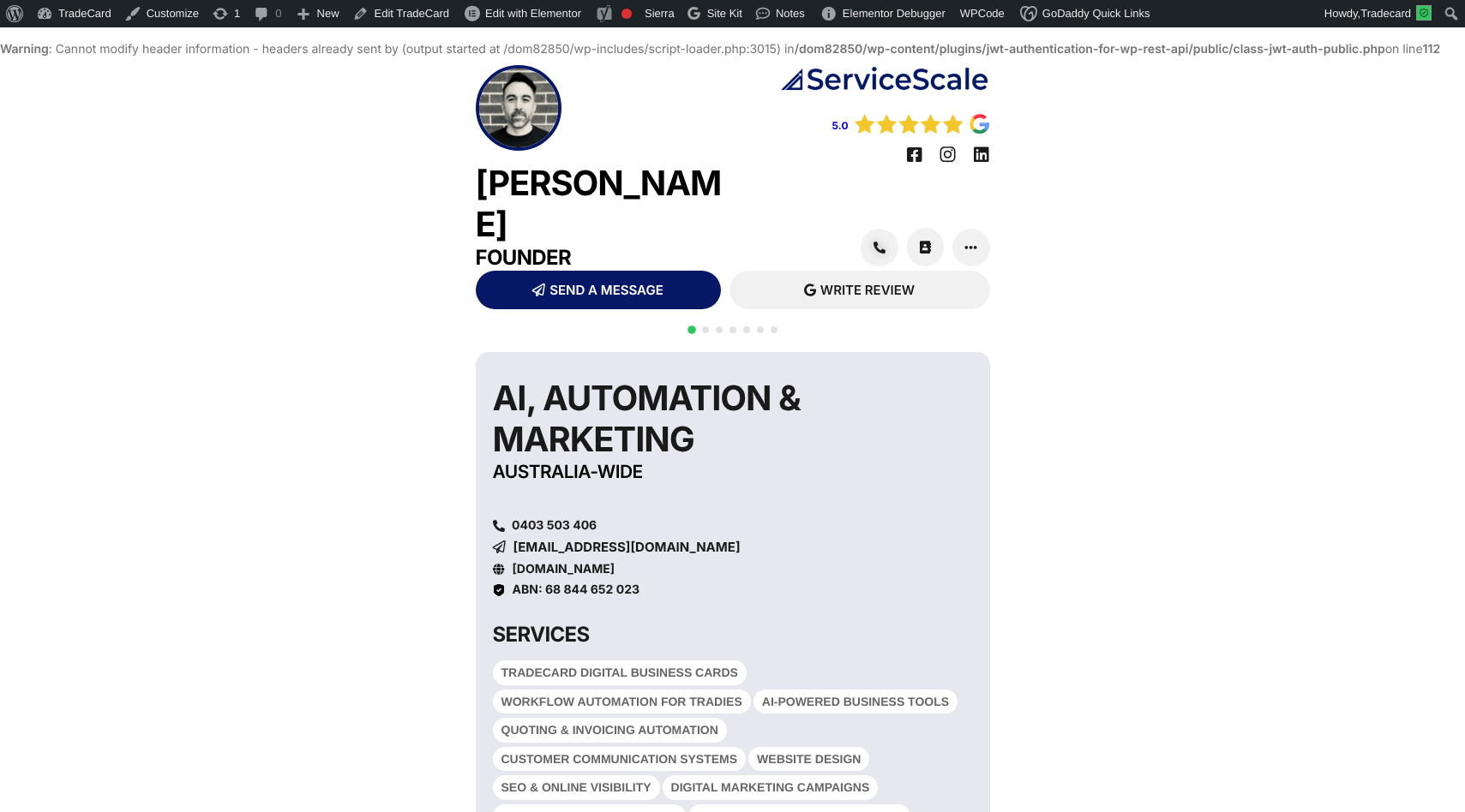
scroll to position [280, 0]
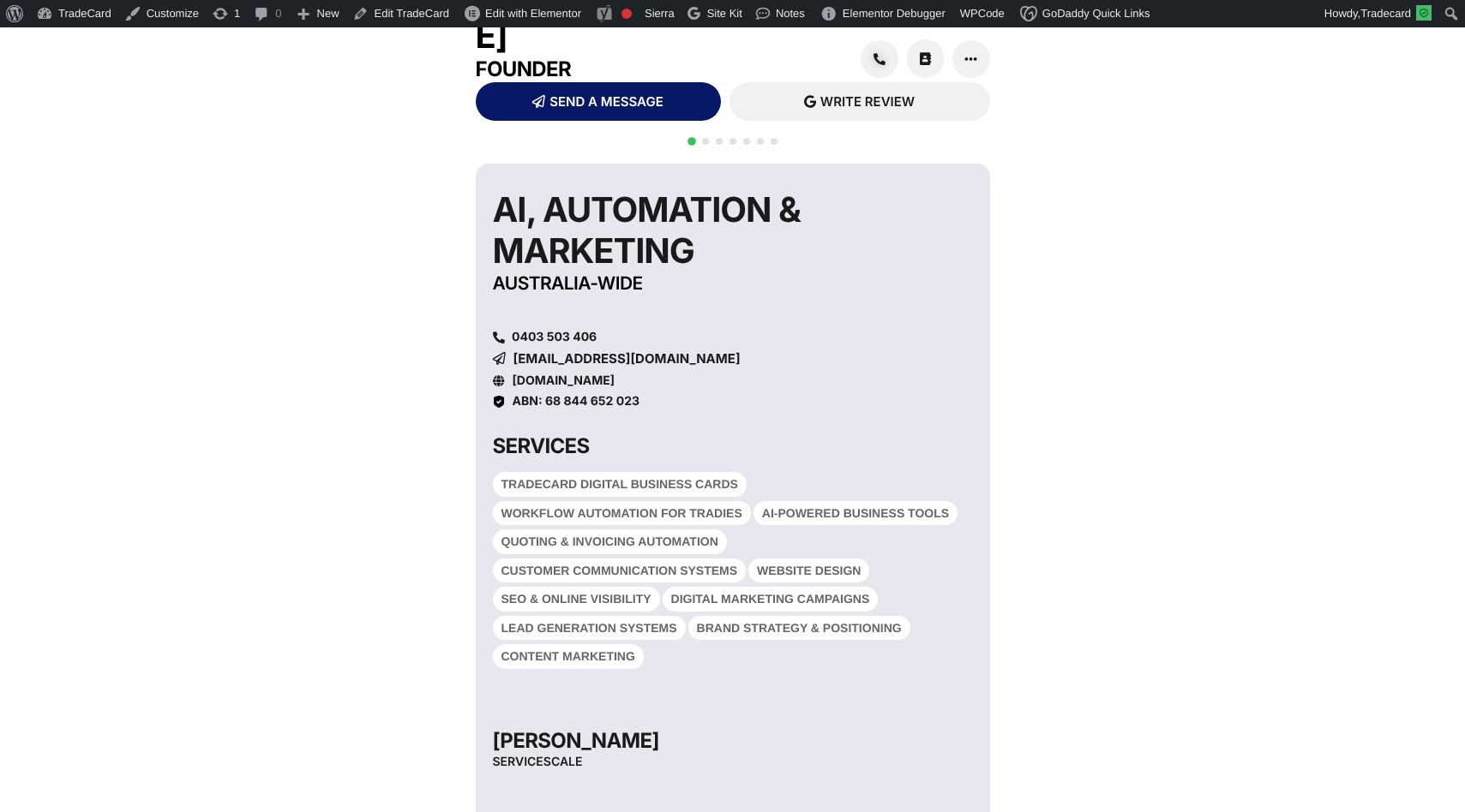
scroll to position [274, 0]
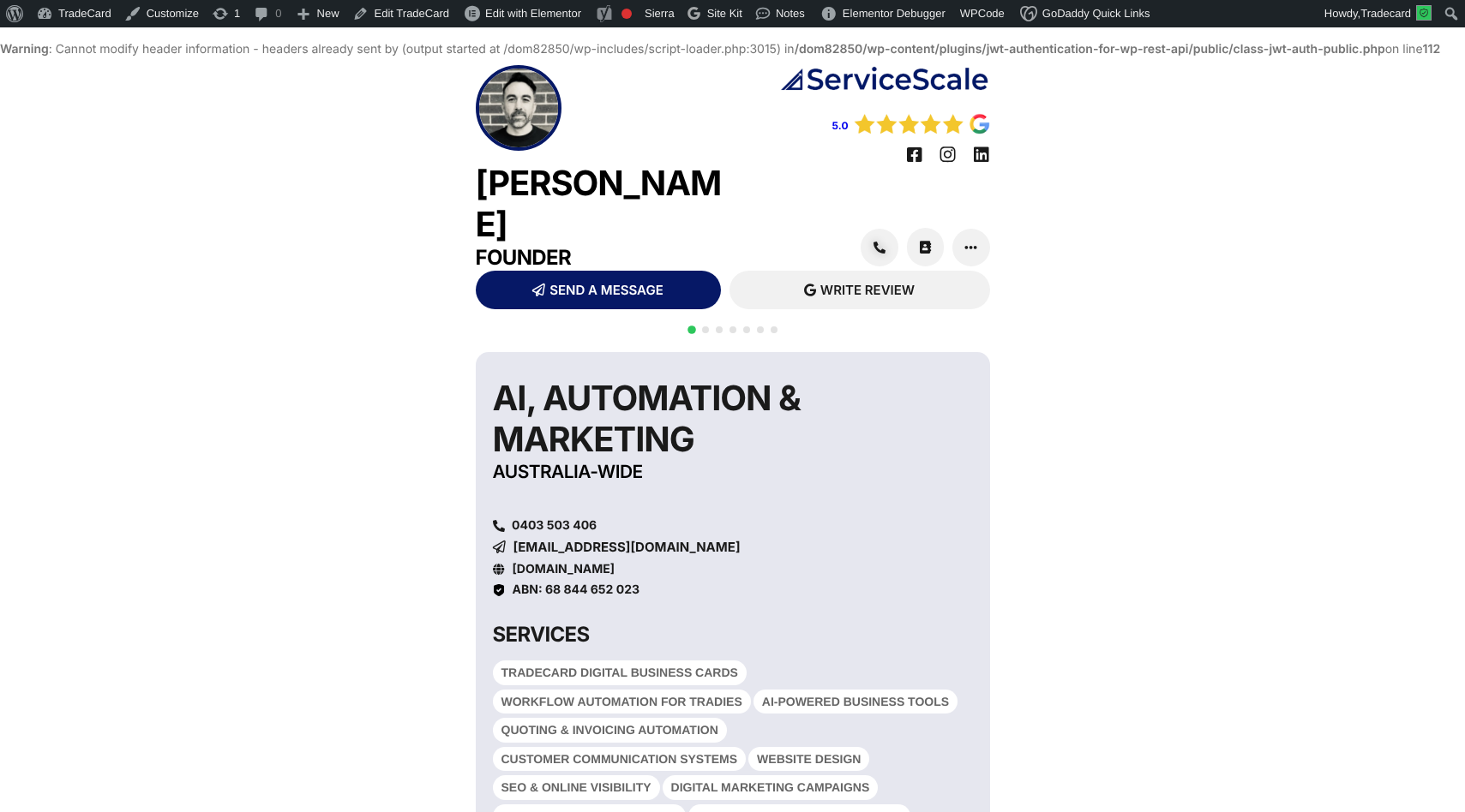
scroll to position [29, 0]
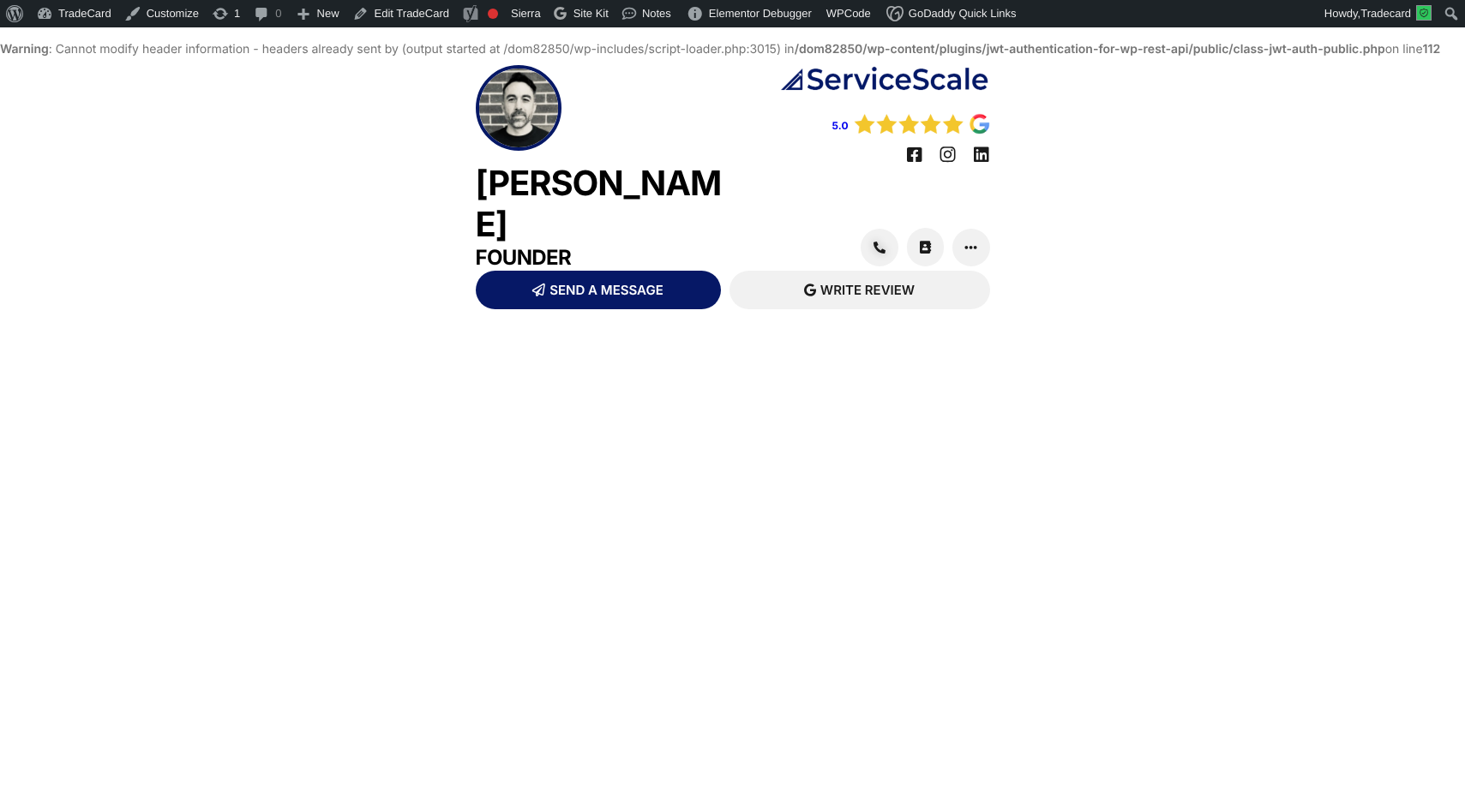
scroll to position [29, 0]
